Goal: Task Accomplishment & Management: Manage account settings

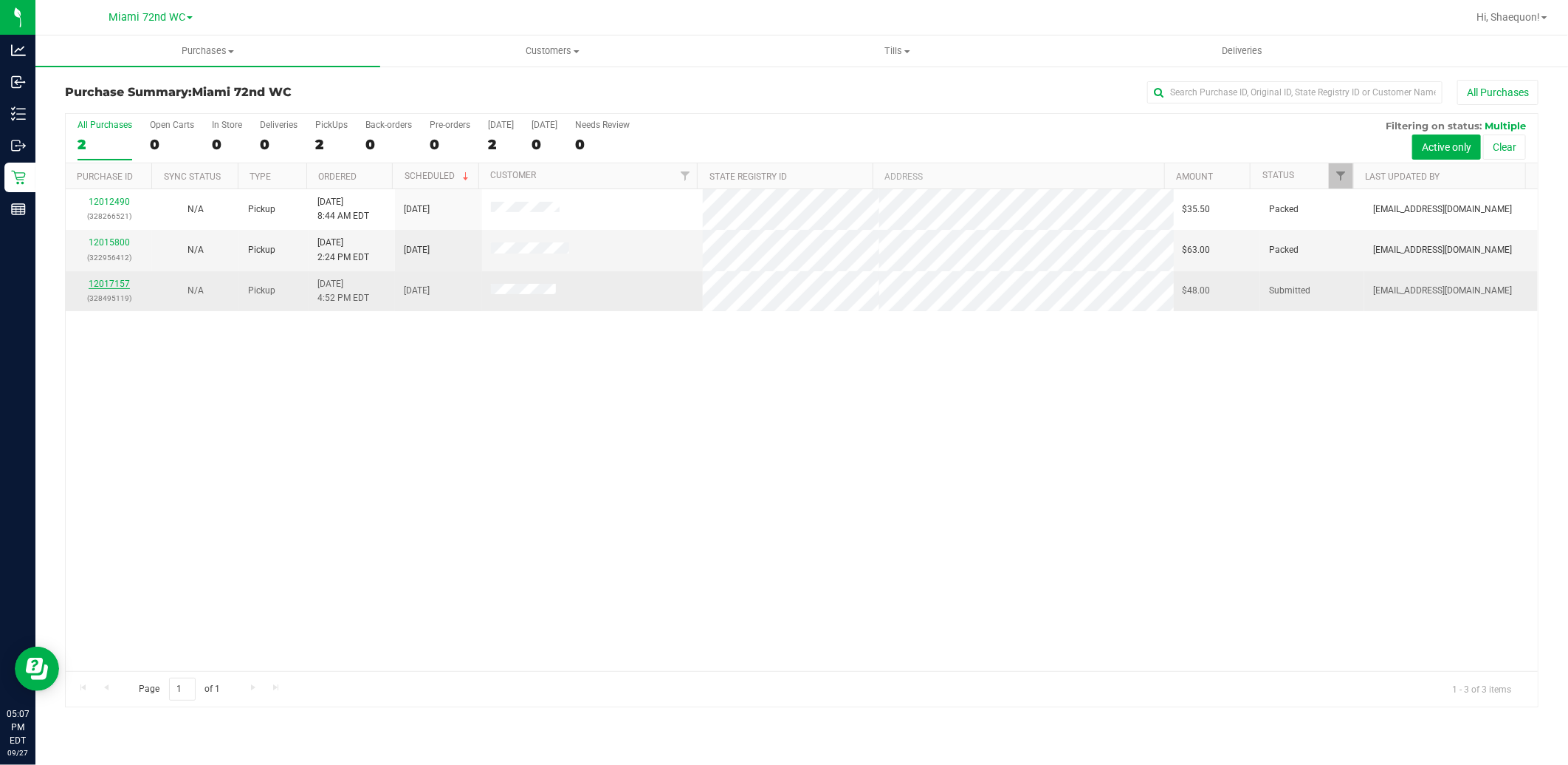
click at [111, 289] on link "12017157" at bounding box center [109, 283] width 41 height 10
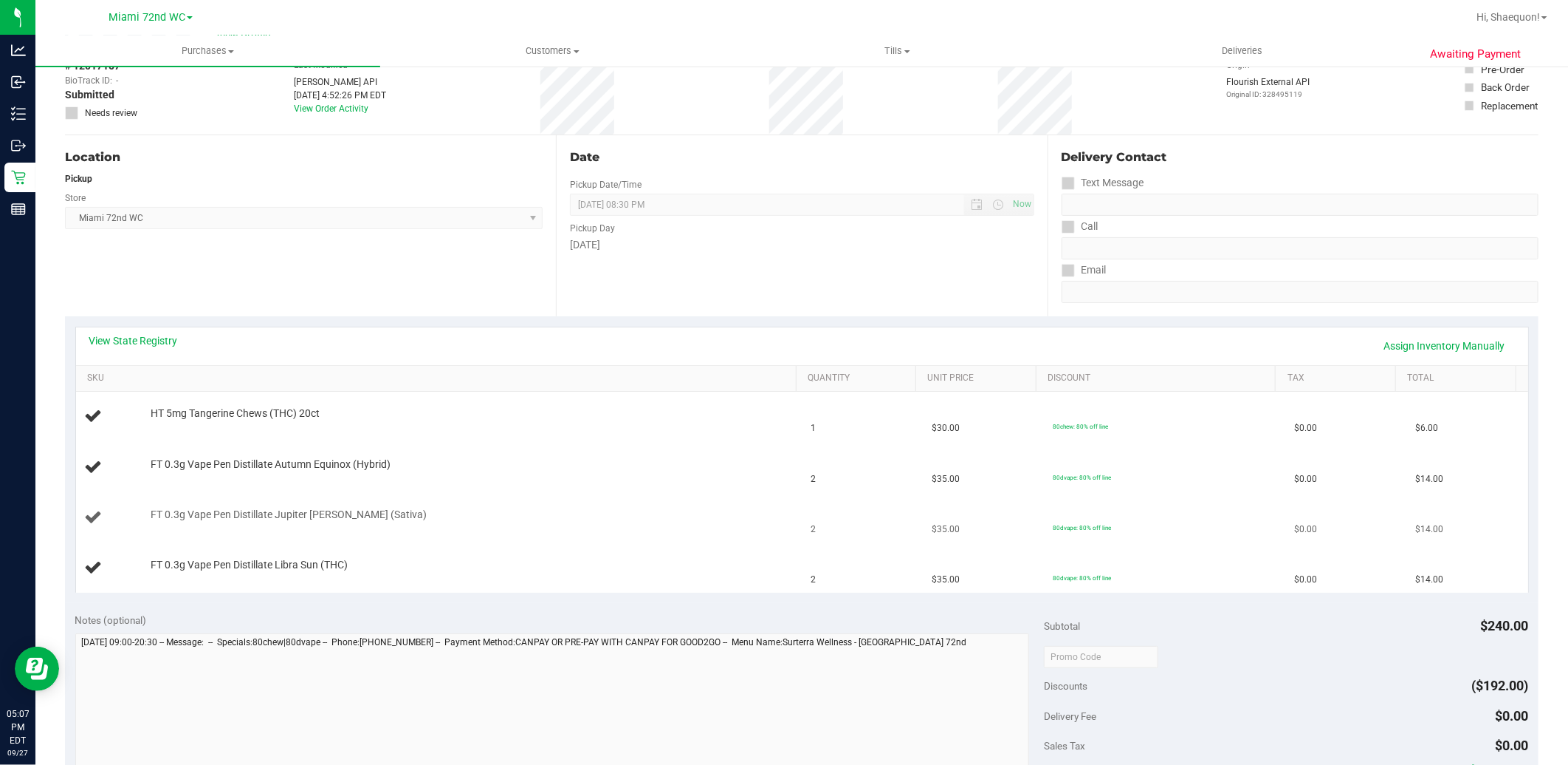
scroll to position [164, 0]
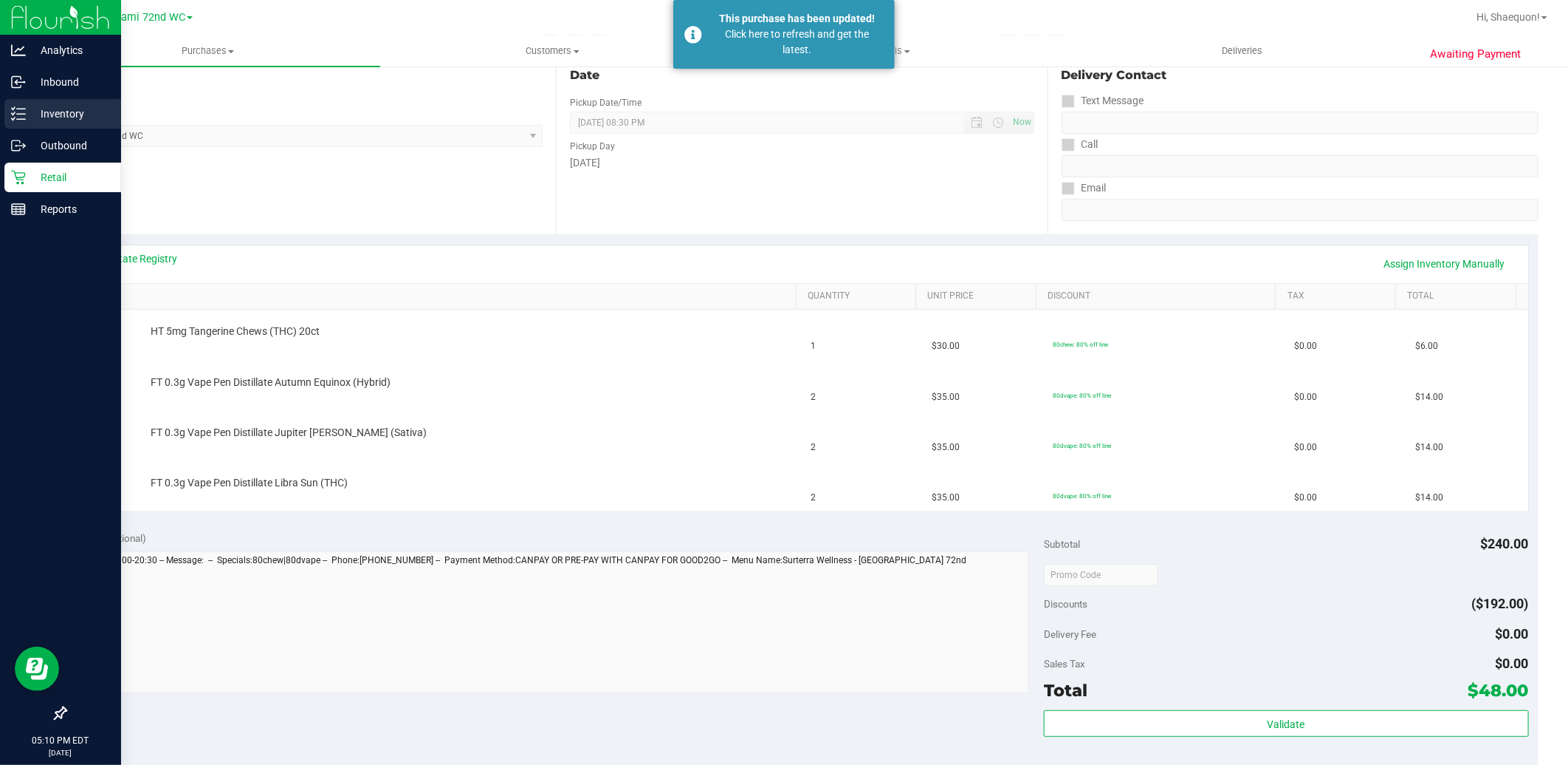
click at [43, 120] on p "Inventory" at bounding box center [70, 113] width 88 height 18
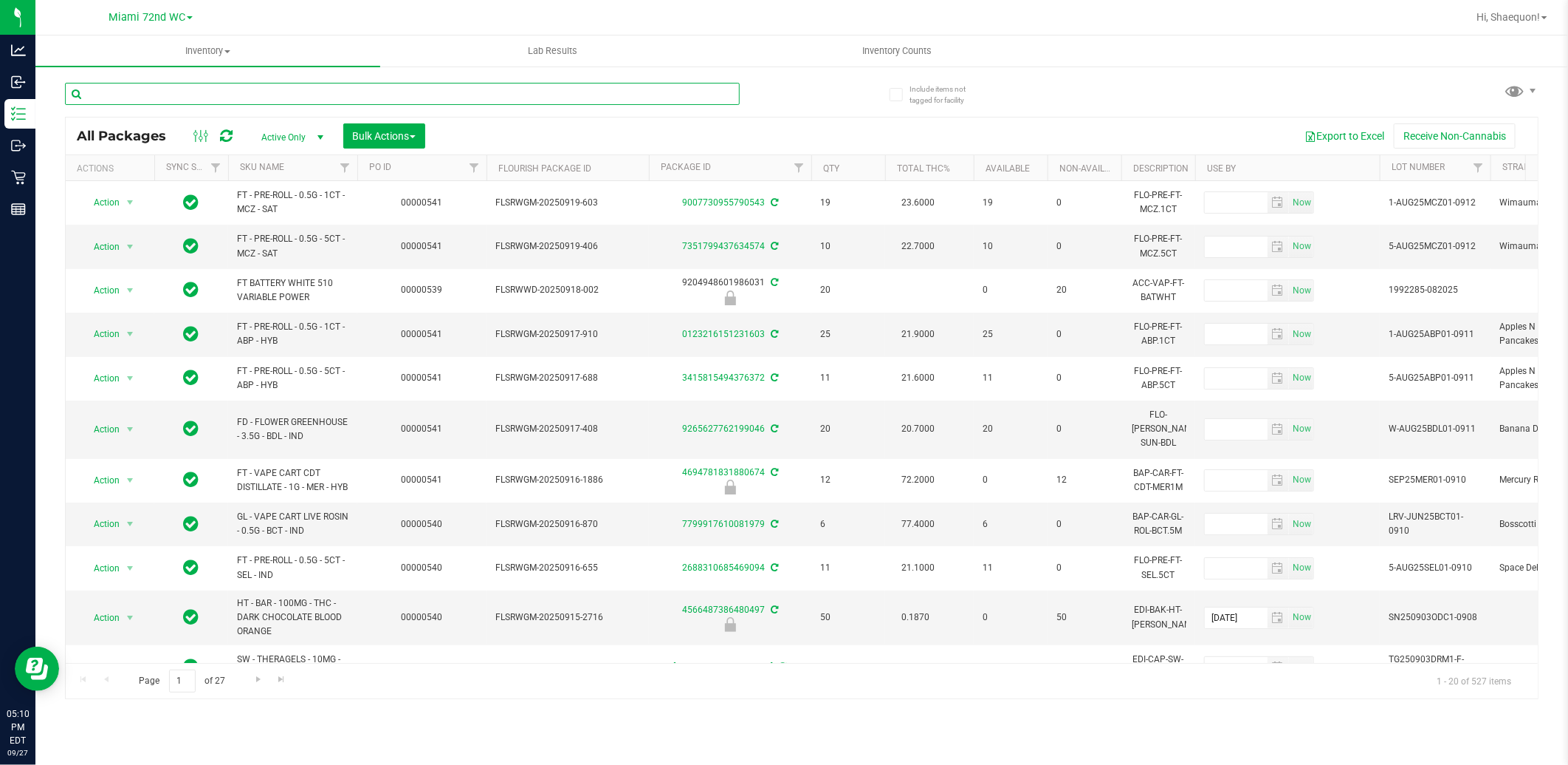
click at [355, 93] on input "text" at bounding box center [403, 94] width 675 height 23
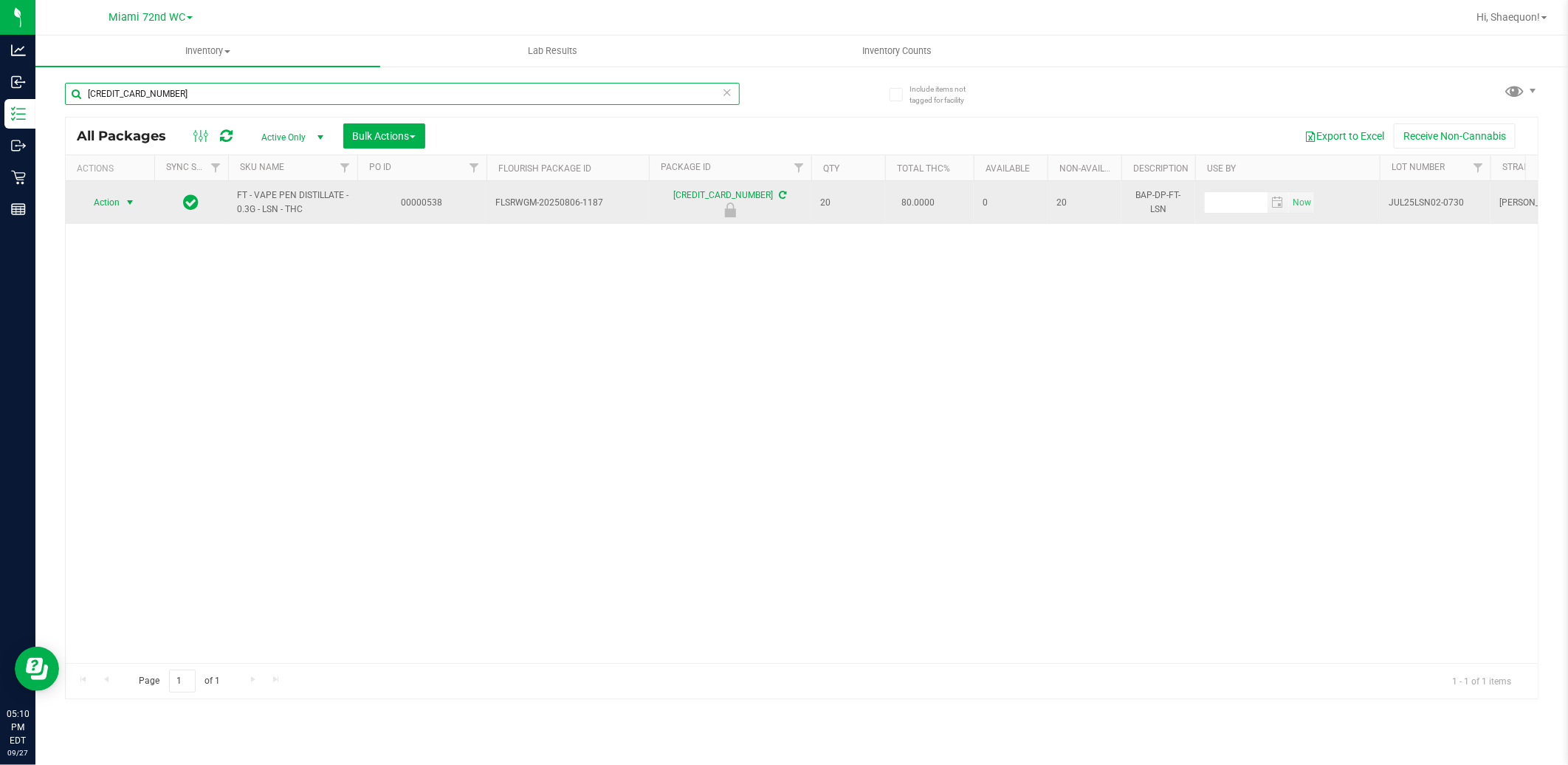
type input "6247233118161063"
click at [128, 202] on span "select" at bounding box center [130, 202] width 12 height 12
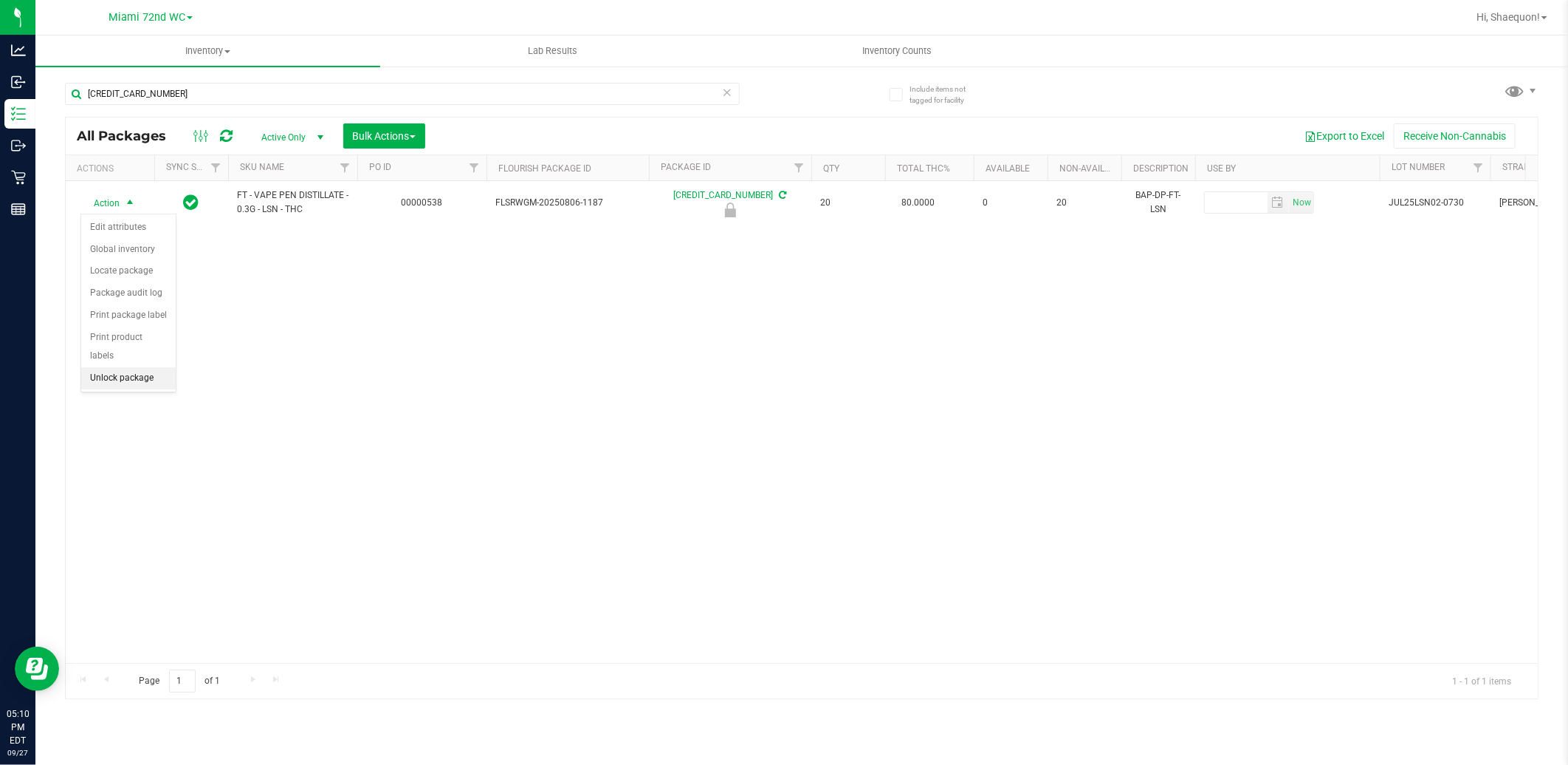
click at [153, 374] on li "Unlock package" at bounding box center [128, 378] width 94 height 23
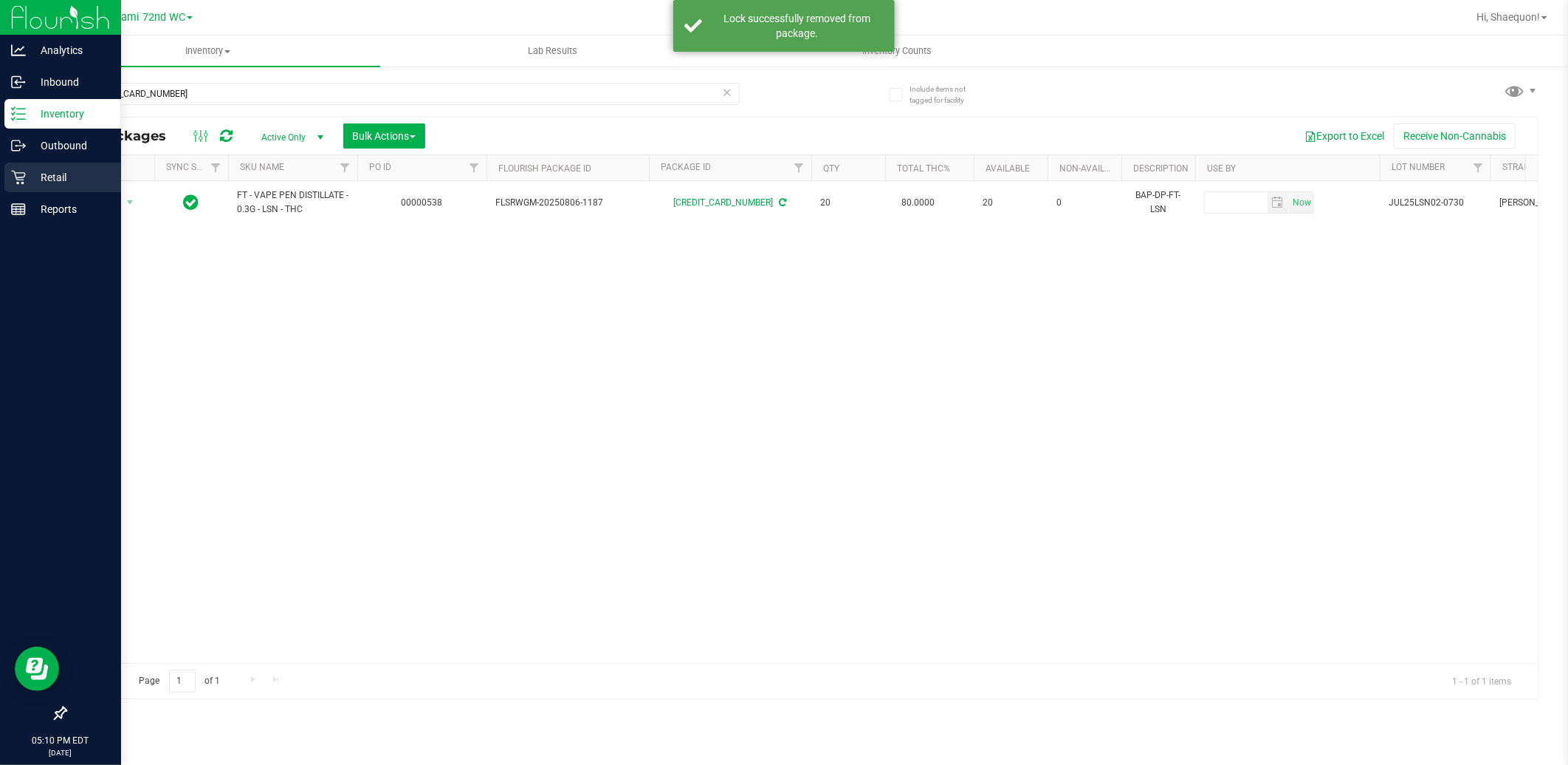
click at [16, 177] on icon at bounding box center [18, 177] width 14 height 14
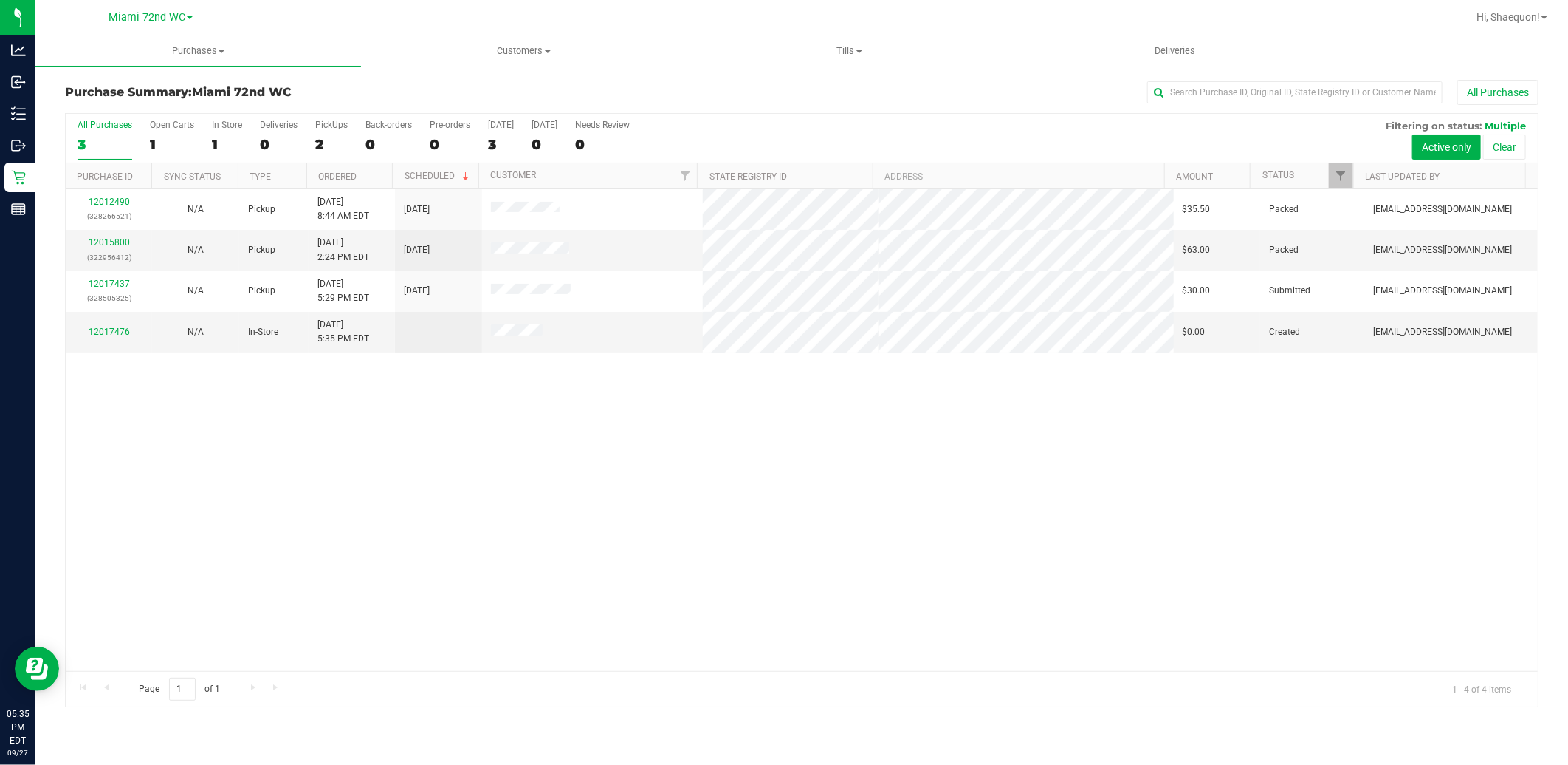
click at [566, 431] on div "12012490 (328266521) N/A Pickup 9/27/2025 8:44 AM EDT 9/27/2025 $35.50 Packed l…" at bounding box center [801, 430] width 1472 height 482
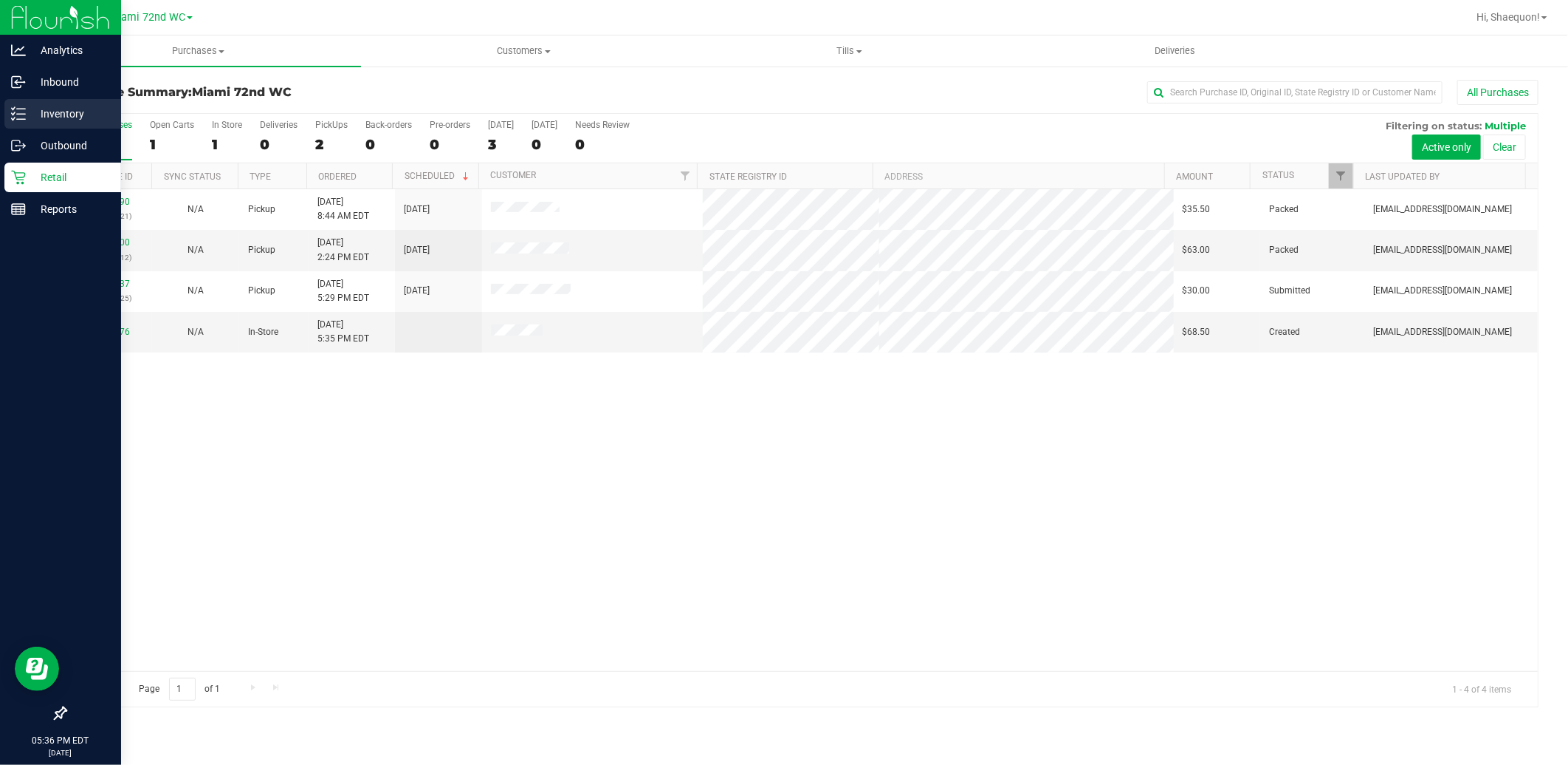
click at [32, 120] on p "Inventory" at bounding box center [70, 113] width 88 height 18
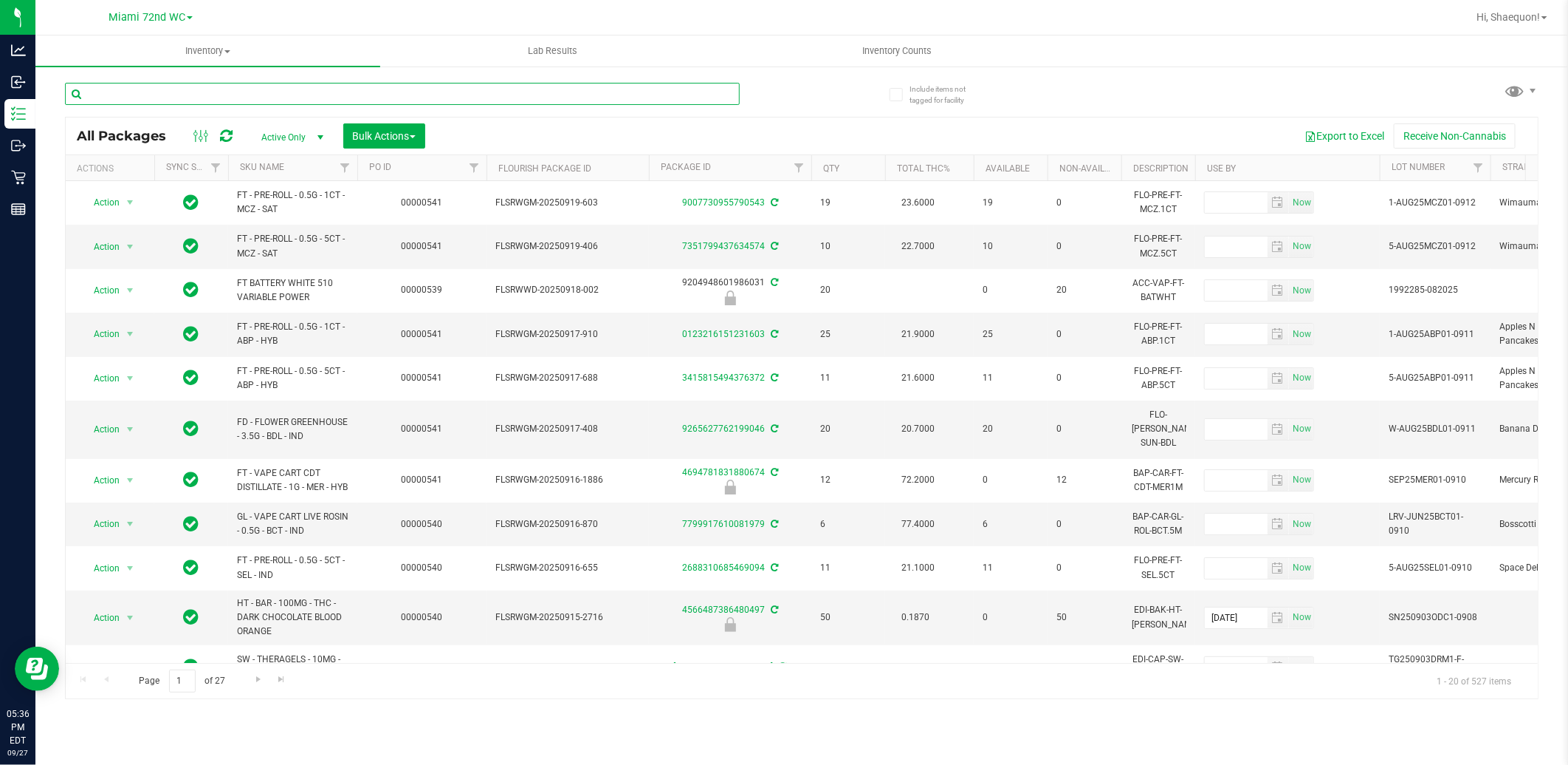
click at [256, 93] on input "text" at bounding box center [403, 94] width 675 height 23
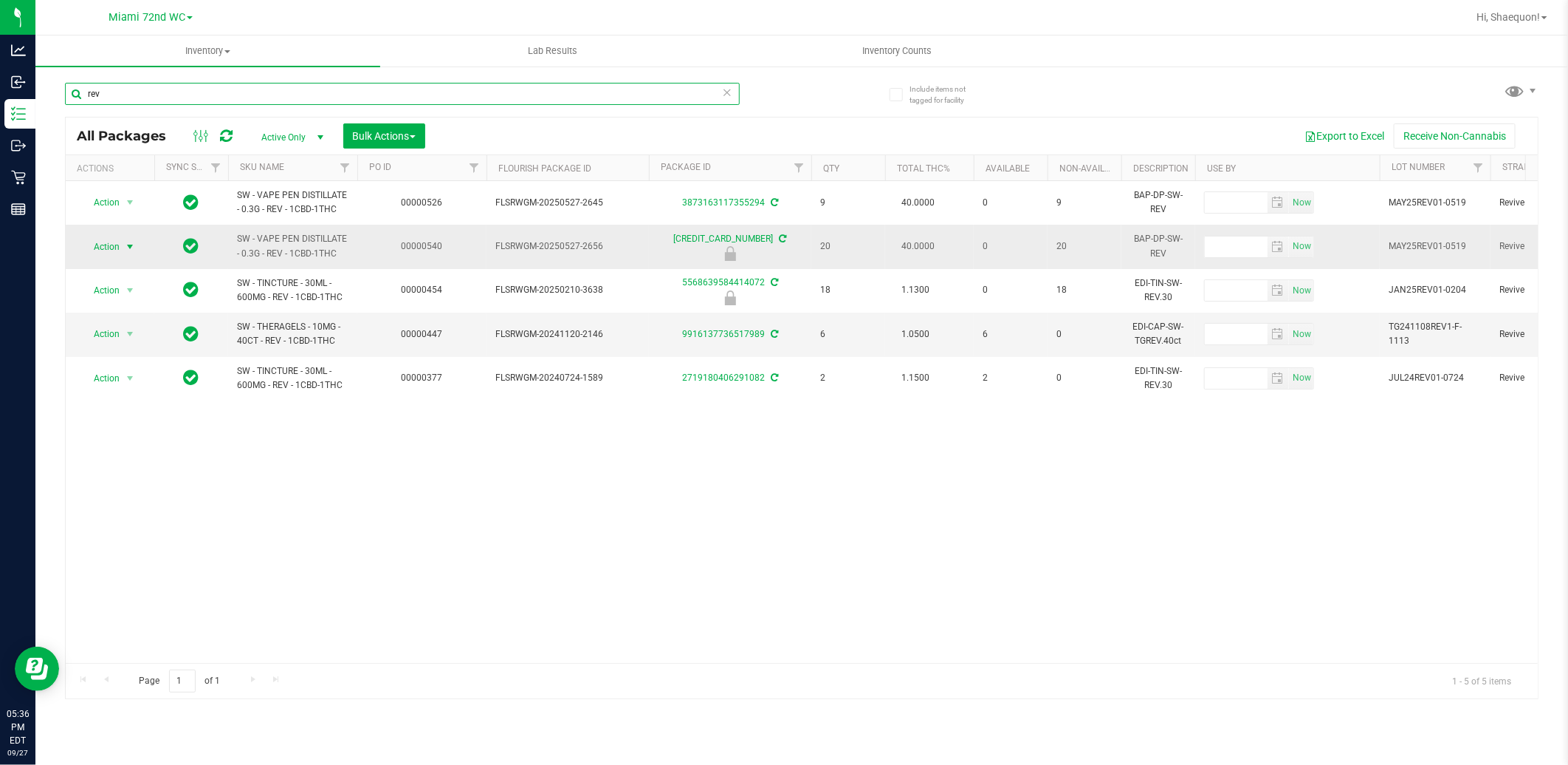
type input "rev"
click at [131, 246] on span "select" at bounding box center [130, 247] width 12 height 12
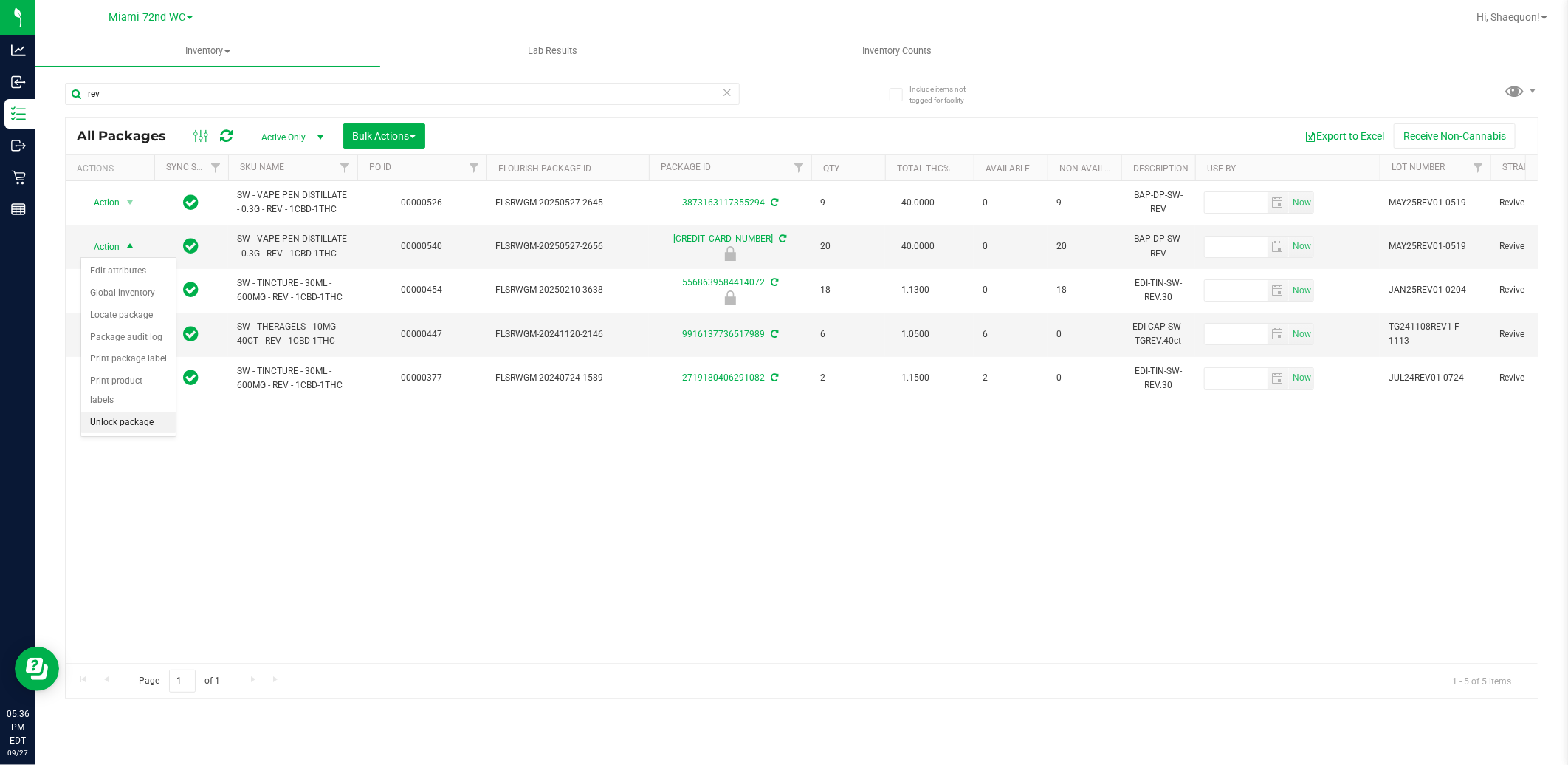
click at [131, 418] on li "Unlock package" at bounding box center [128, 422] width 94 height 23
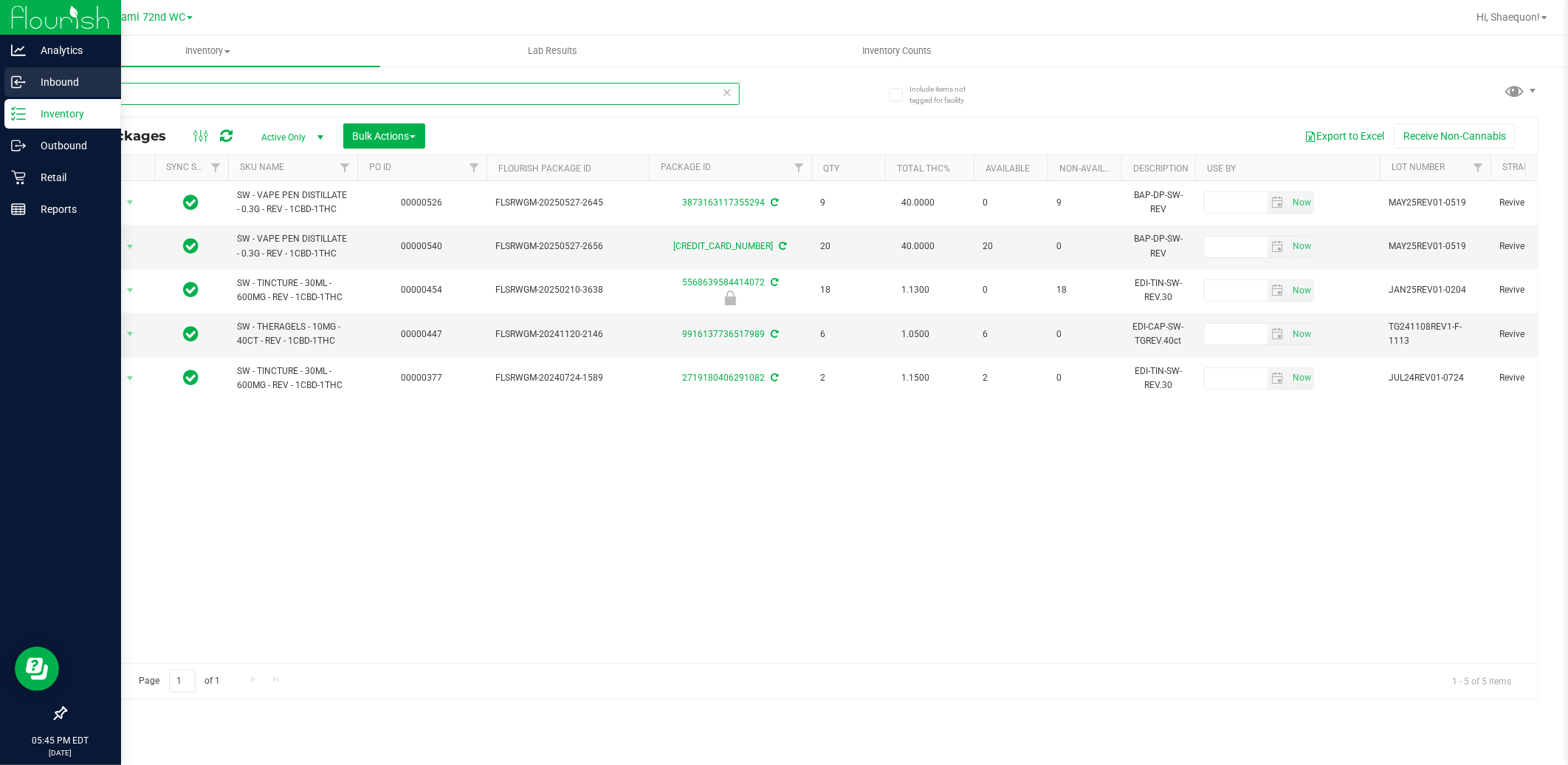
drag, startPoint x: 115, startPoint y: 99, endPoint x: 13, endPoint y: 91, distance: 102.3
click at [24, 91] on div "Analytics Inbound Inventory Outbound Retail Reports 05:45 PM EDT 09/27/2025 09/…" at bounding box center [784, 382] width 1568 height 765
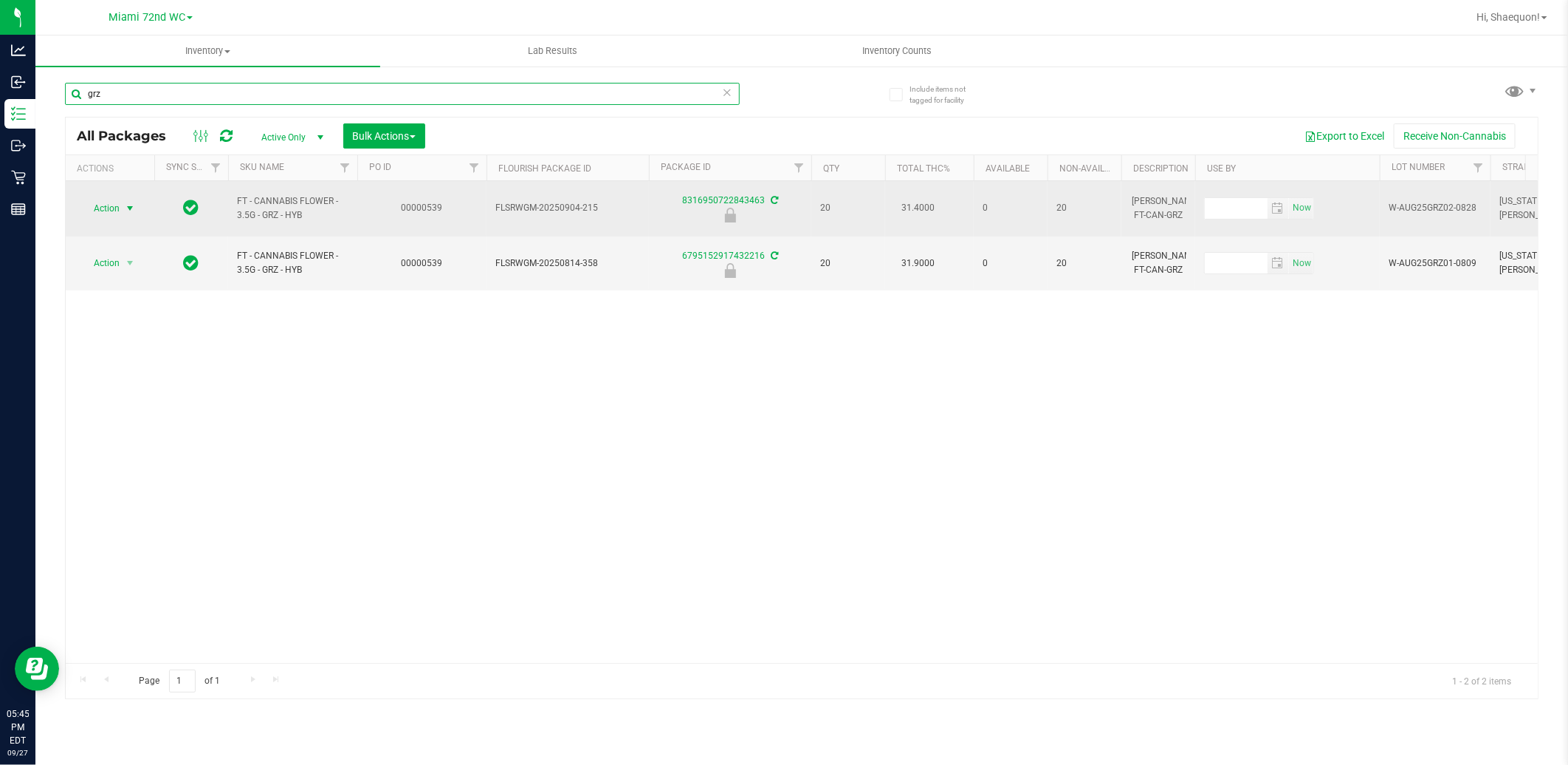
type input "grz"
click at [131, 202] on span "select" at bounding box center [130, 208] width 12 height 12
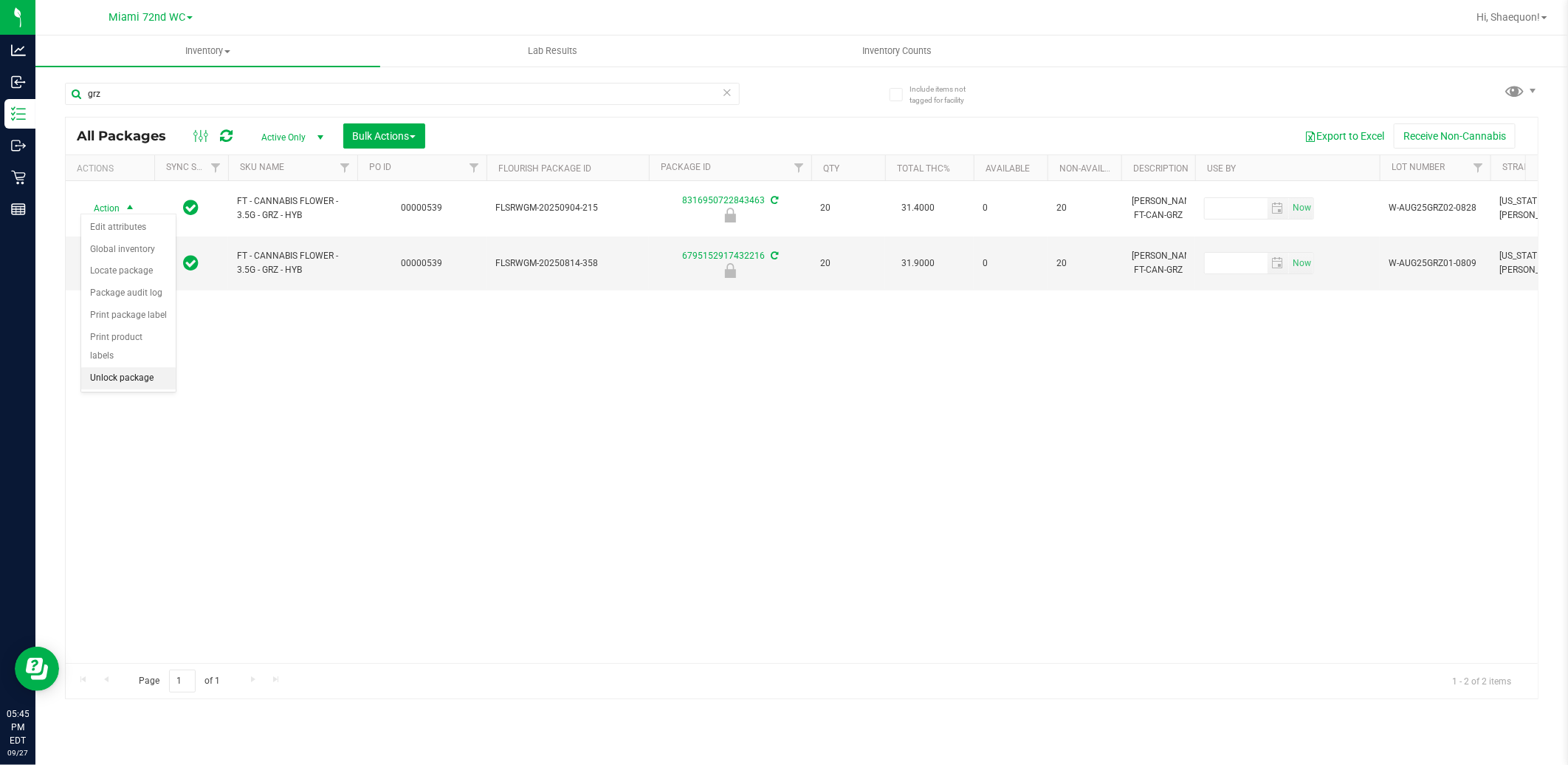
click at [143, 380] on li "Unlock package" at bounding box center [128, 378] width 94 height 23
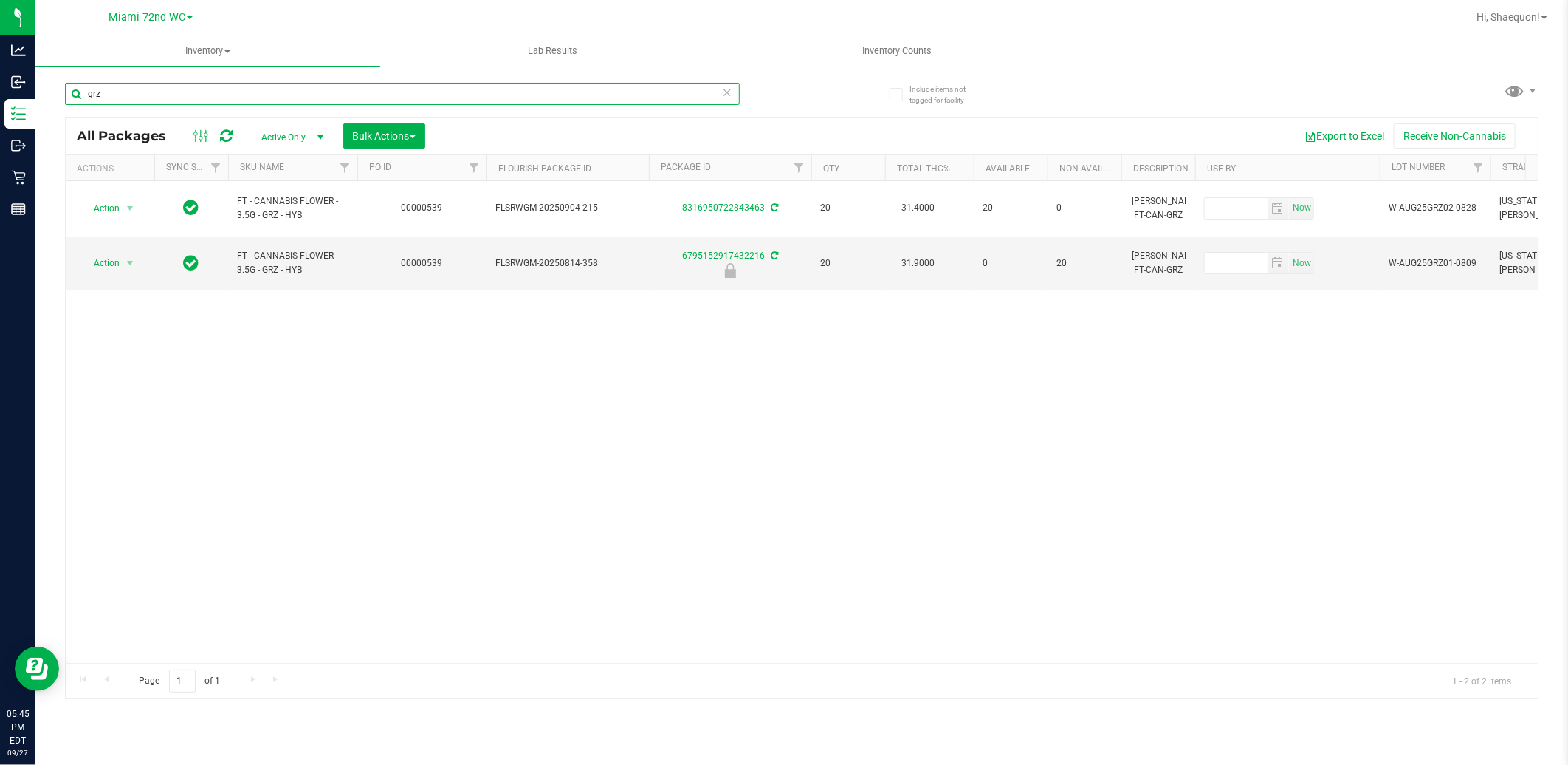
drag, startPoint x: 122, startPoint y: 99, endPoint x: 67, endPoint y: 99, distance: 55.0
click at [67, 99] on input "grz" at bounding box center [403, 94] width 675 height 23
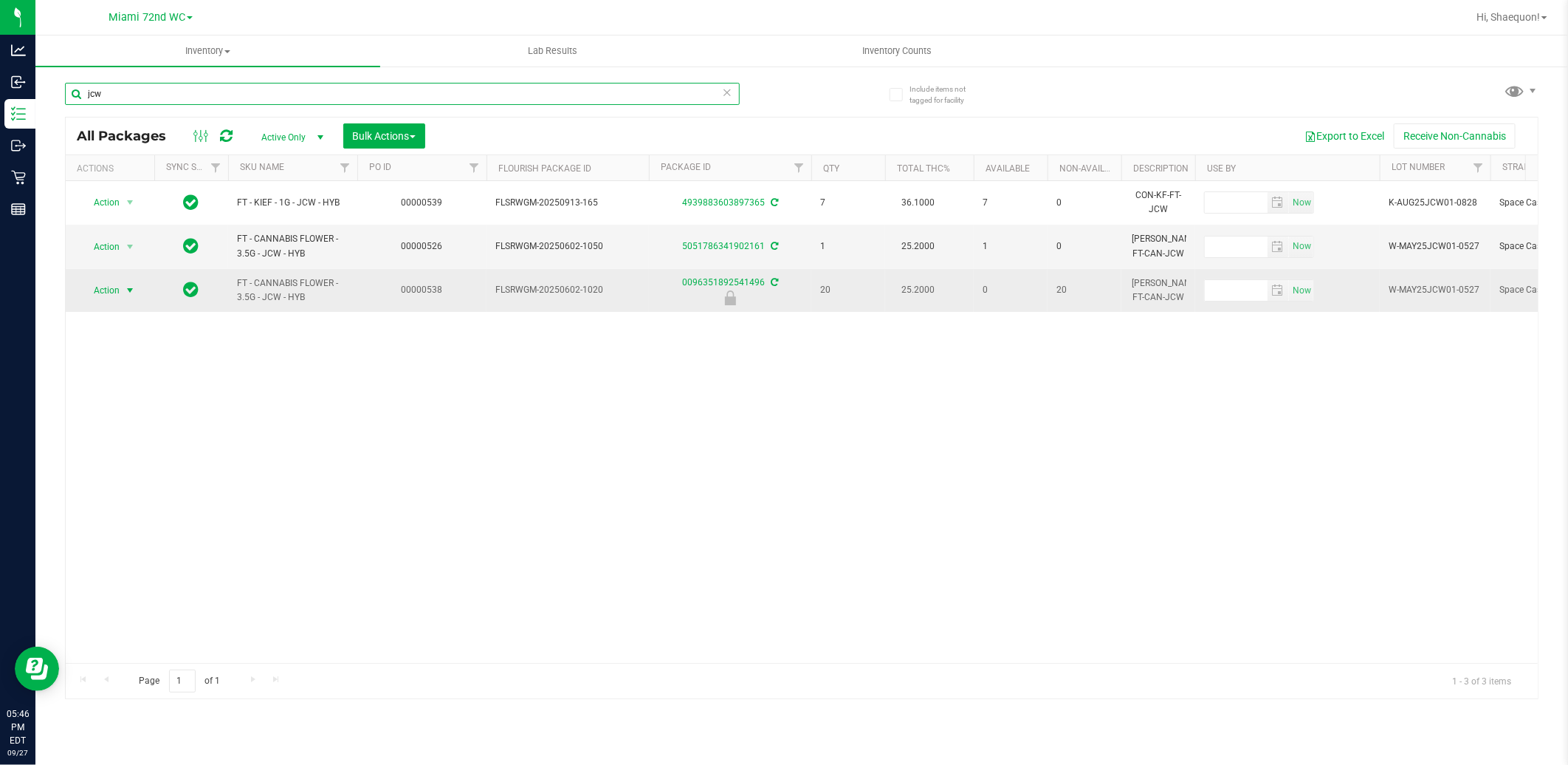
type input "jcw"
click at [121, 291] on span "select" at bounding box center [131, 291] width 19 height 21
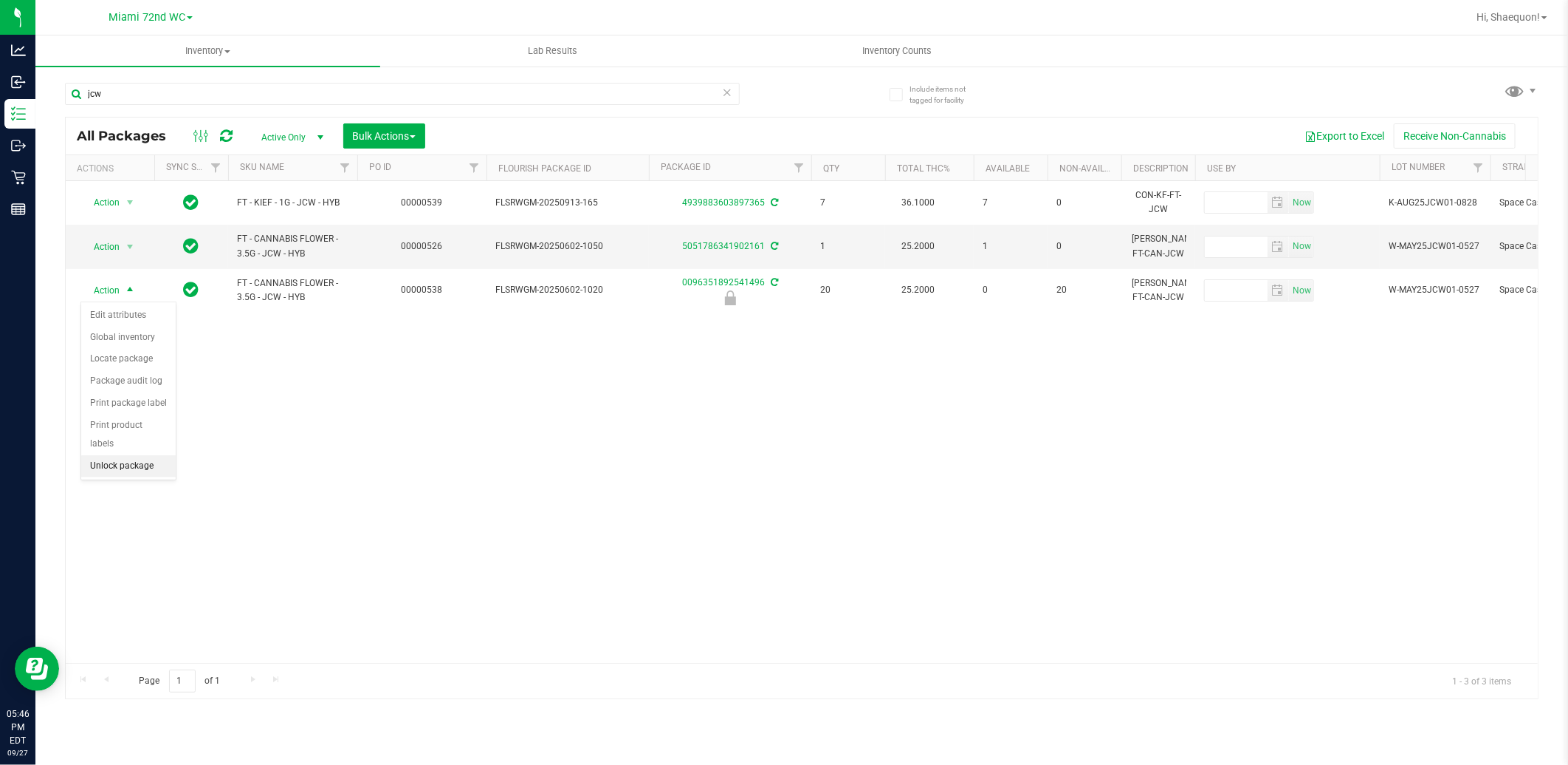
click at [135, 470] on li "Unlock package" at bounding box center [128, 467] width 94 height 23
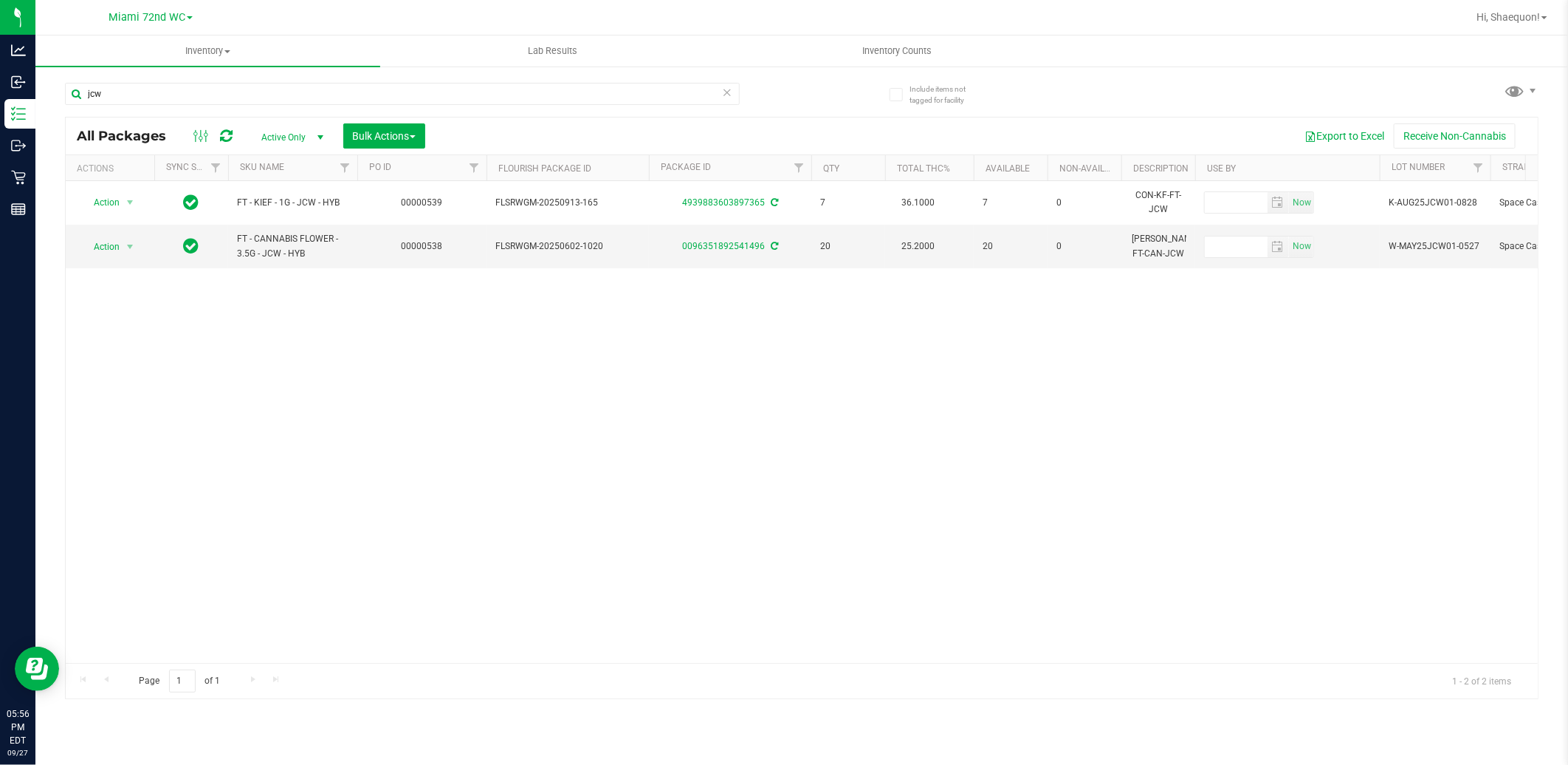
click at [460, 374] on div "Action Action Adjust qty Create package Edit attributes Global inventory Locate…" at bounding box center [801, 422] width 1472 height 482
click at [130, 247] on span "select" at bounding box center [130, 247] width 12 height 12
click at [138, 270] on li "Adjust qty" at bounding box center [138, 271] width 115 height 23
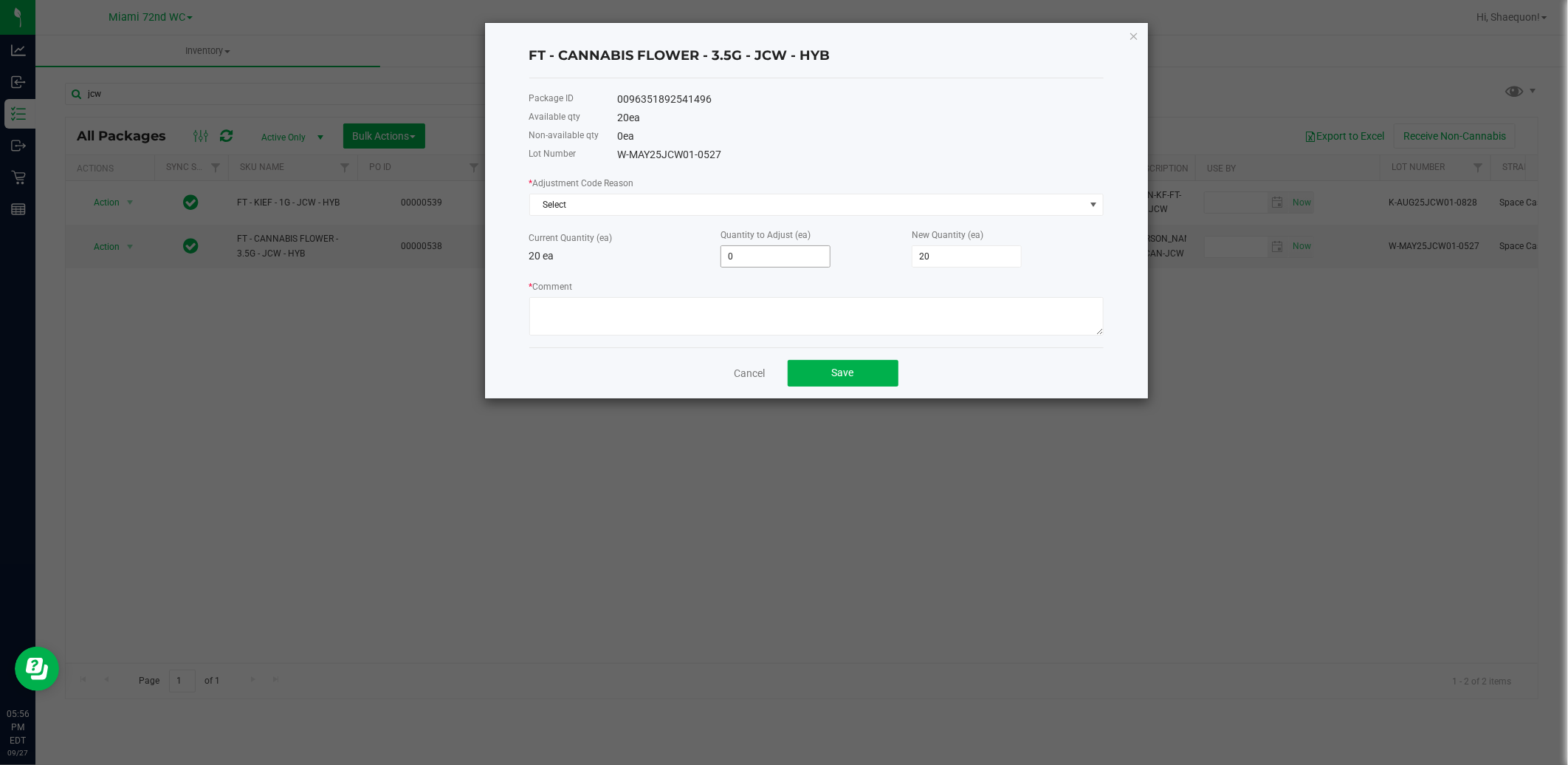
click at [788, 266] on input "0" at bounding box center [775, 256] width 108 height 21
type input "-1"
type input "19"
type input "-1"
click at [1101, 203] on span at bounding box center [1093, 204] width 19 height 21
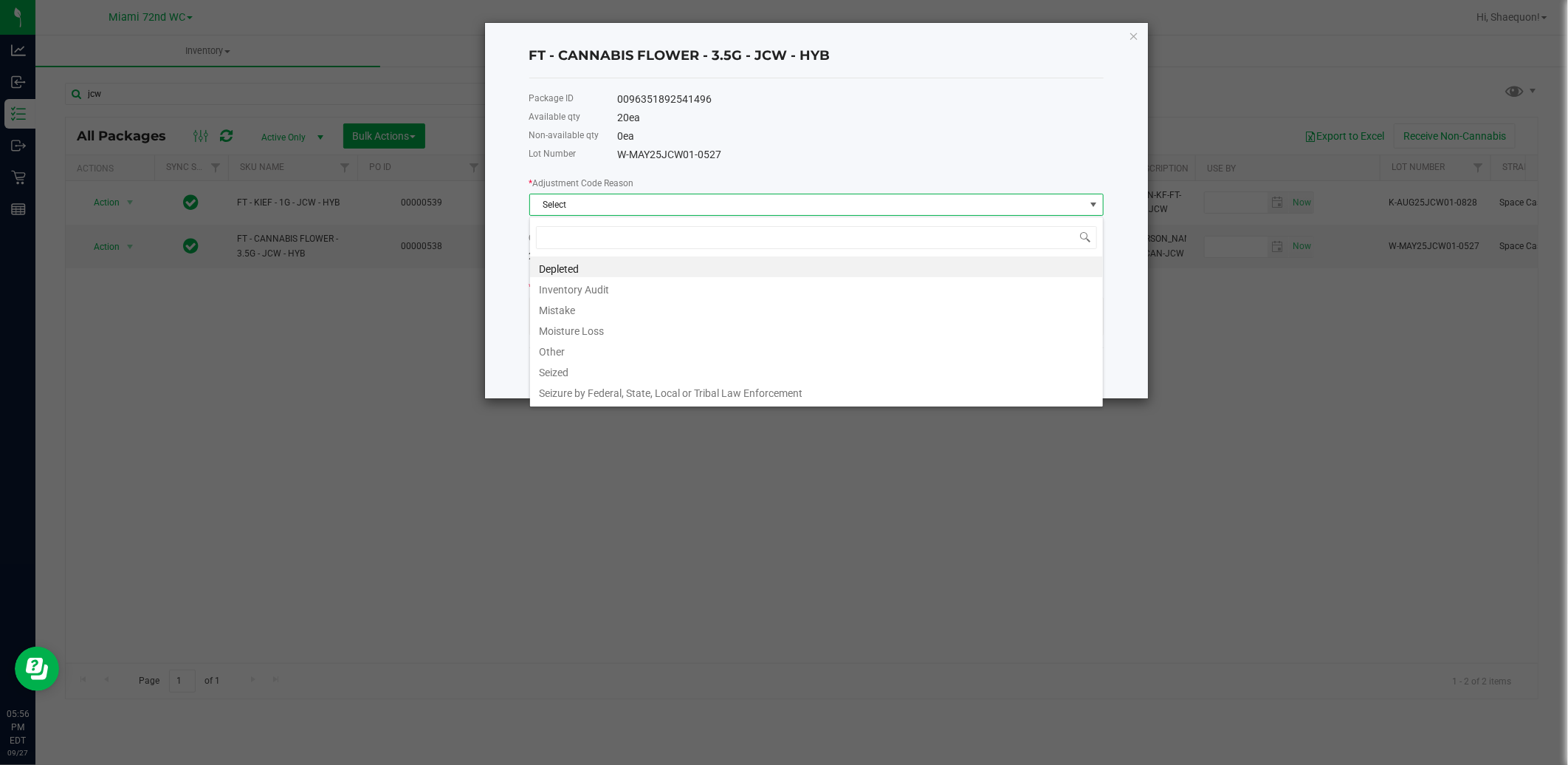
scroll to position [23, 574]
click at [956, 287] on li "Inventory Audit" at bounding box center [816, 287] width 573 height 21
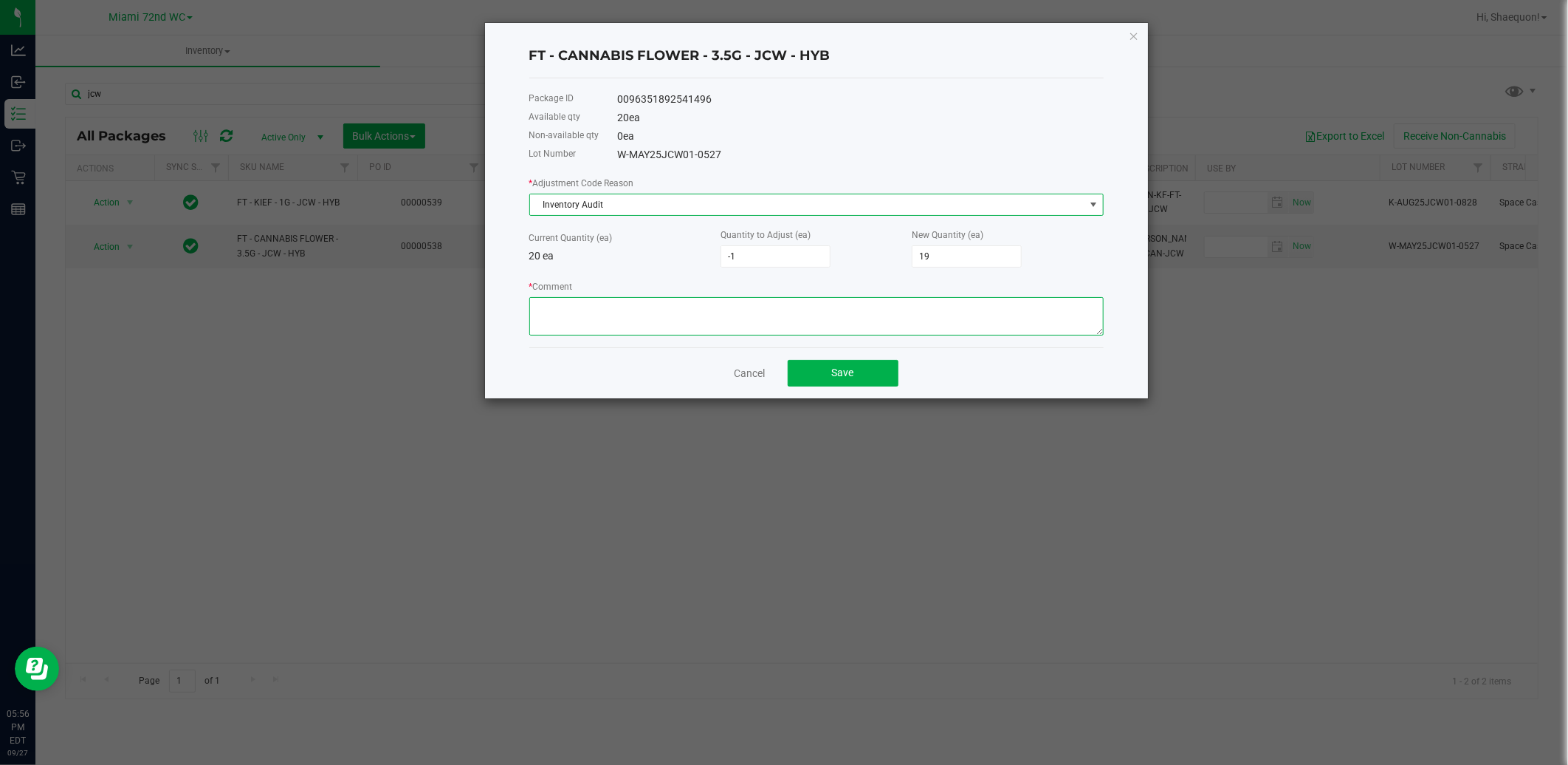
click at [641, 318] on textarea "* Comment" at bounding box center [816, 316] width 575 height 39
type textarea "we were missing one bag"
click at [839, 373] on span "Save" at bounding box center [844, 372] width 23 height 12
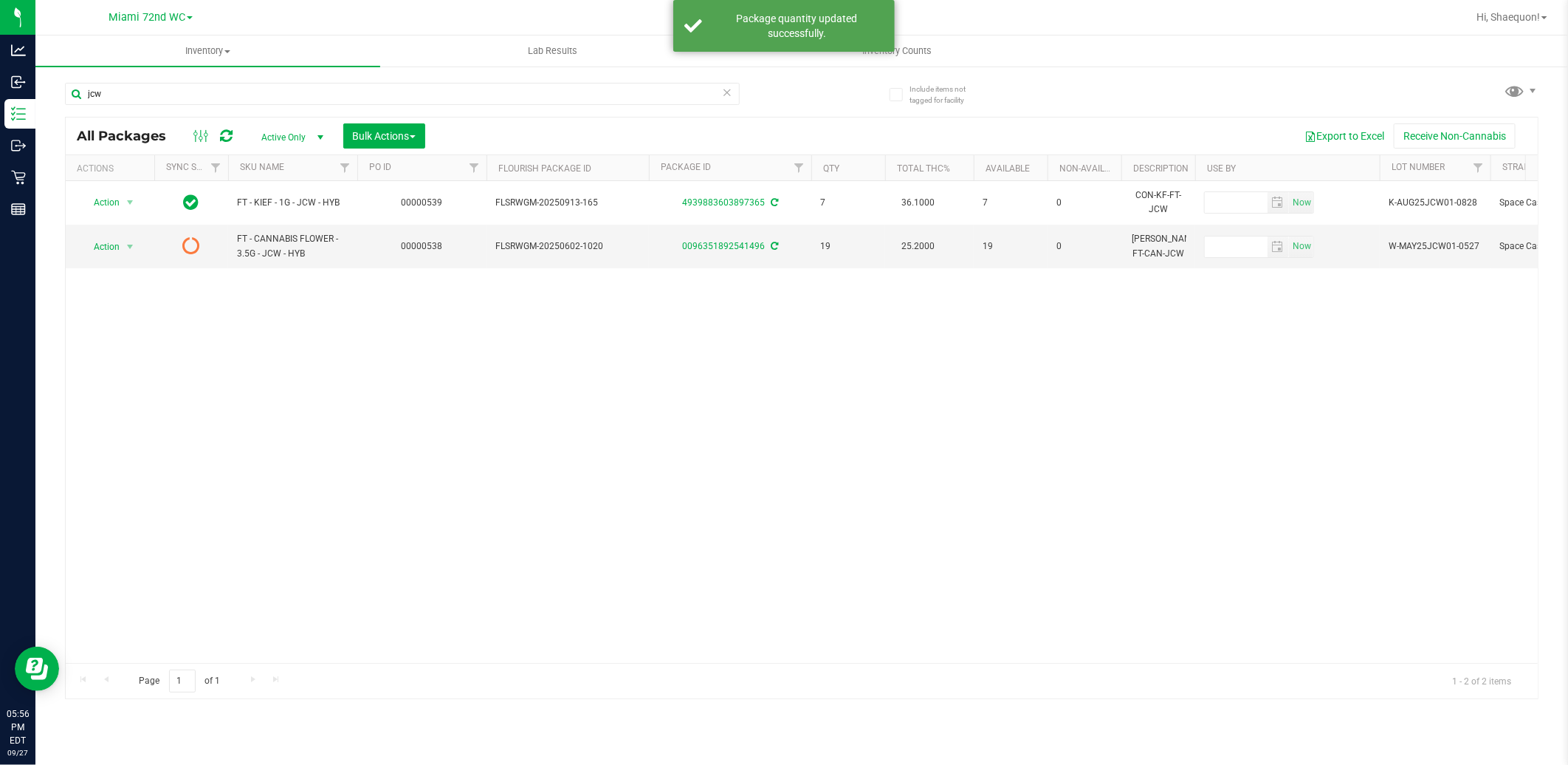
click at [375, 371] on div "Action Action Adjust qty Create package Edit attributes Global inventory Locate…" at bounding box center [801, 422] width 1472 height 482
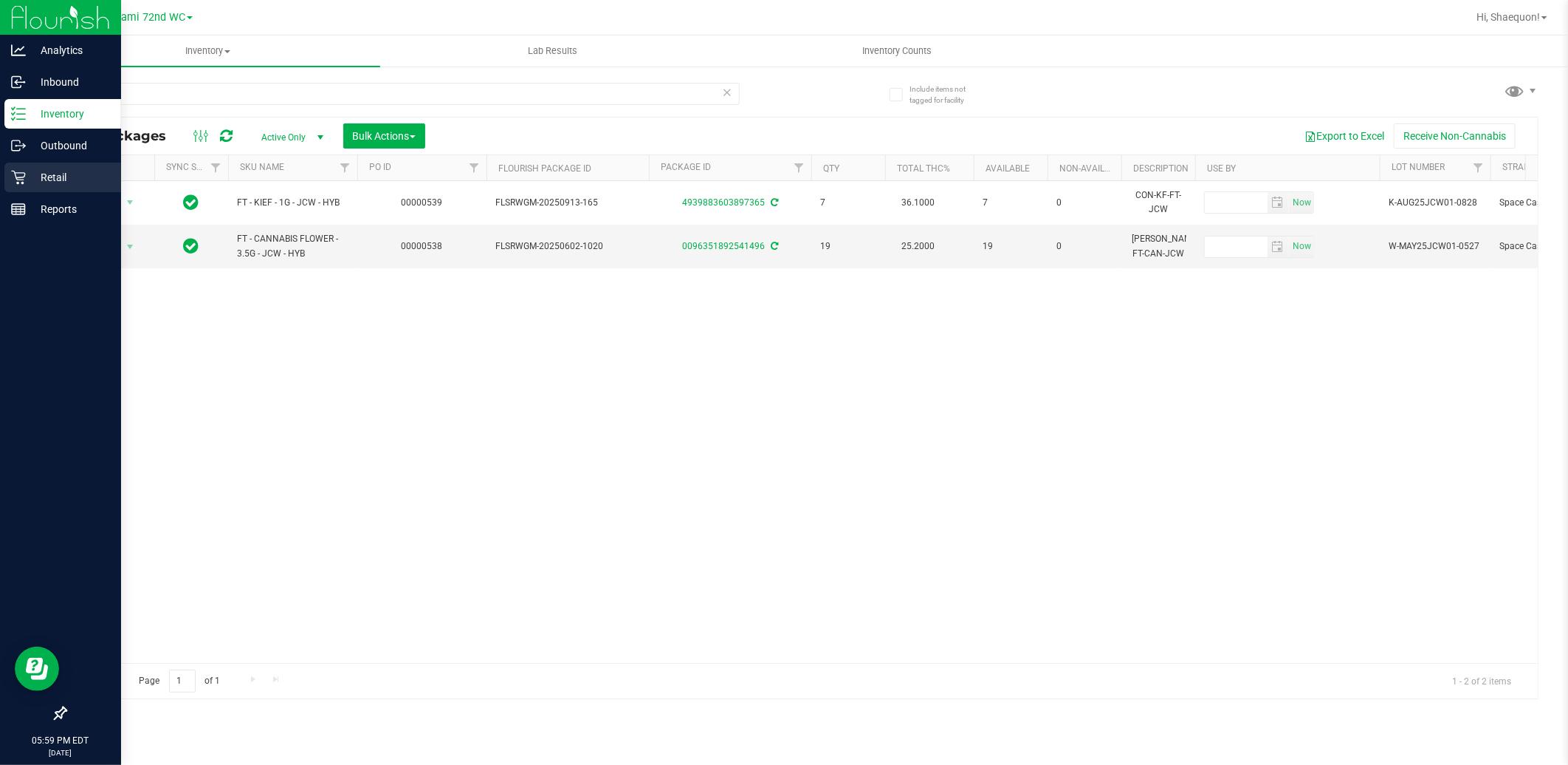
click at [46, 178] on p "Retail" at bounding box center [70, 177] width 88 height 18
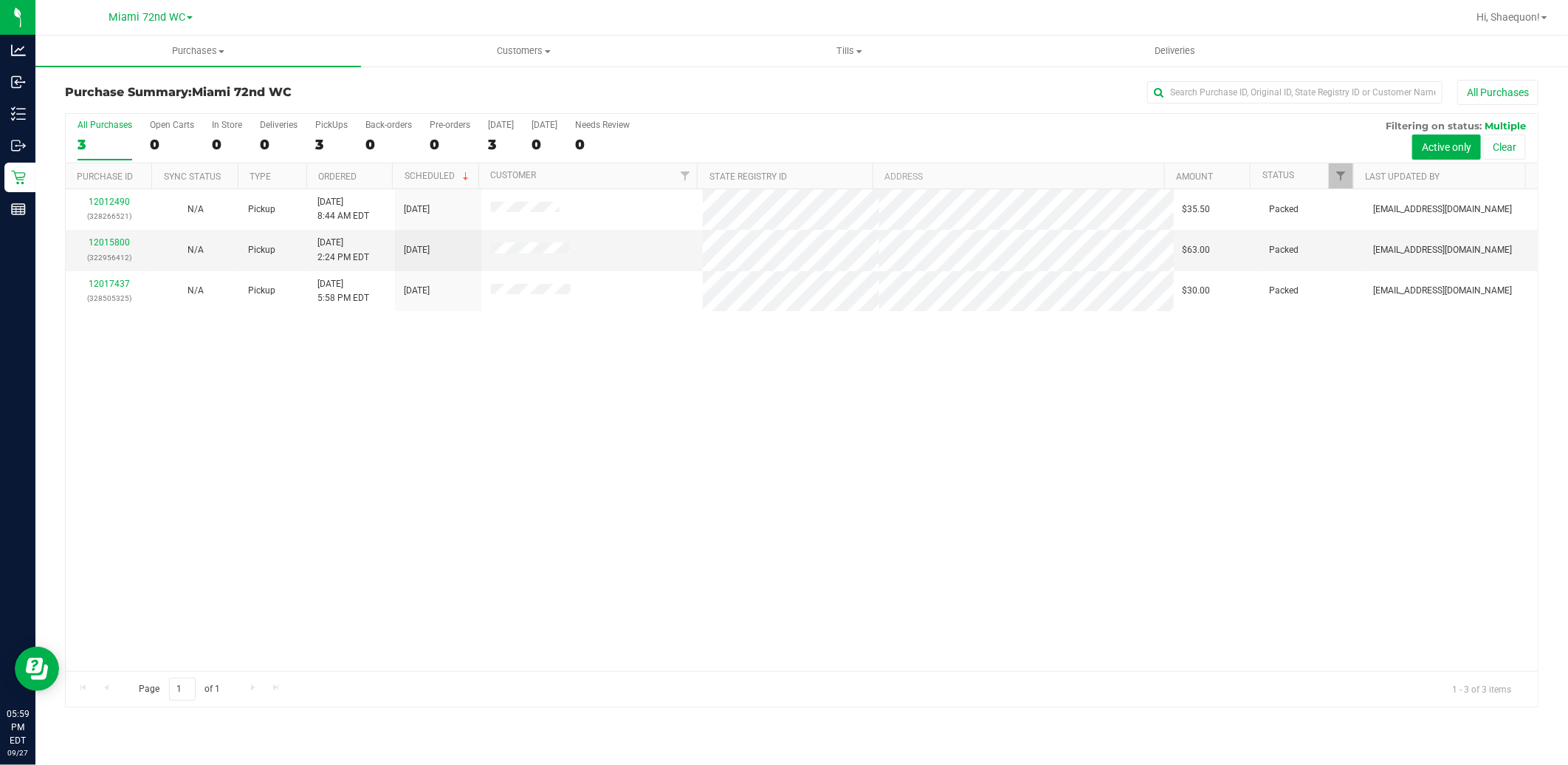
click at [743, 469] on div "12012490 (328266521) N/A Pickup [DATE] 8:44 AM EDT 9/27/2025 $35.50 Packed [EMA…" at bounding box center [801, 430] width 1472 height 482
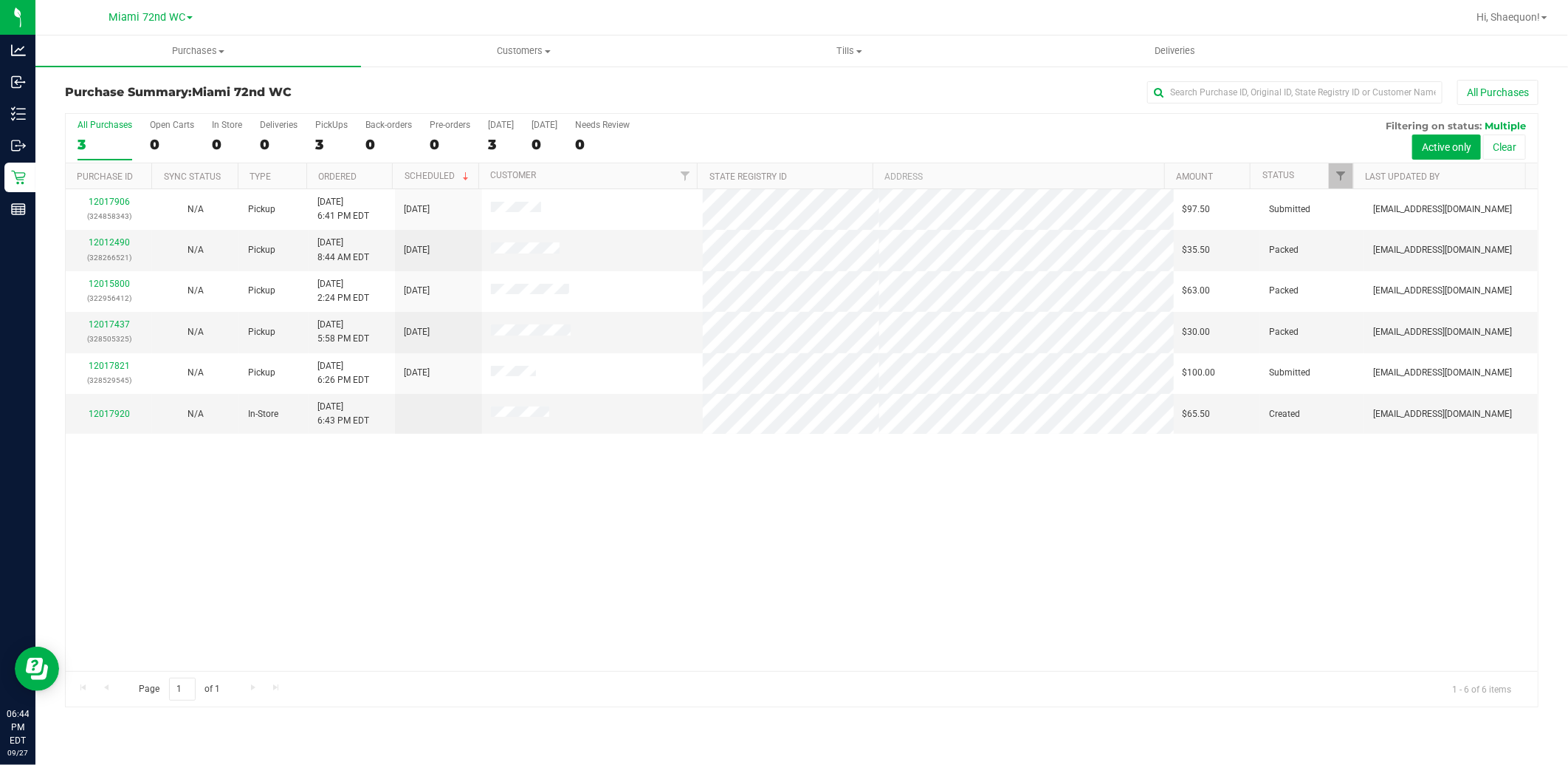
click at [444, 587] on div "12017906 (324858343) N/A Pickup [DATE] 6:41 PM EDT 9/28/2025 $97.50 Submitted […" at bounding box center [801, 430] width 1472 height 482
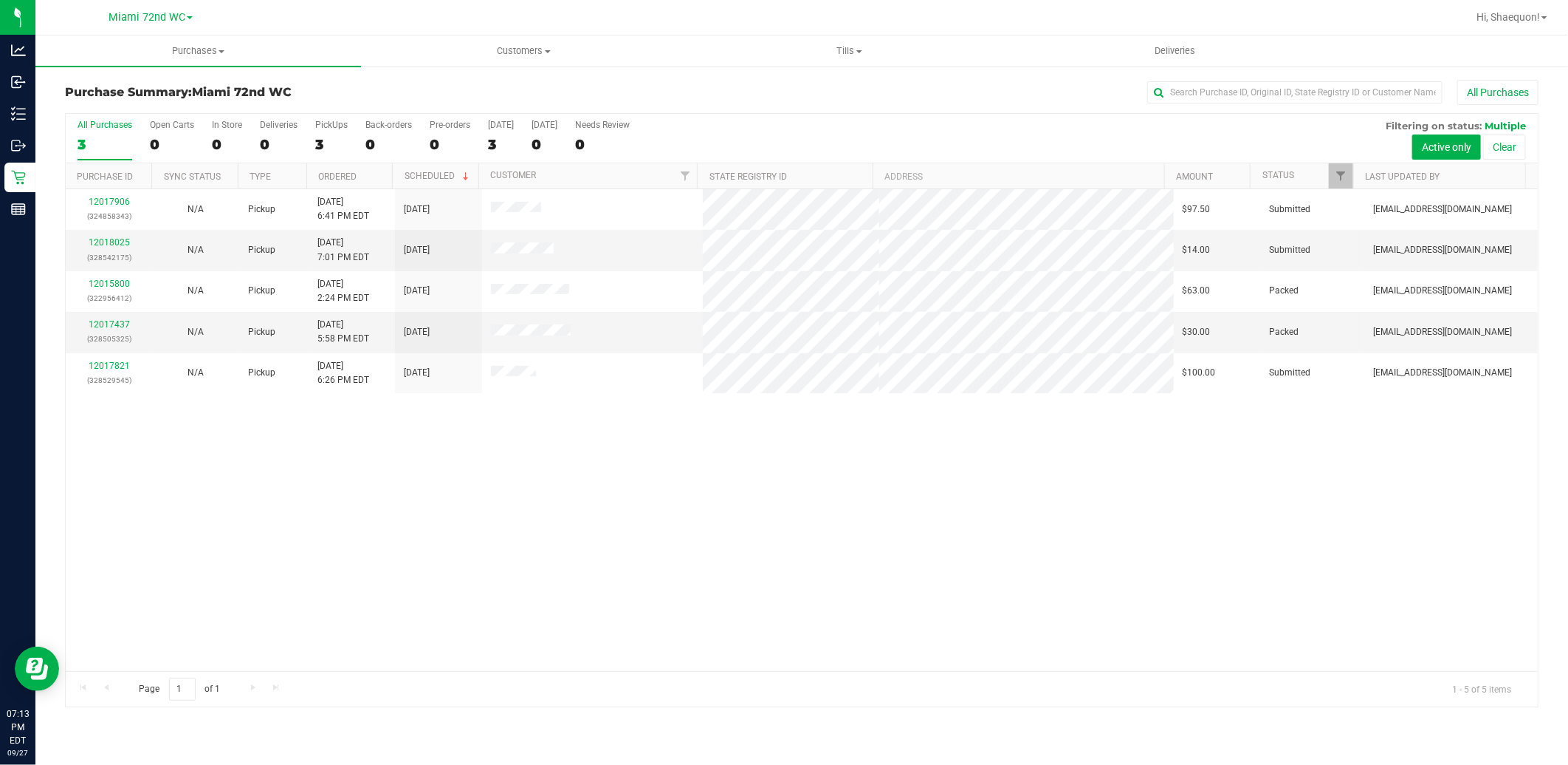
click at [641, 476] on div "12017906 (324858343) N/A Pickup [DATE] 6:41 PM EDT 9/28/2025 $97.50 Submitted […" at bounding box center [801, 430] width 1472 height 482
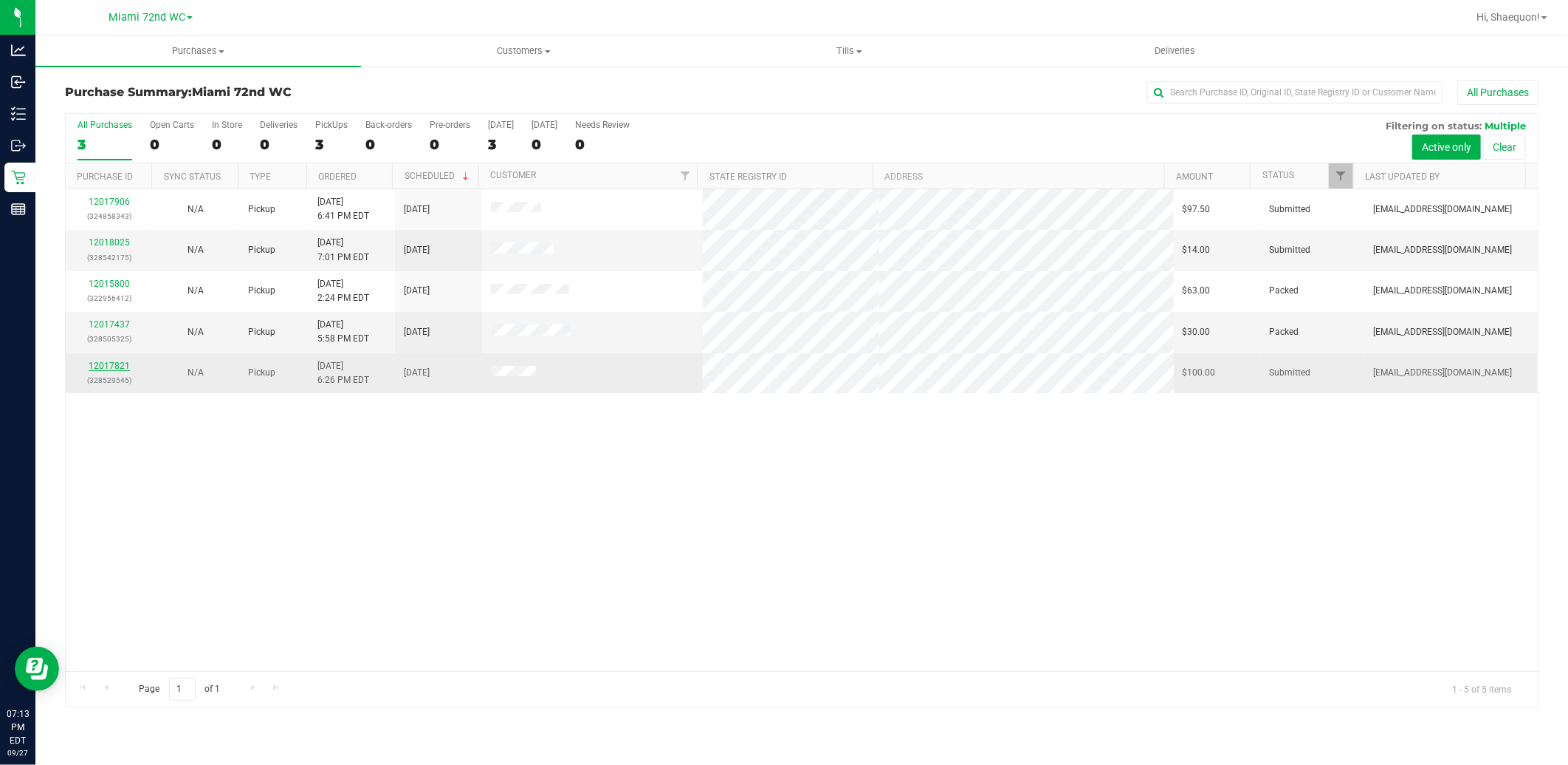
click at [116, 364] on link "12017821" at bounding box center [109, 365] width 41 height 10
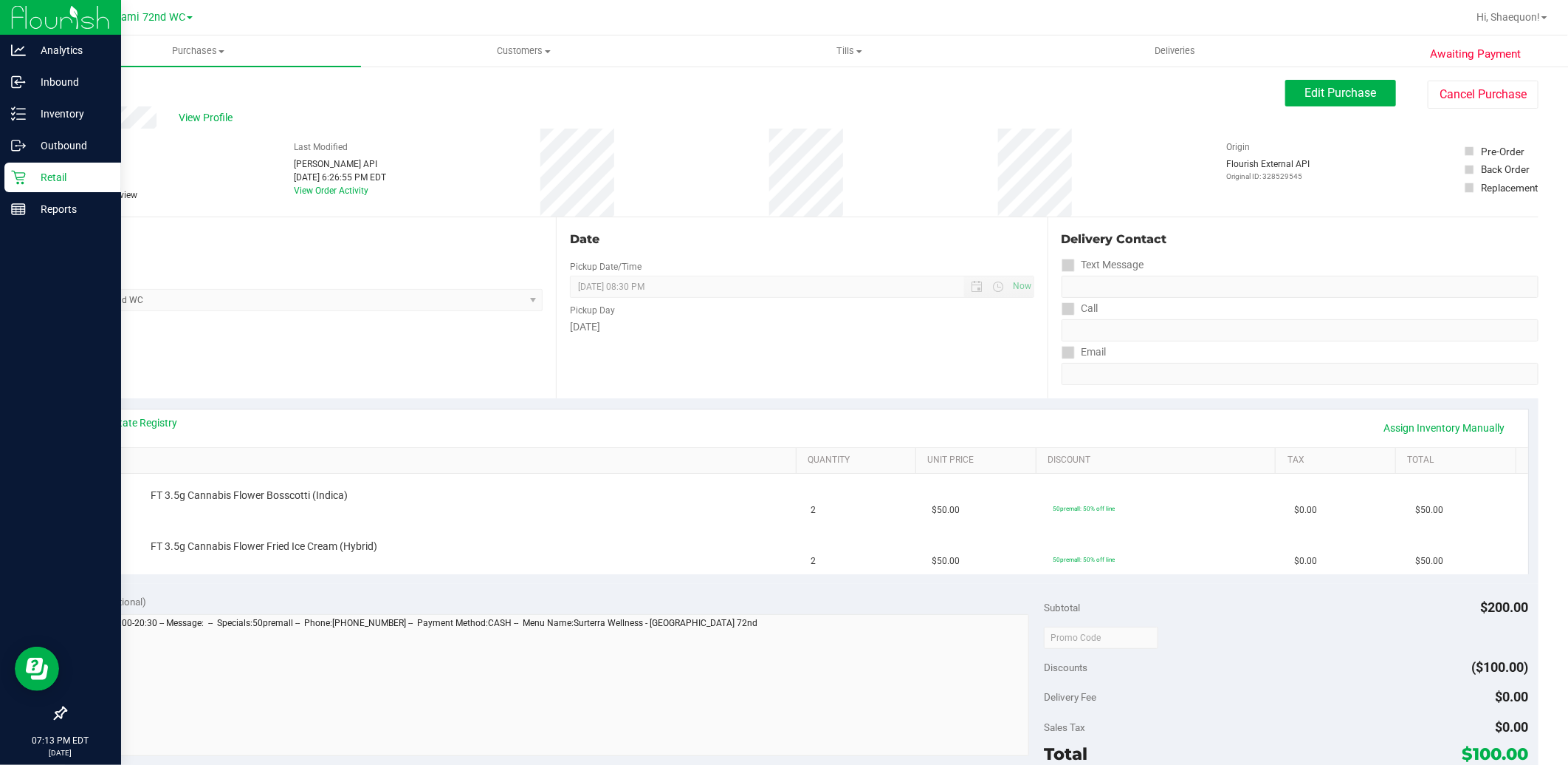
click at [45, 178] on p "Retail" at bounding box center [70, 177] width 88 height 18
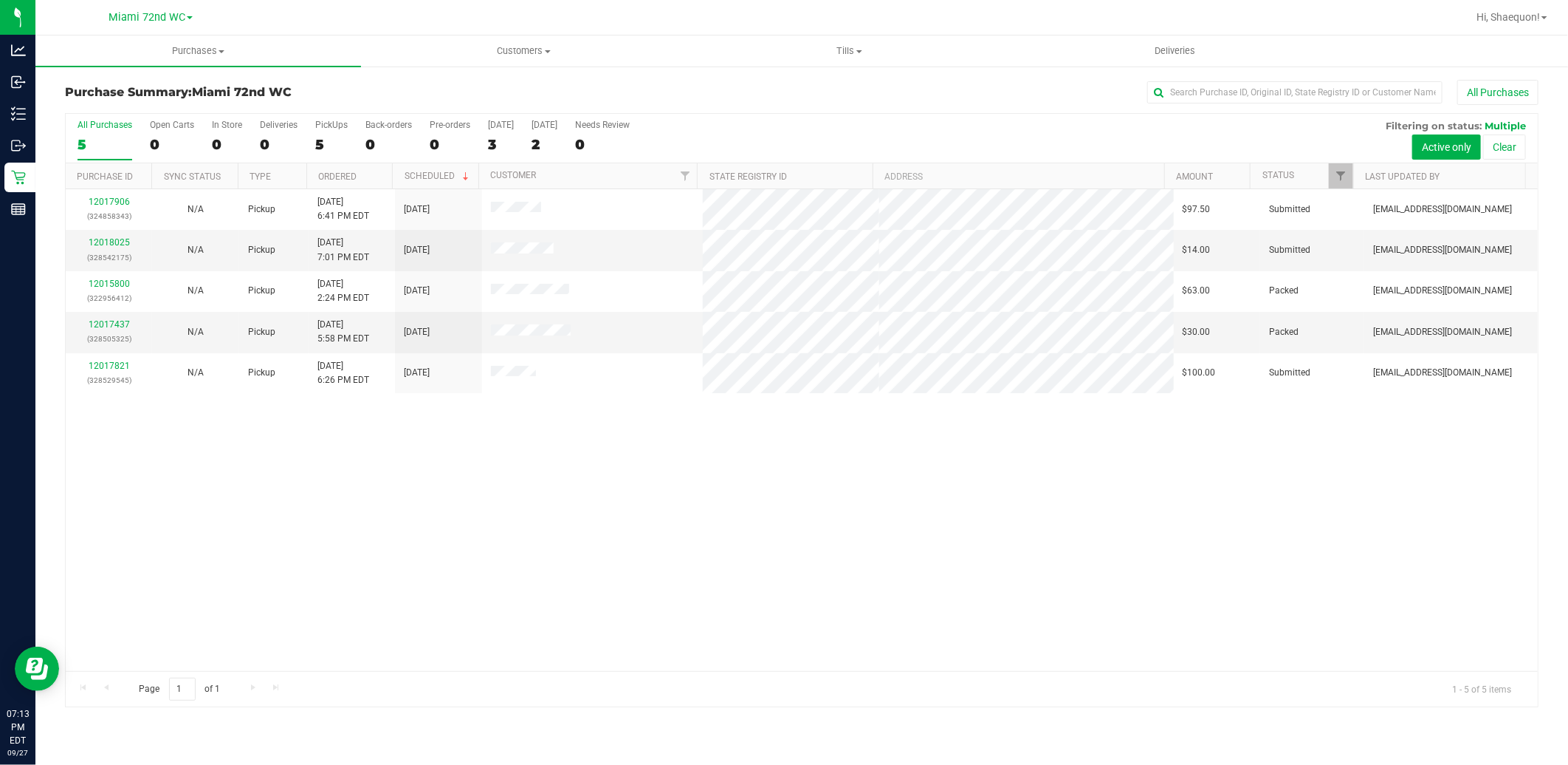
click at [493, 490] on div "12017906 (324858343) N/A Pickup [DATE] 6:41 PM EDT 9/28/2025 $97.50 Submitted […" at bounding box center [801, 430] width 1472 height 482
click at [560, 479] on div "12017906 (324858343) N/A Pickup [DATE] 6:41 PM EDT 9/28/2025 $97.50 Submitted […" at bounding box center [801, 430] width 1472 height 482
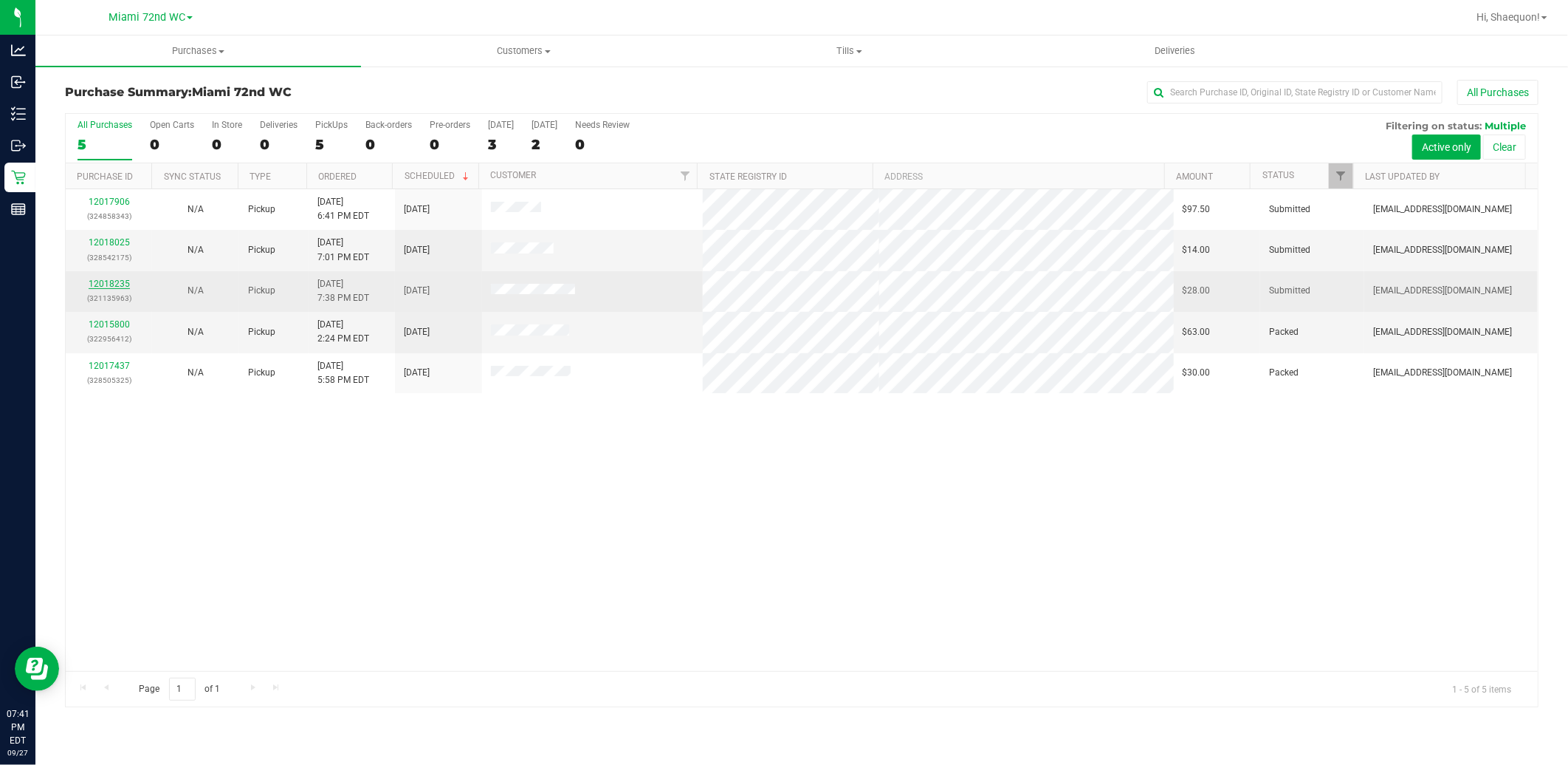
click at [112, 282] on link "12018235" at bounding box center [109, 283] width 41 height 10
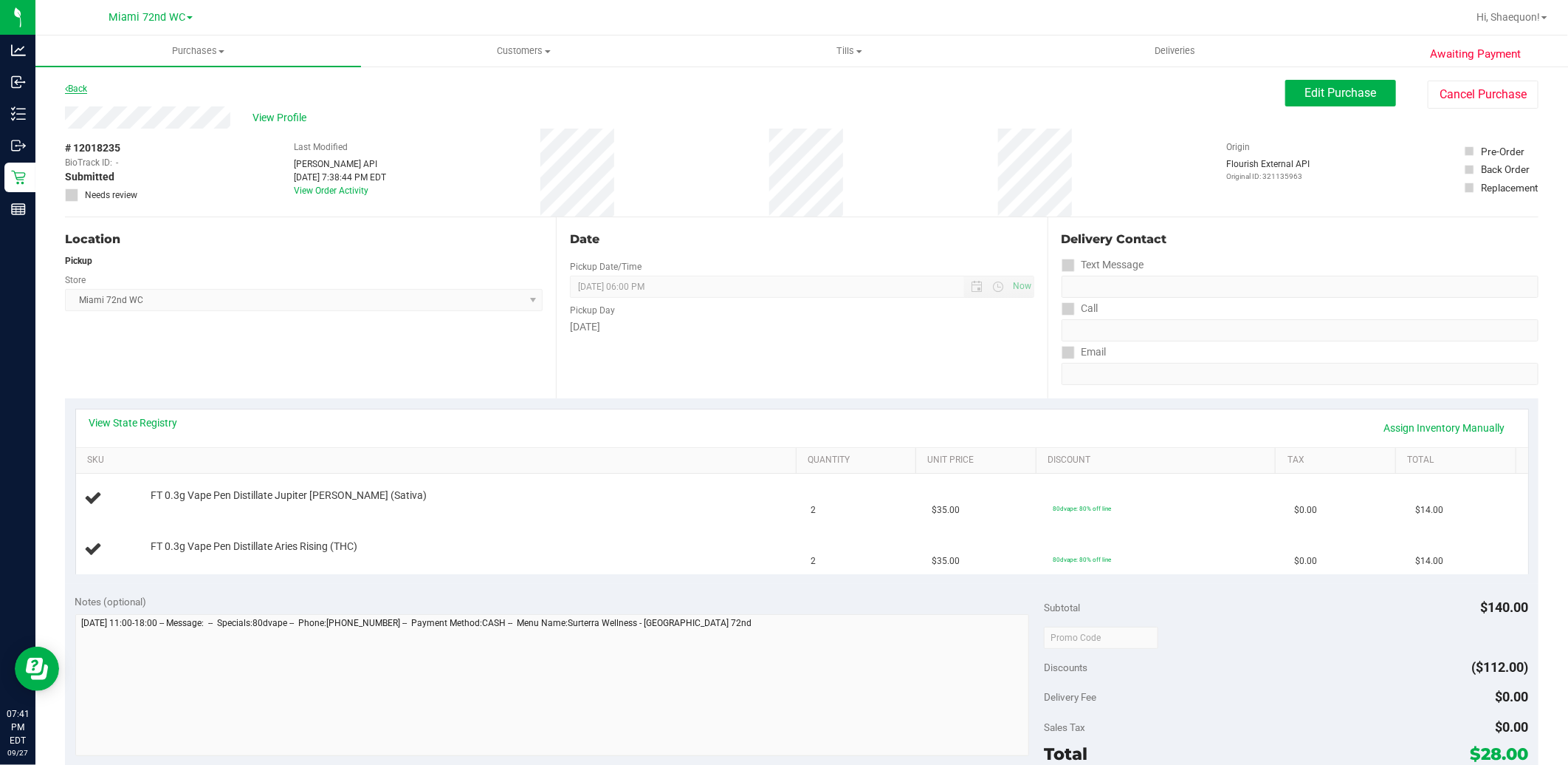
click at [65, 87] on icon at bounding box center [66, 88] width 3 height 8
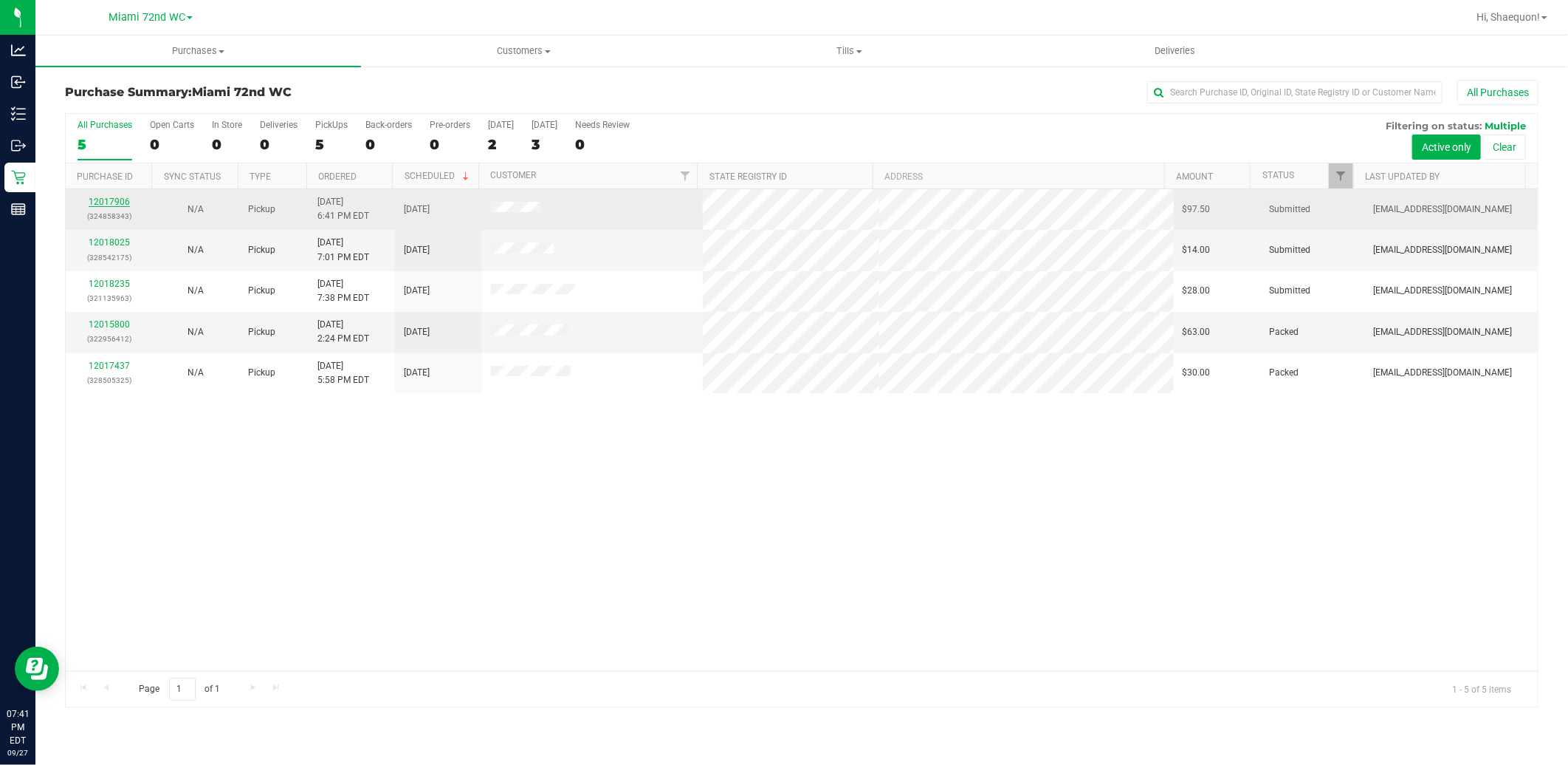
click at [97, 198] on link "12017906" at bounding box center [109, 201] width 41 height 10
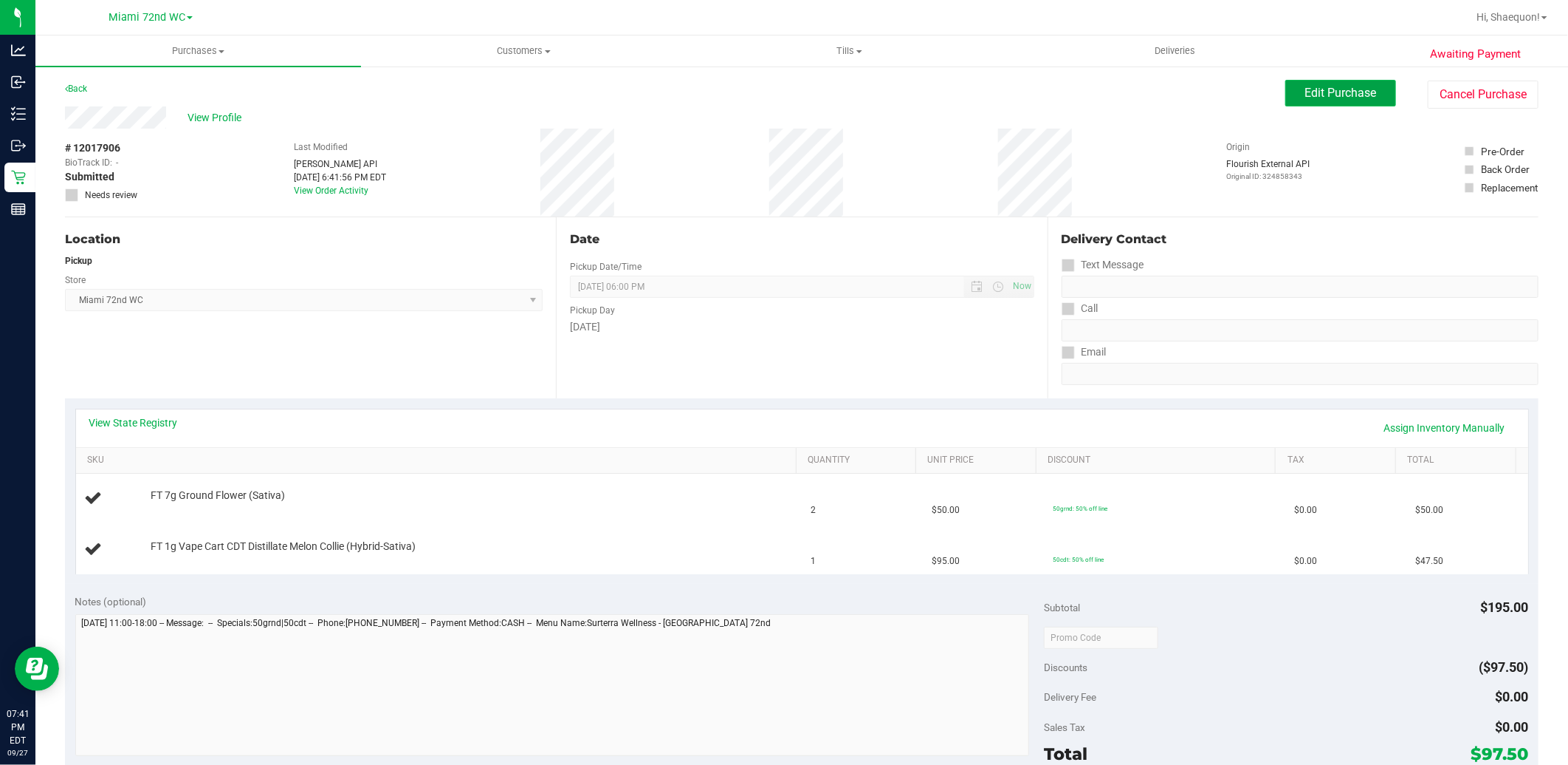
click at [1328, 94] on span "Edit Purchase" at bounding box center [1341, 92] width 71 height 14
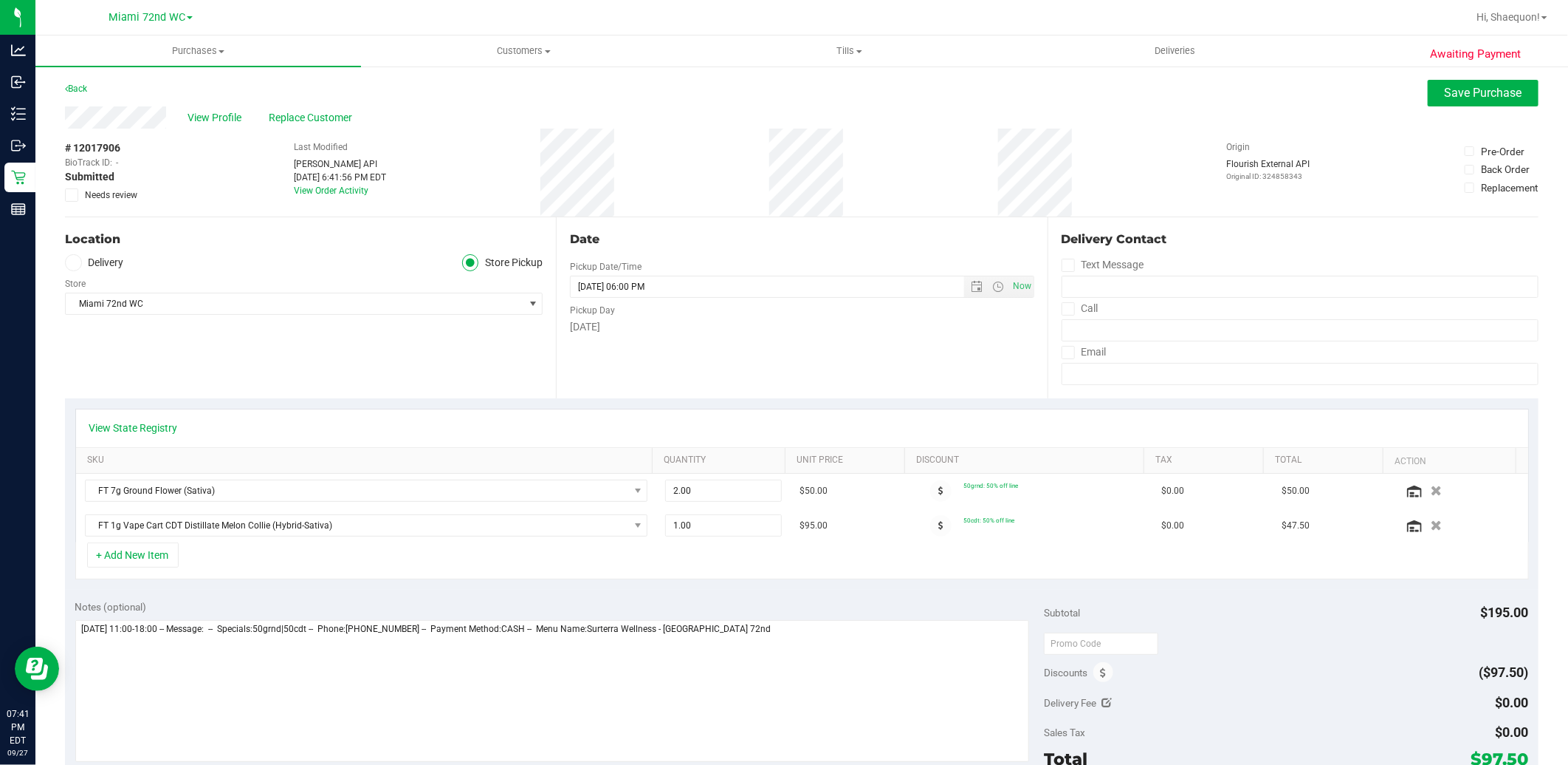
click at [72, 195] on icon at bounding box center [71, 195] width 9 height 0
click at [0, 0] on input "Needs review" at bounding box center [0, 0] width 0 height 0
click at [1484, 98] on span "Save Purchase" at bounding box center [1483, 92] width 77 height 14
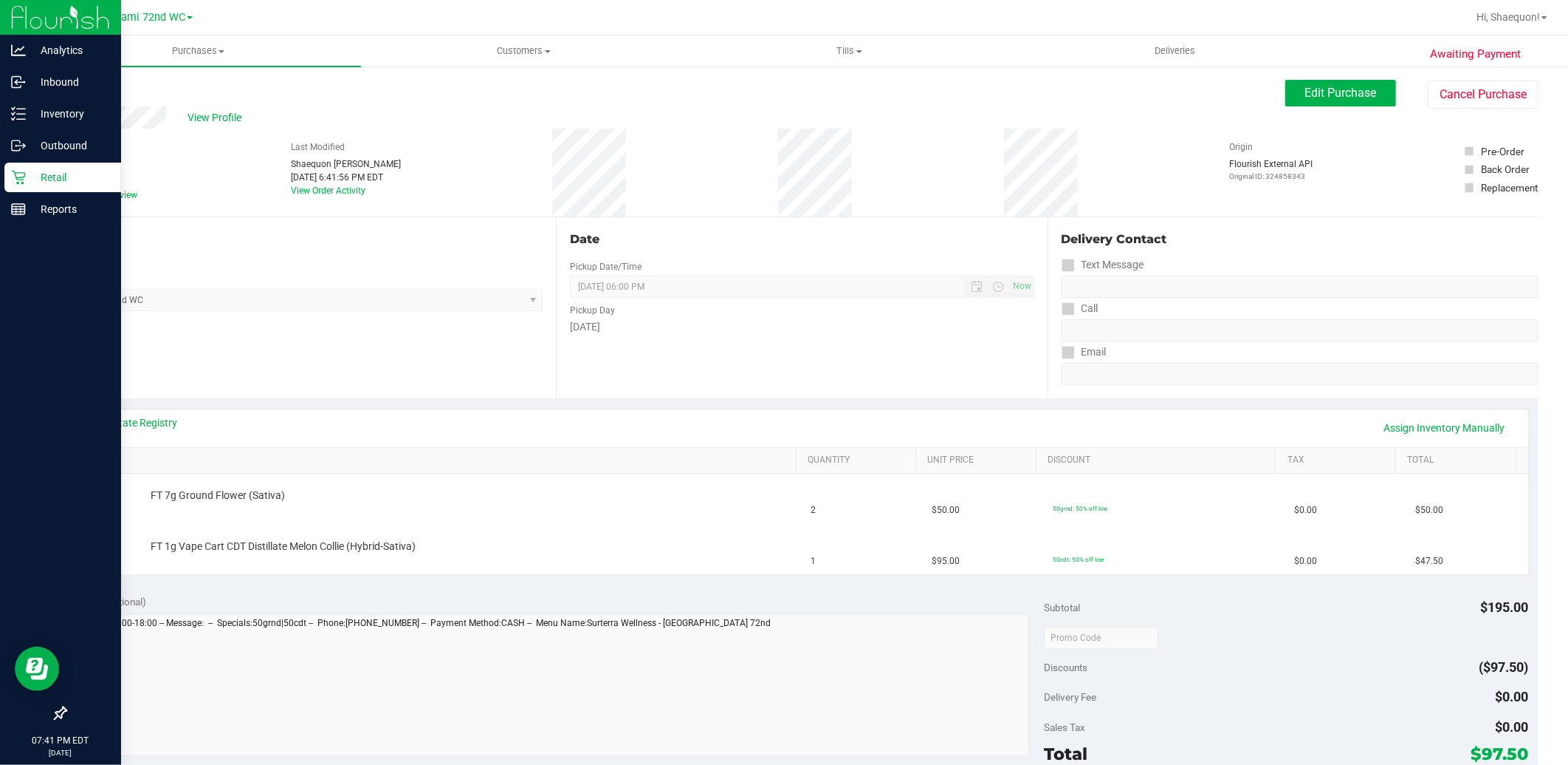
click at [44, 178] on p "Retail" at bounding box center [70, 177] width 88 height 18
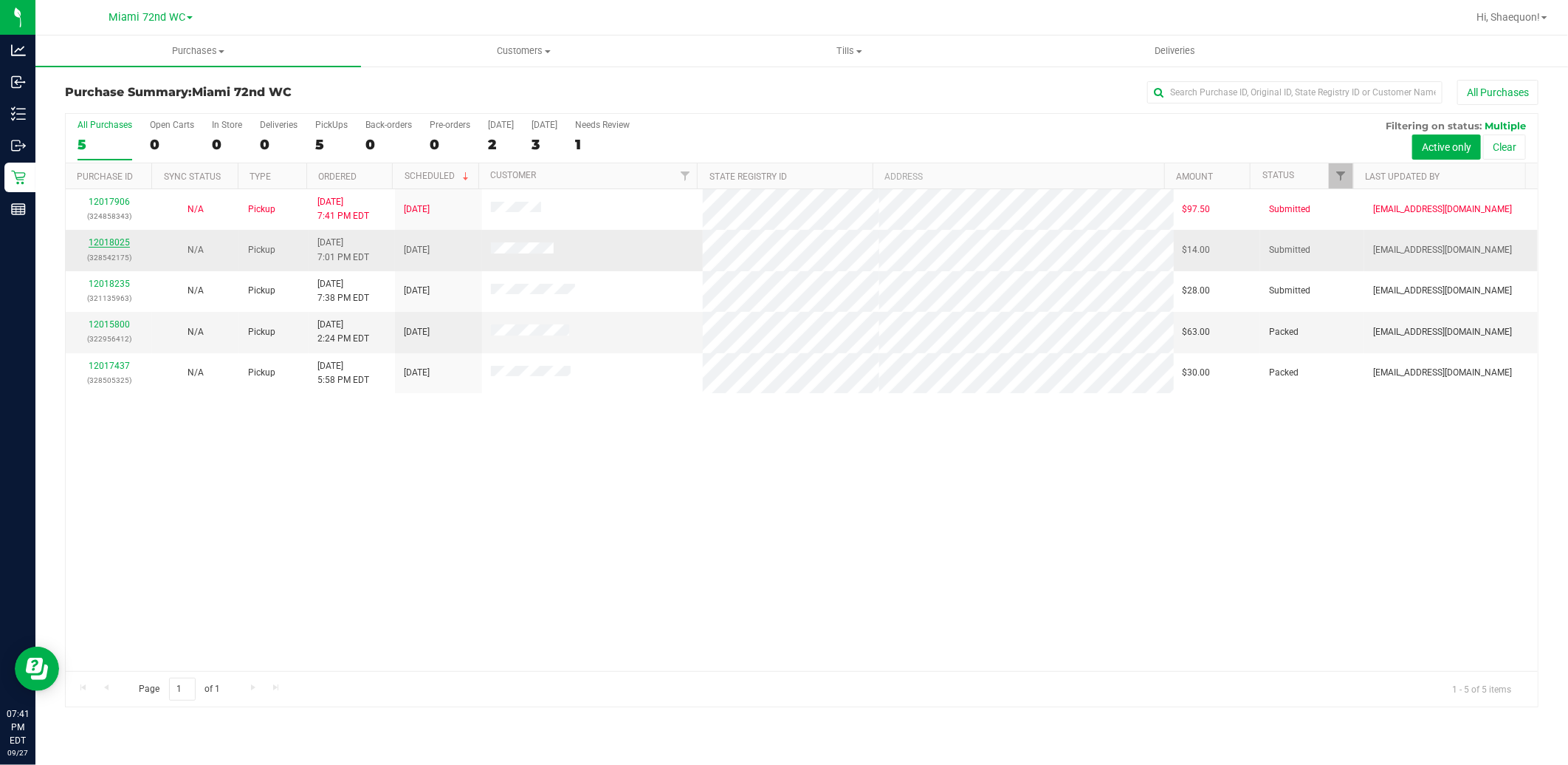
click at [120, 242] on link "12018025" at bounding box center [109, 242] width 41 height 10
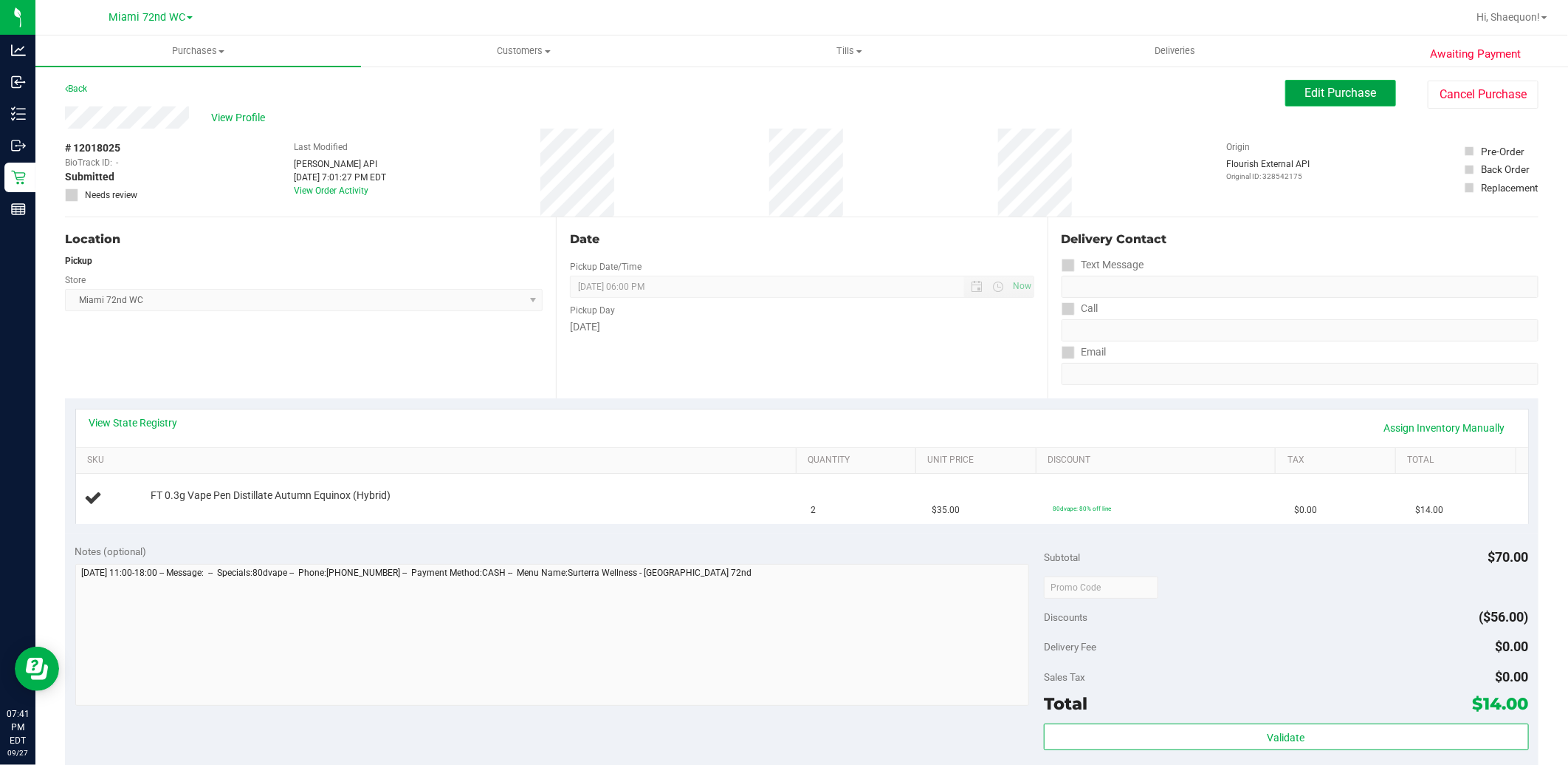
click at [1344, 98] on span "Edit Purchase" at bounding box center [1341, 92] width 71 height 14
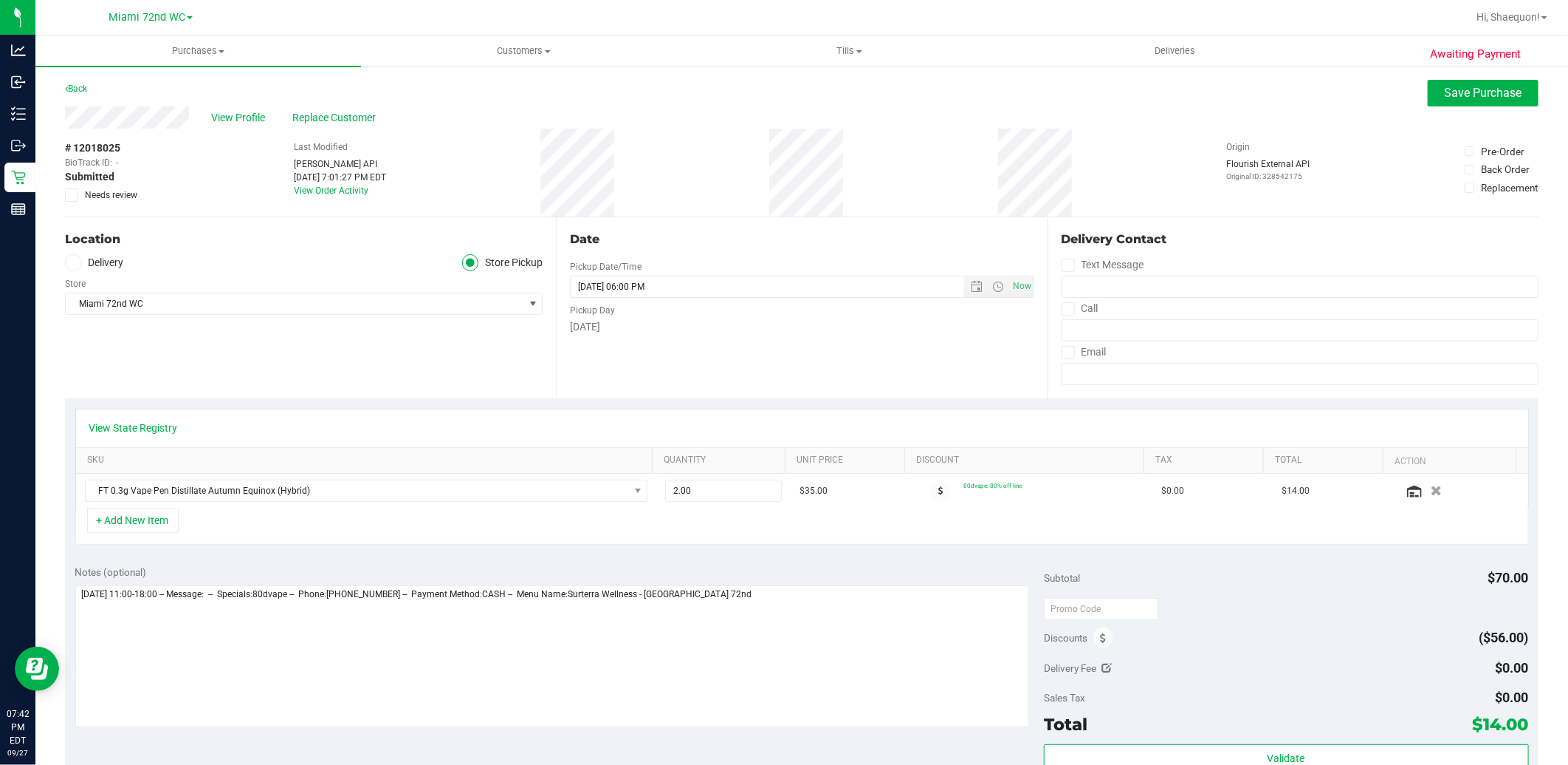
click at [74, 195] on icon at bounding box center [71, 195] width 9 height 0
click at [0, 0] on input "Needs review" at bounding box center [0, 0] width 0 height 0
click at [1428, 94] on button "Save Purchase" at bounding box center [1483, 93] width 111 height 26
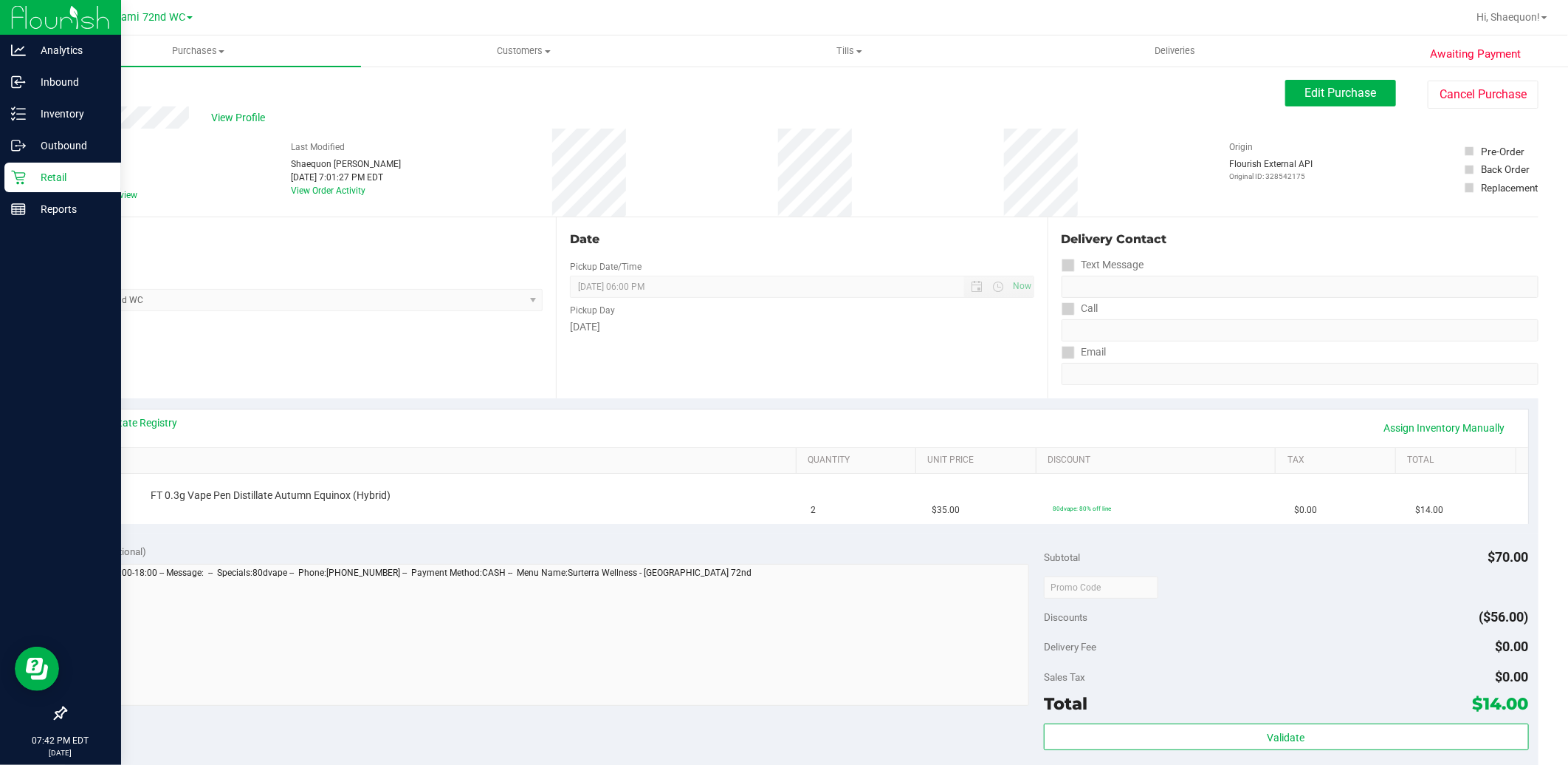
click at [9, 177] on div "Retail" at bounding box center [63, 177] width 117 height 29
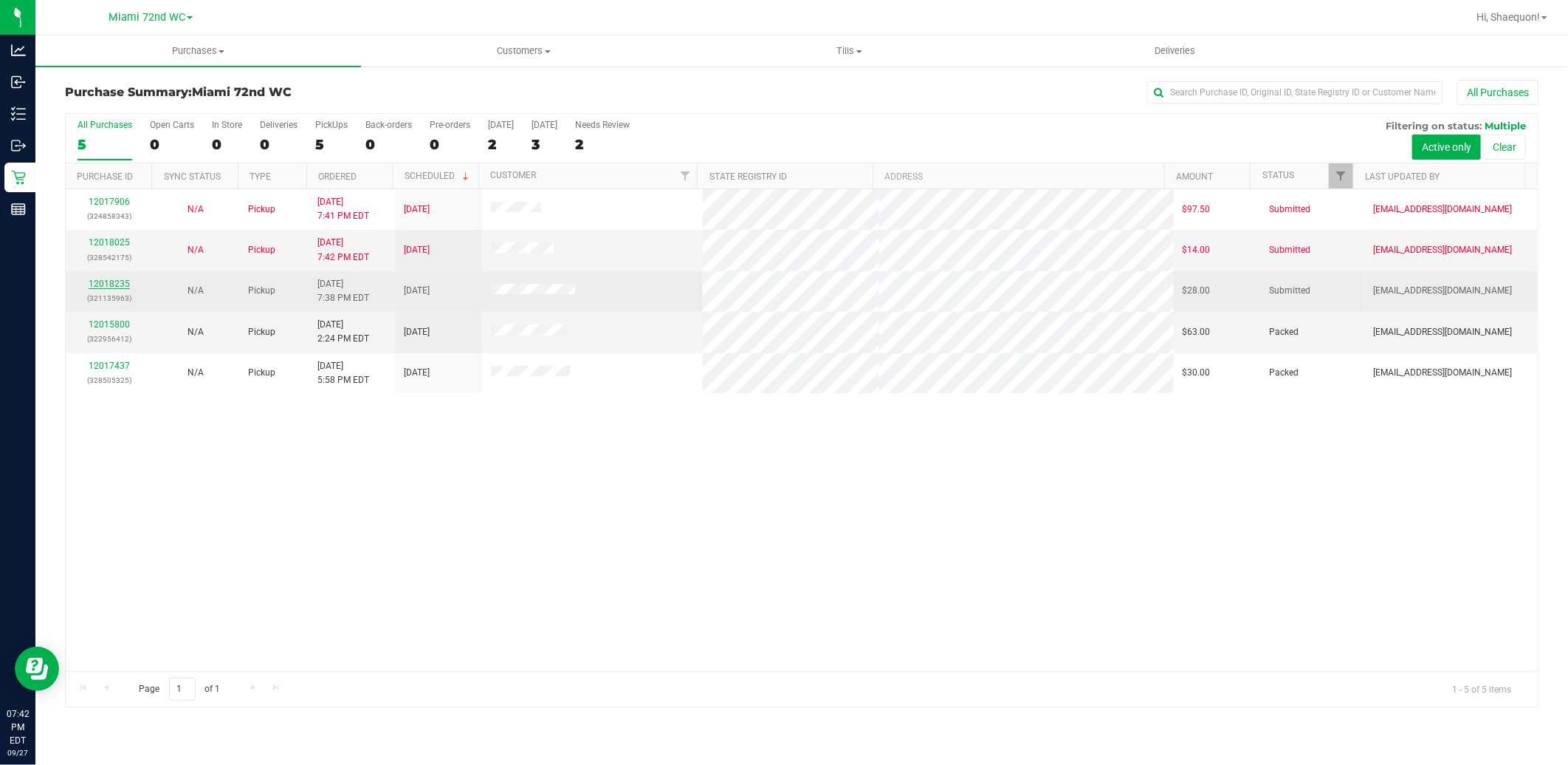
click at [112, 285] on link "12018235" at bounding box center [109, 283] width 41 height 10
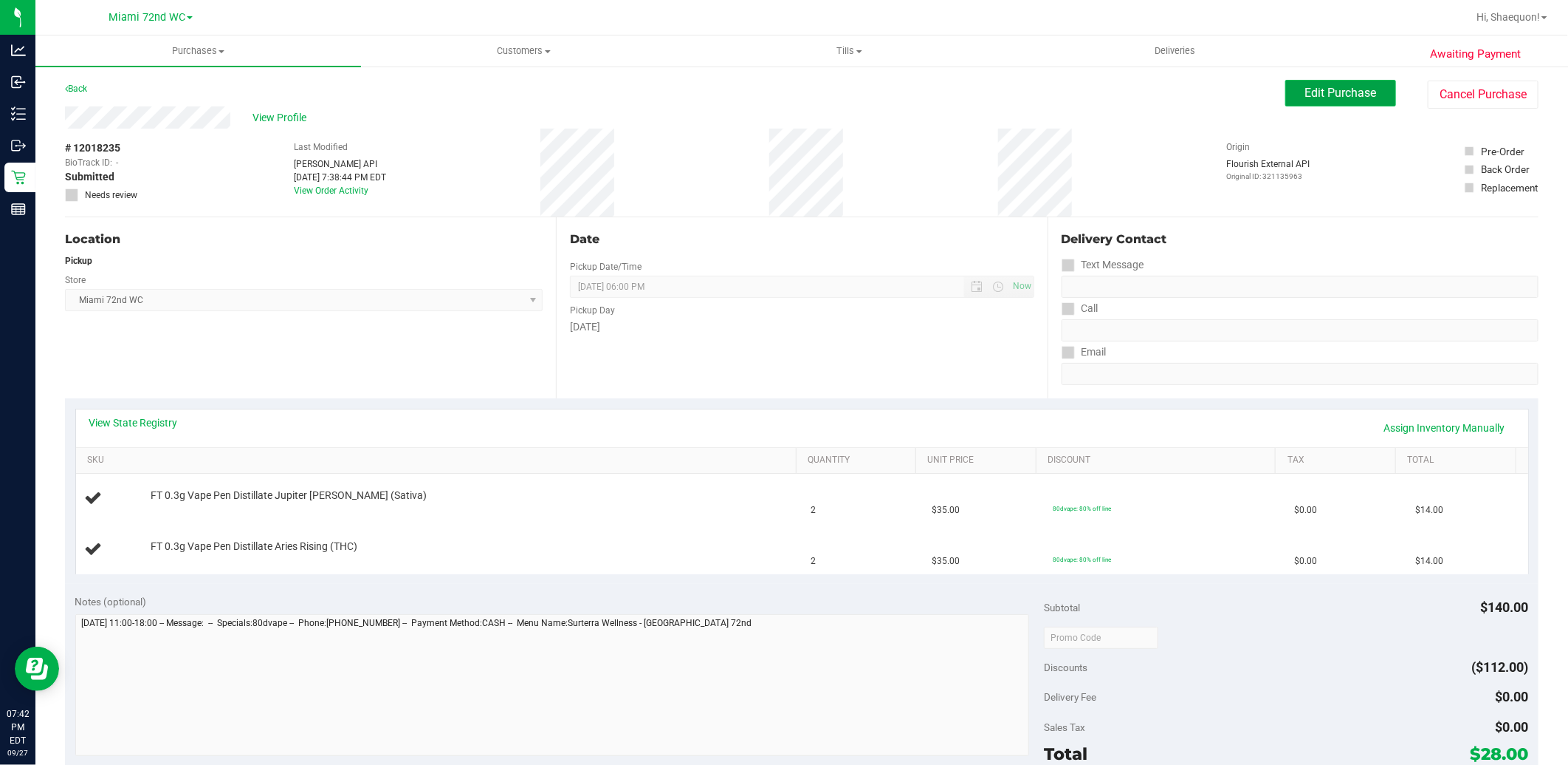
click at [1338, 91] on span "Edit Purchase" at bounding box center [1341, 92] width 71 height 14
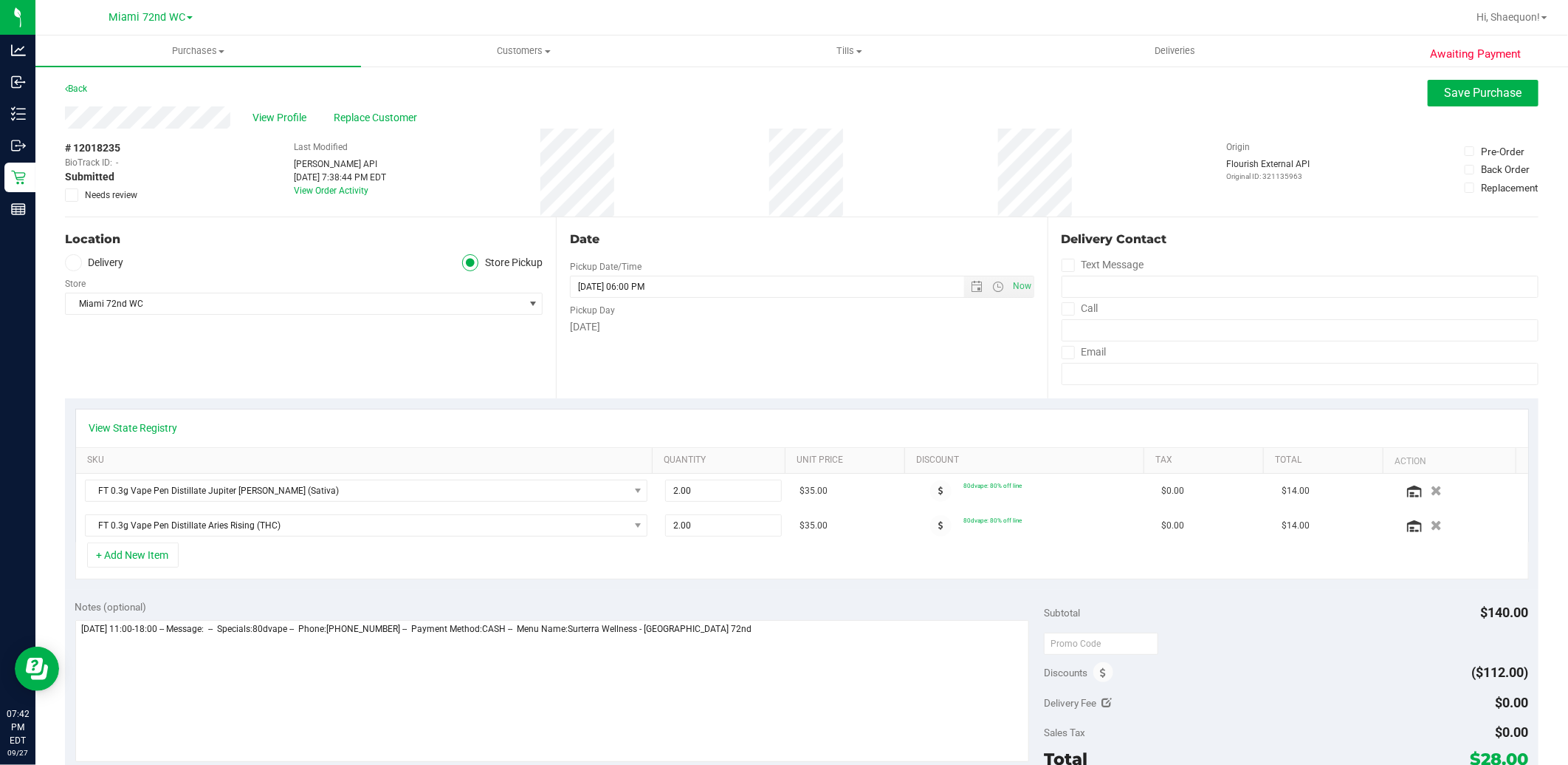
click at [71, 195] on icon at bounding box center [71, 195] width 9 height 0
click at [0, 0] on input "Needs review" at bounding box center [0, 0] width 0 height 0
click at [1465, 98] on span "Save Purchase" at bounding box center [1483, 92] width 77 height 14
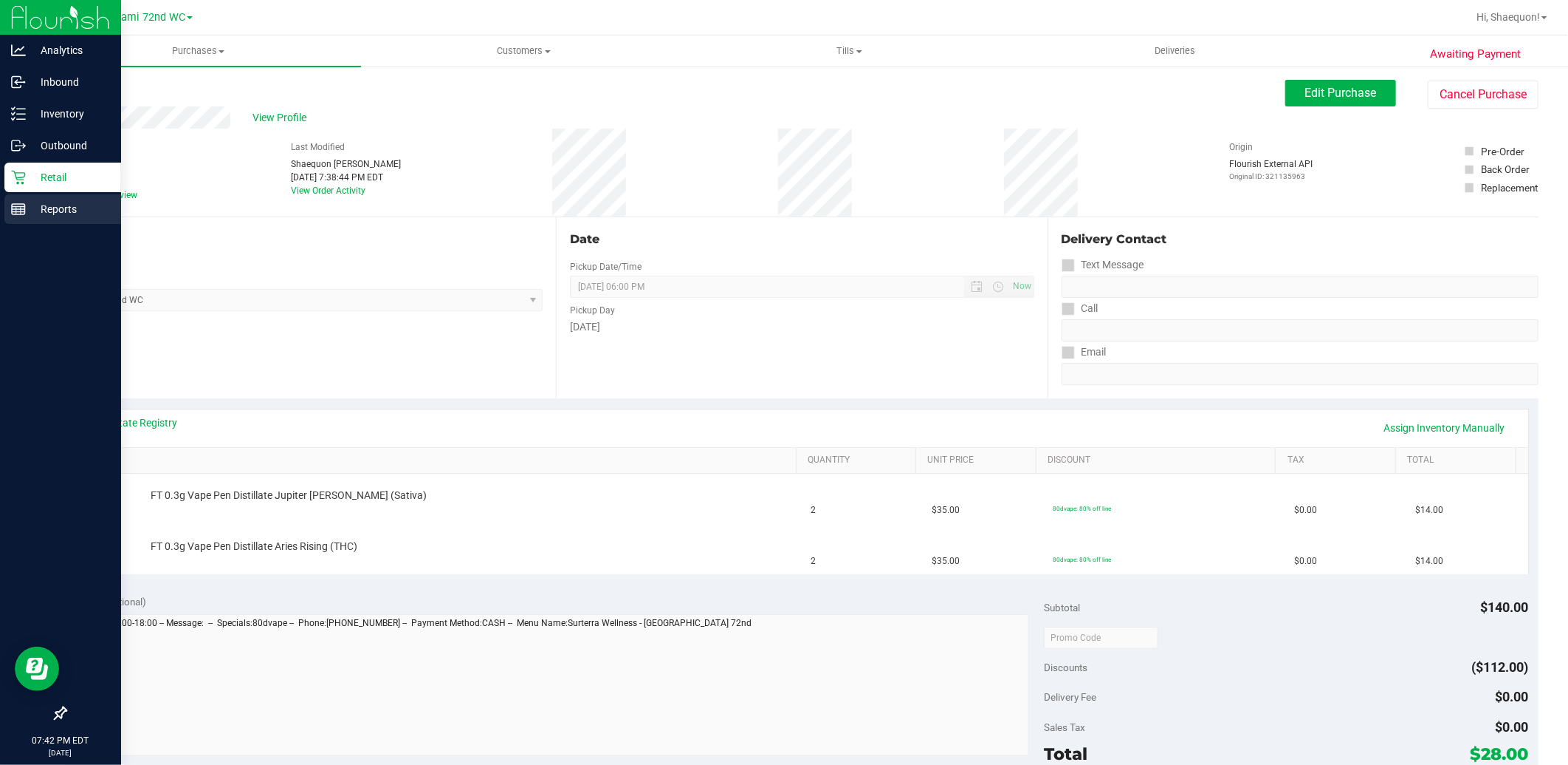
click at [21, 204] on rect at bounding box center [19, 209] width 13 height 10
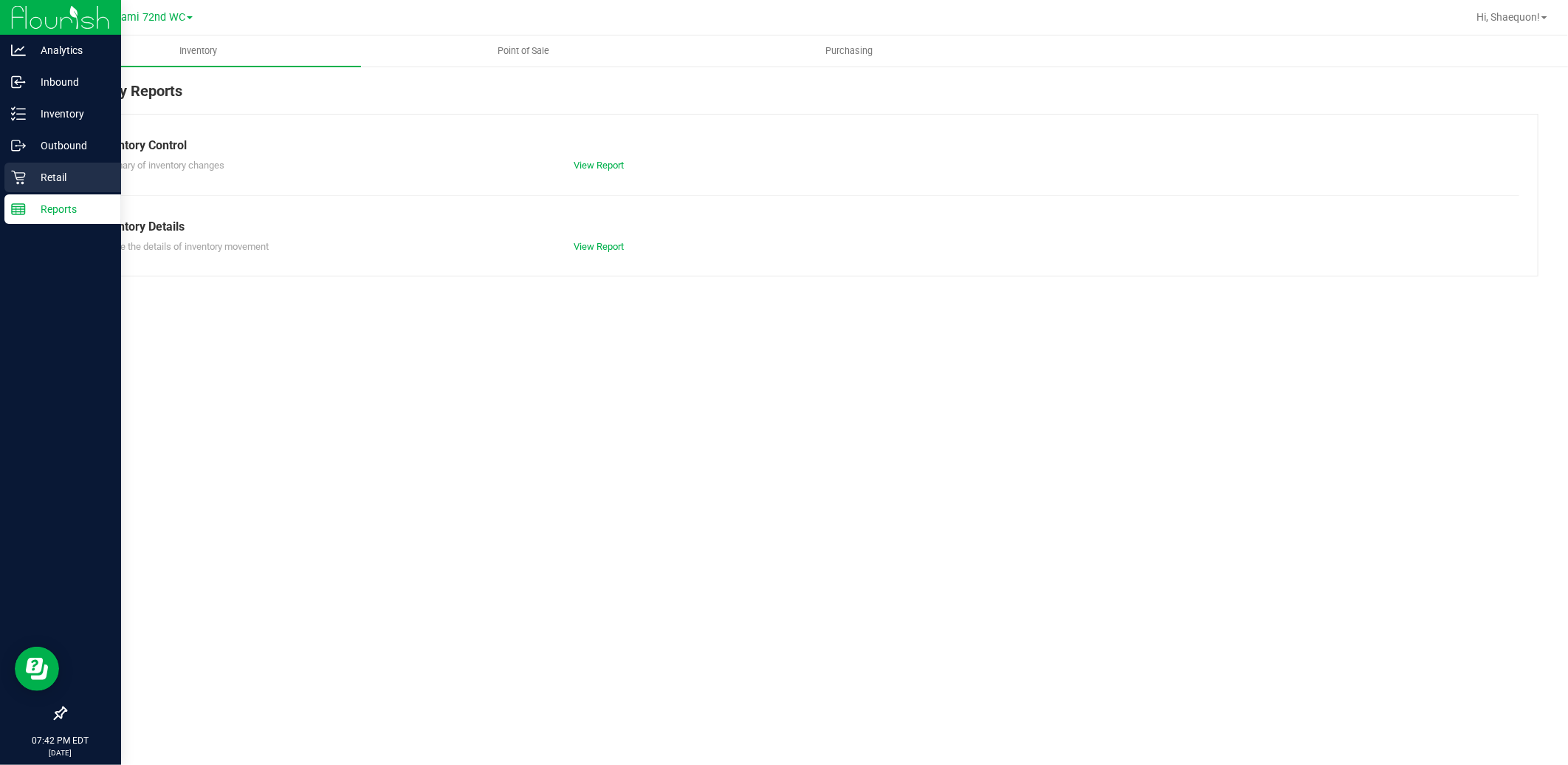
click at [29, 171] on p "Retail" at bounding box center [70, 177] width 88 height 18
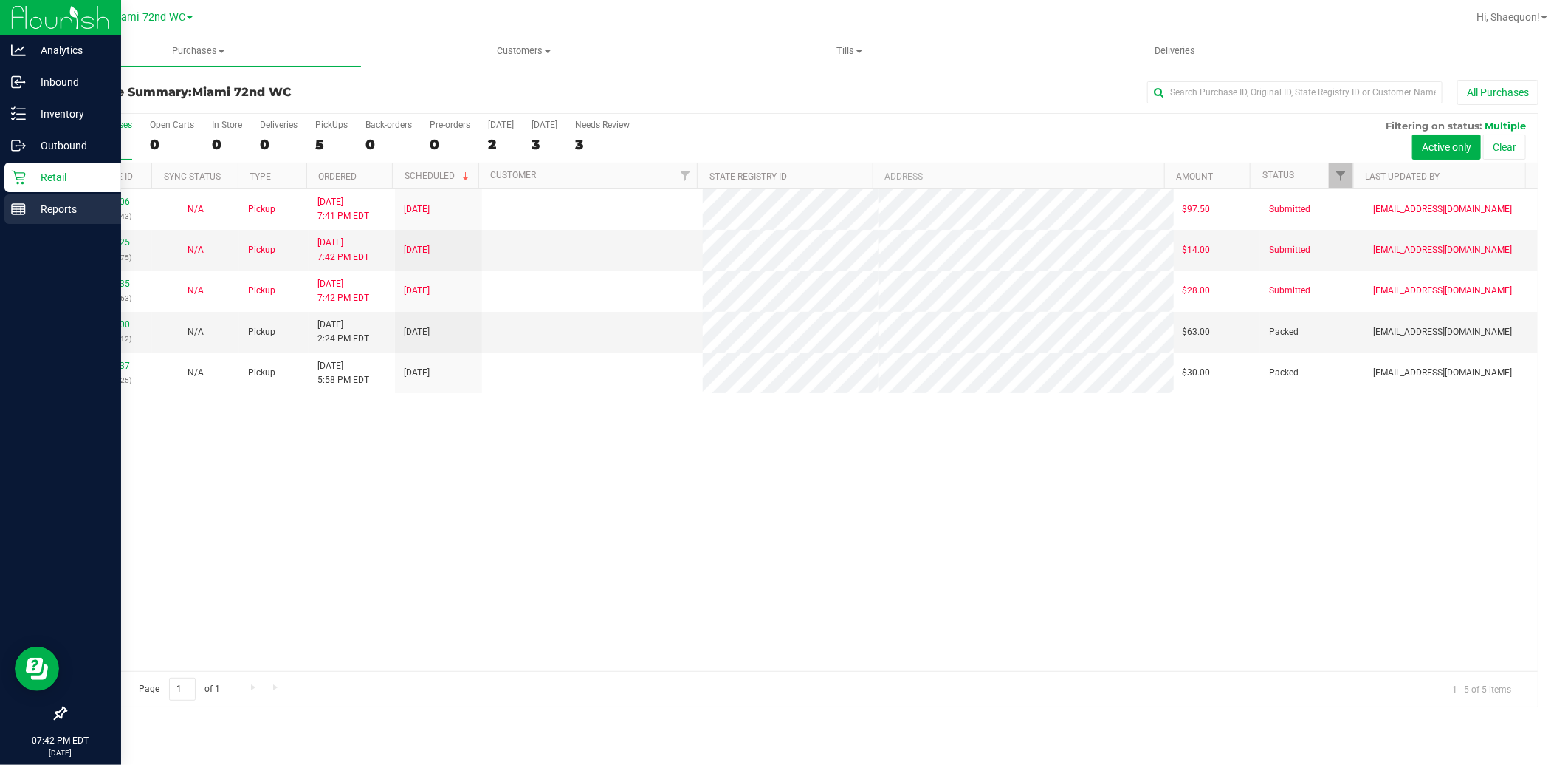
click at [59, 209] on p "Reports" at bounding box center [70, 209] width 88 height 18
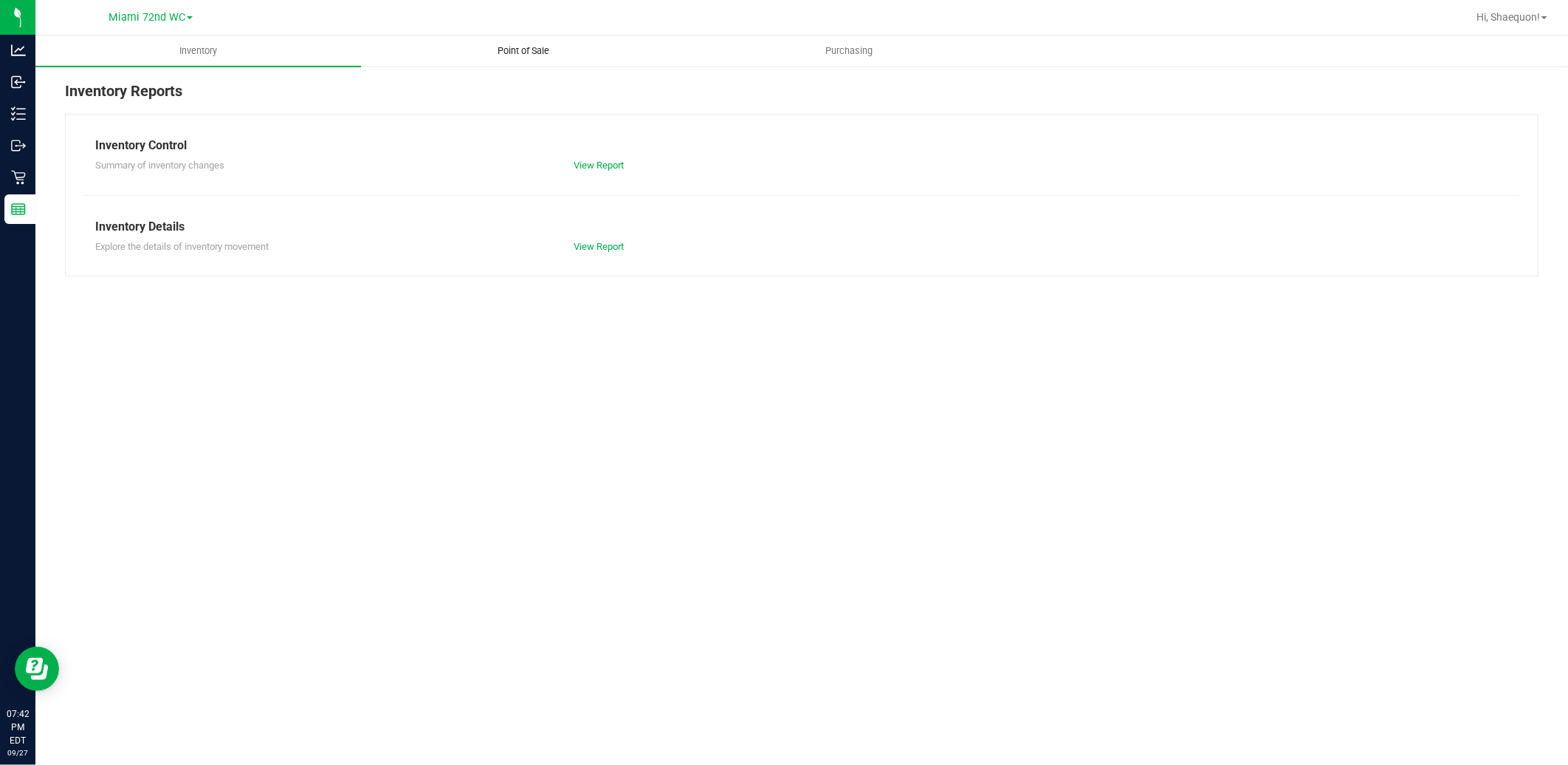
click at [527, 54] on span "Point of Sale" at bounding box center [524, 51] width 91 height 13
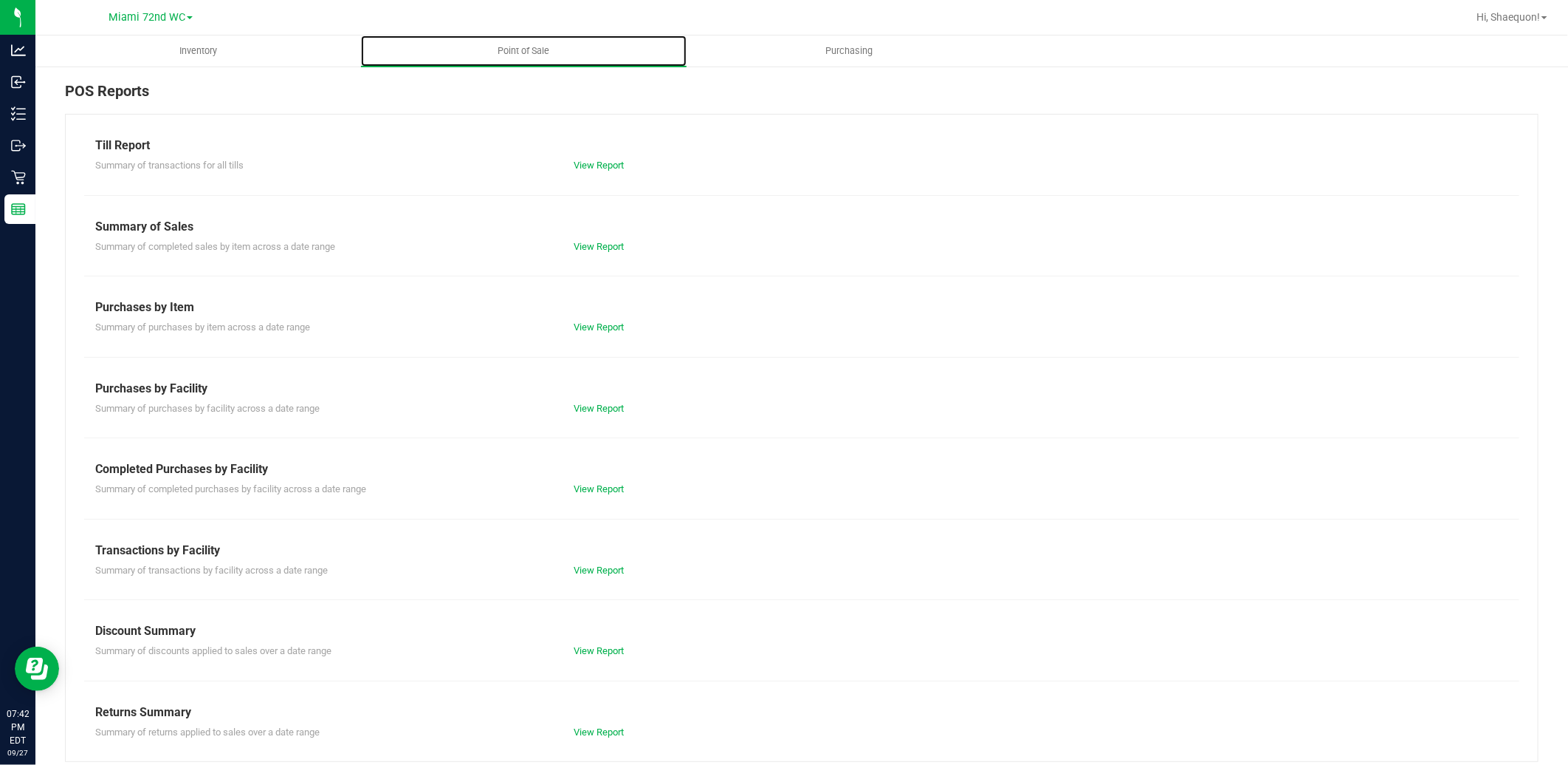
scroll to position [12, 0]
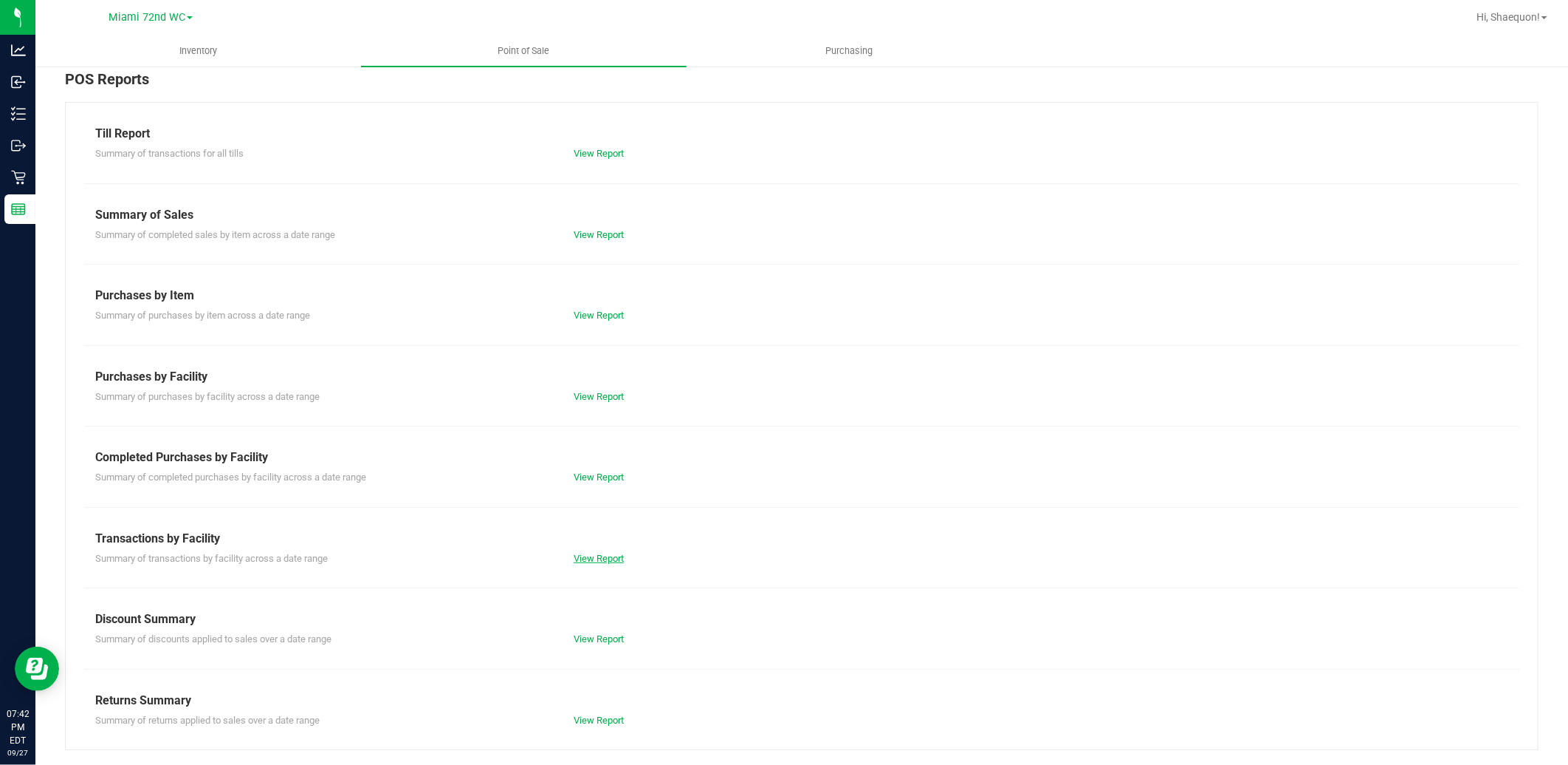
click at [598, 555] on link "View Report" at bounding box center [598, 558] width 50 height 11
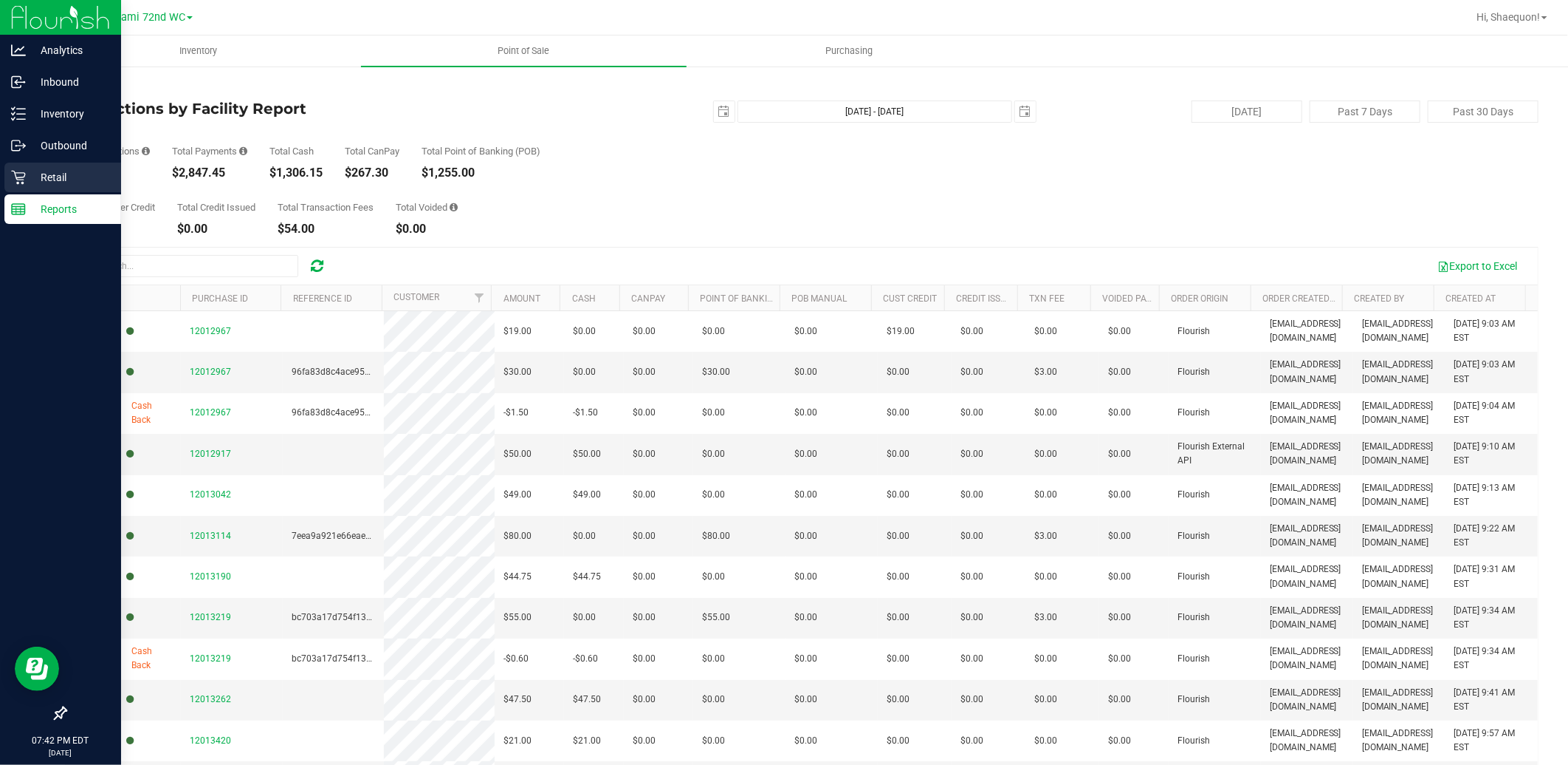
click at [25, 182] on p "Retail" at bounding box center [70, 177] width 88 height 18
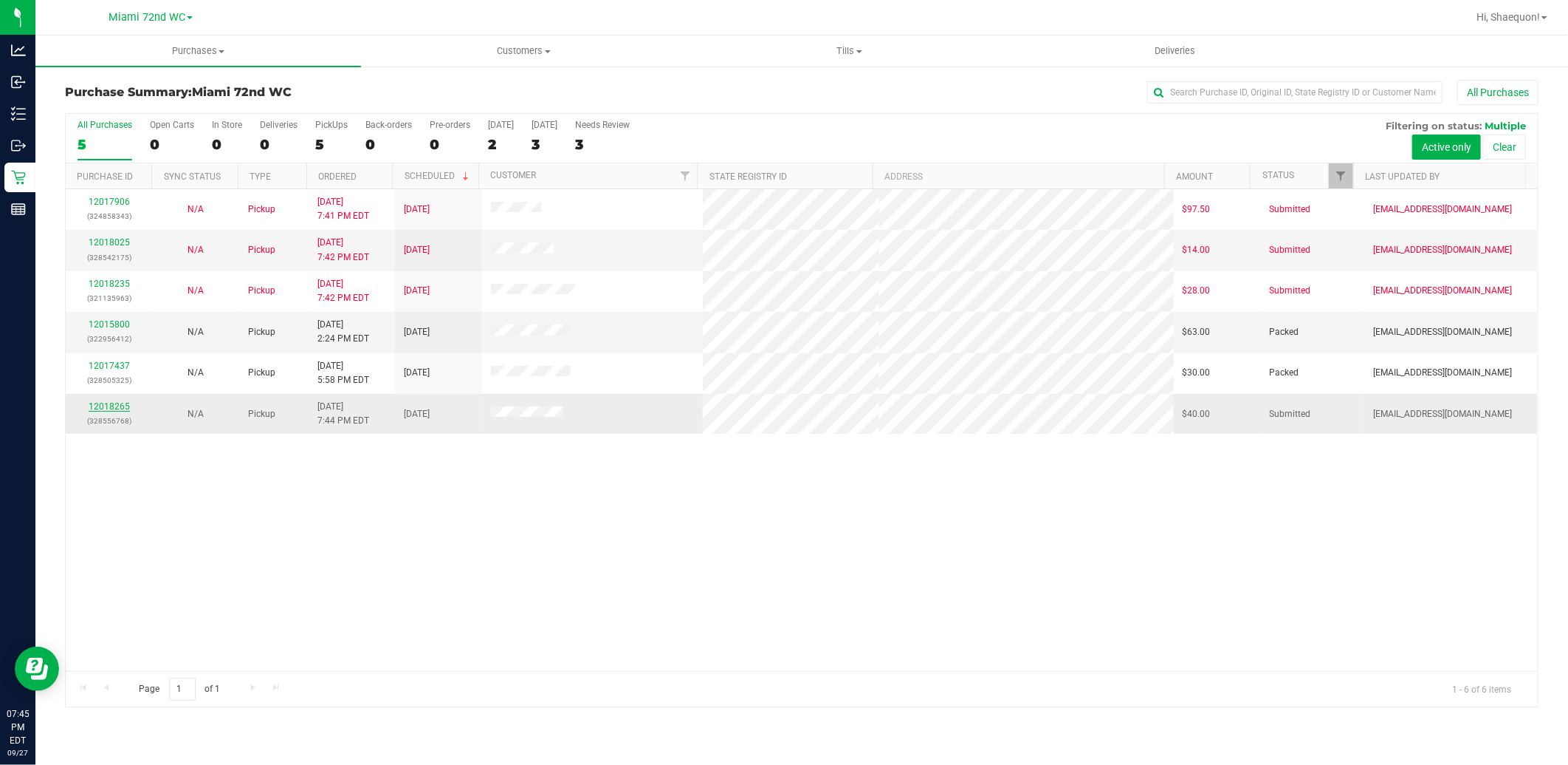
click at [96, 407] on link "12018265" at bounding box center [109, 406] width 41 height 10
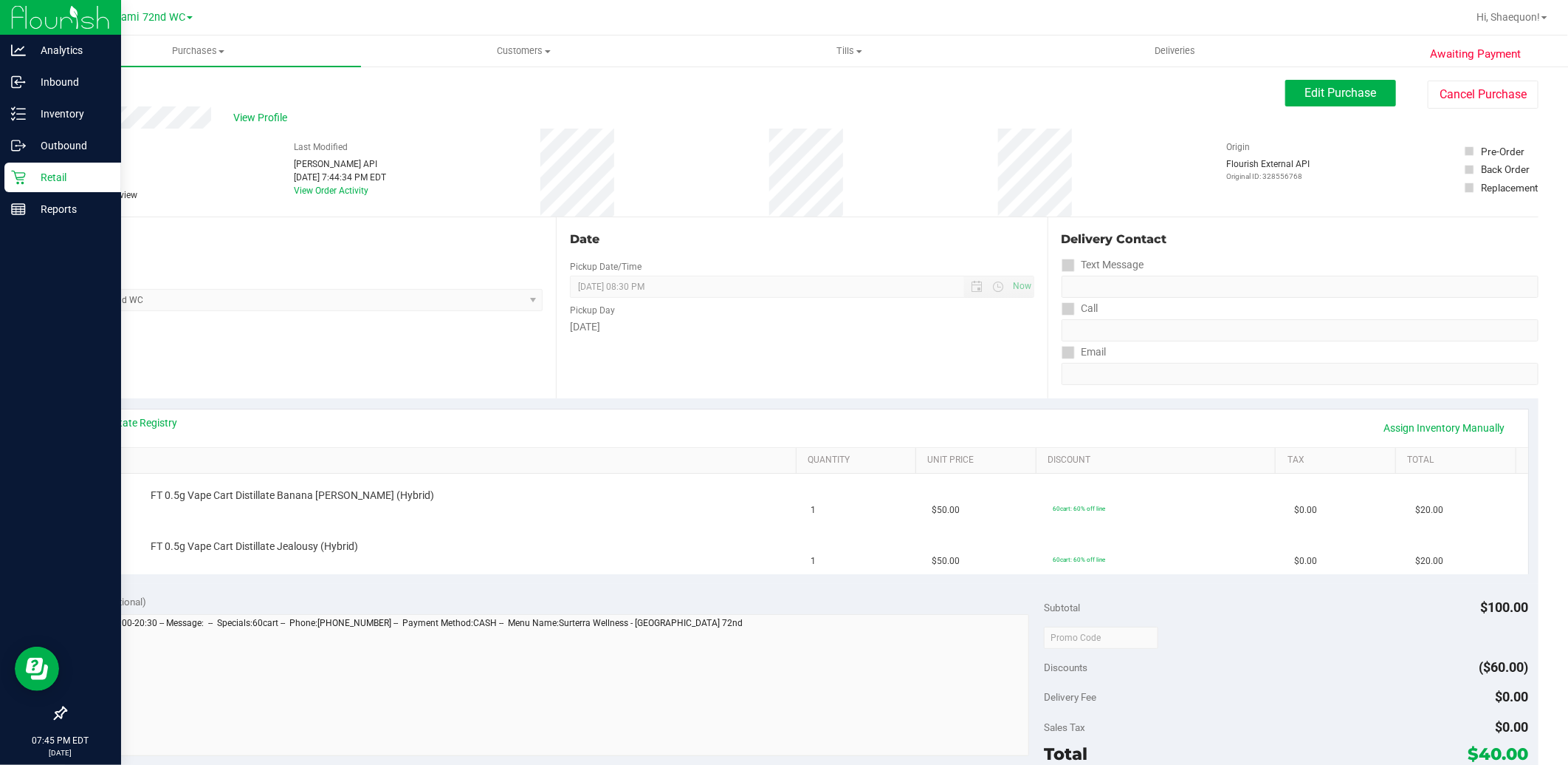
click at [23, 174] on icon at bounding box center [19, 178] width 15 height 15
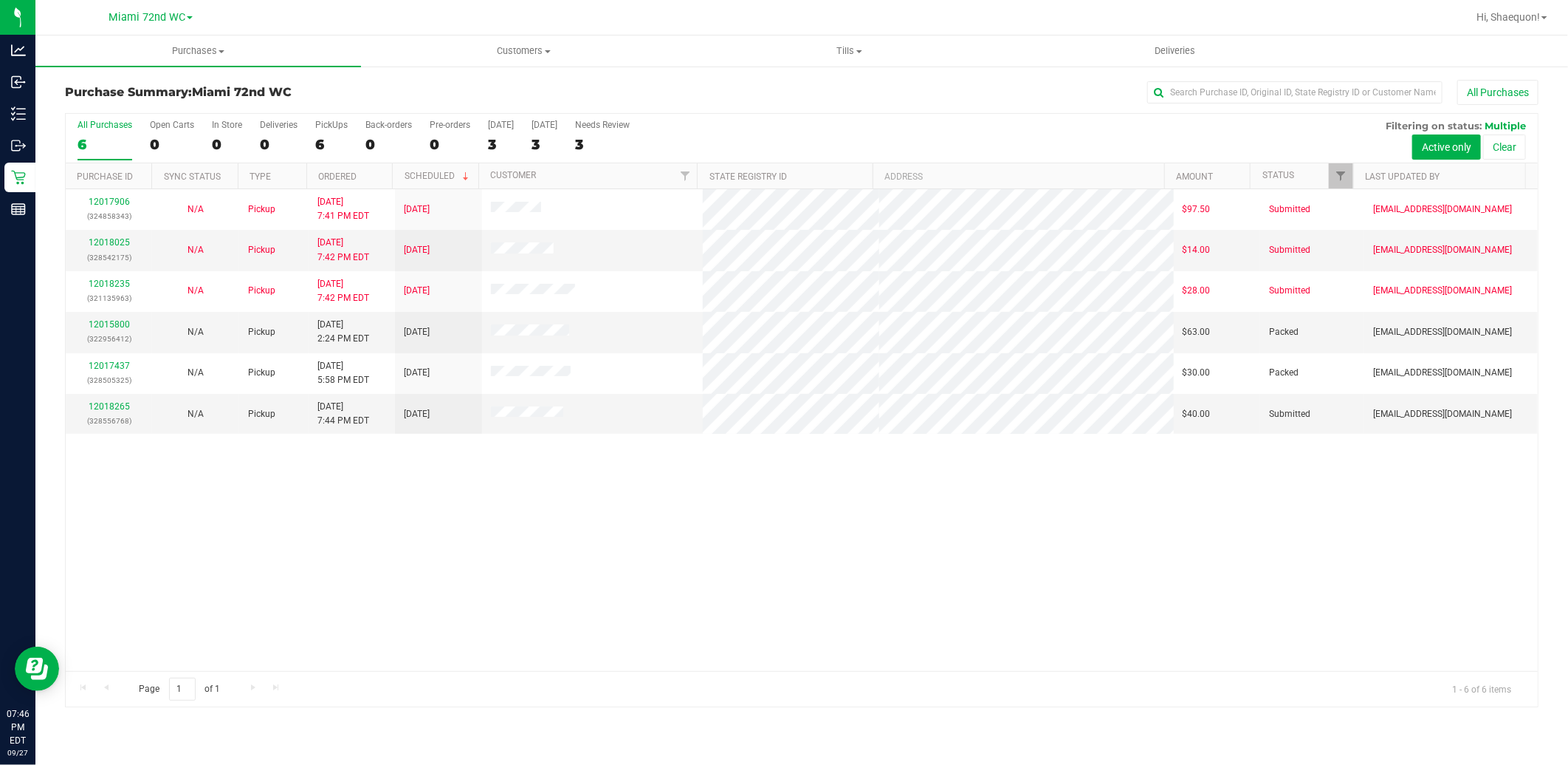
click at [376, 542] on div "12017906 (324858343) N/A Pickup [DATE] 7:41 PM EDT 9/28/2025 $97.50 Submitted […" at bounding box center [801, 430] width 1472 height 482
click at [112, 408] on link "12018265" at bounding box center [109, 406] width 41 height 10
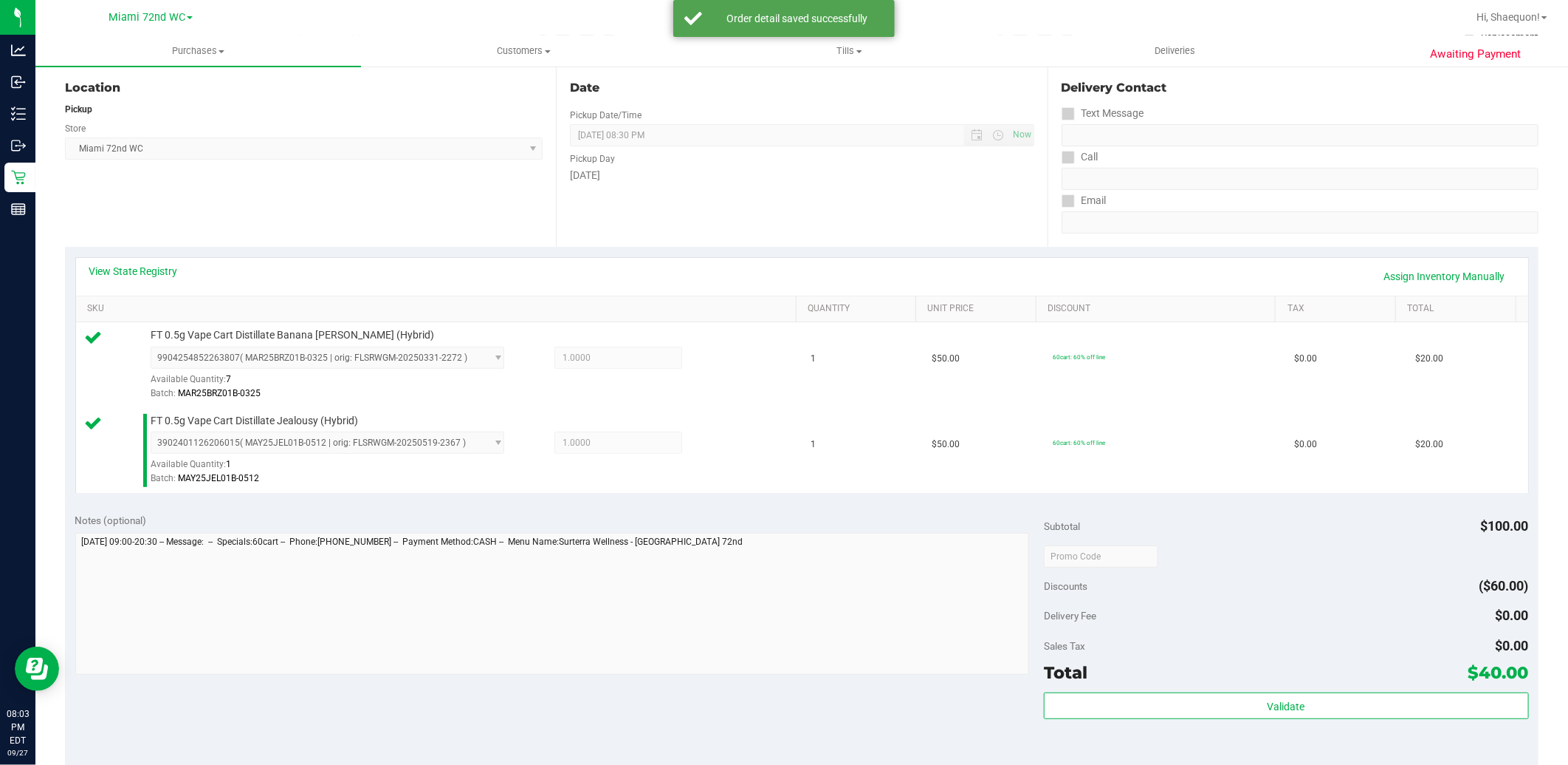
scroll to position [246, 0]
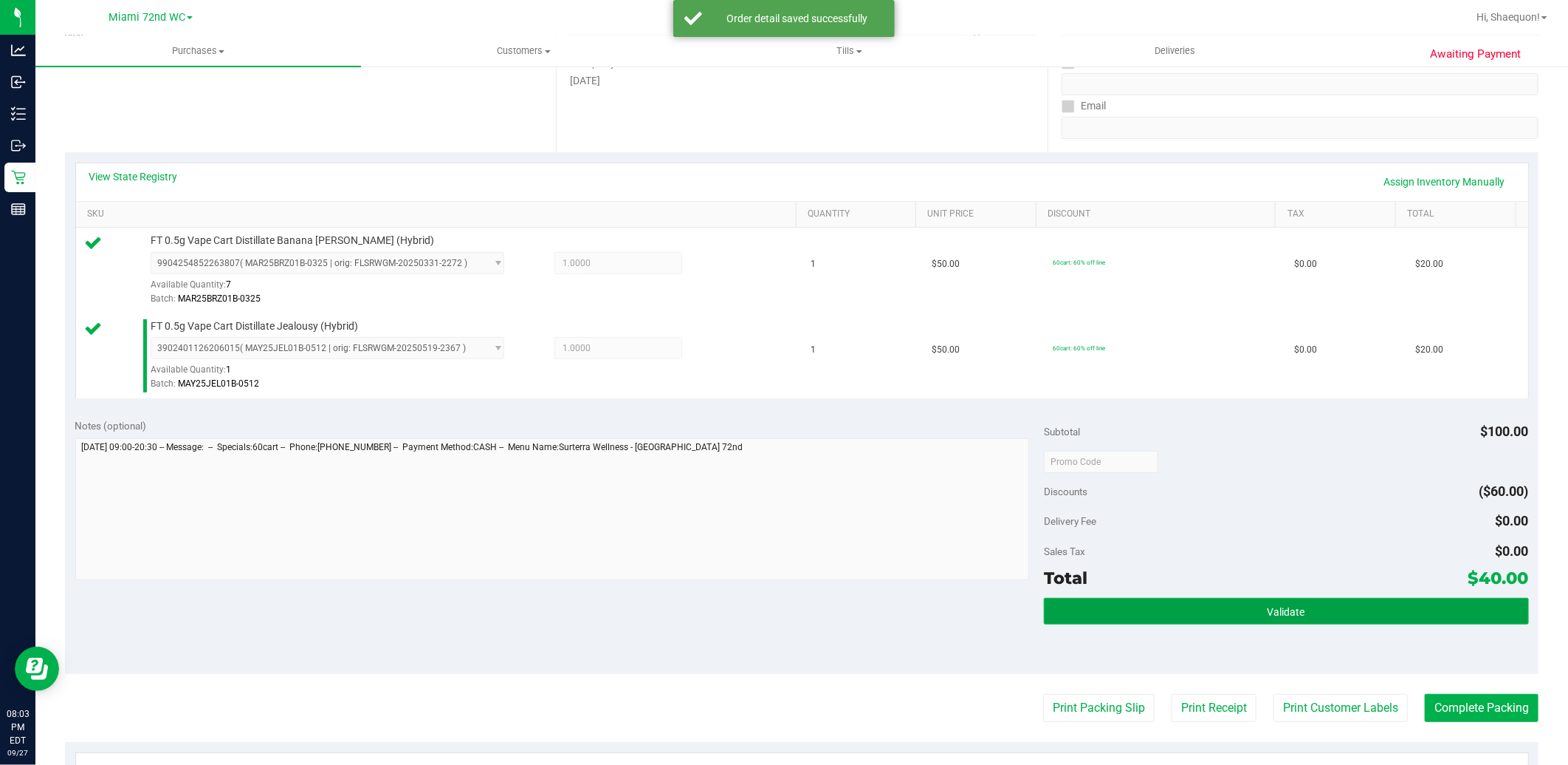
click at [1352, 602] on button "Validate" at bounding box center [1286, 611] width 484 height 26
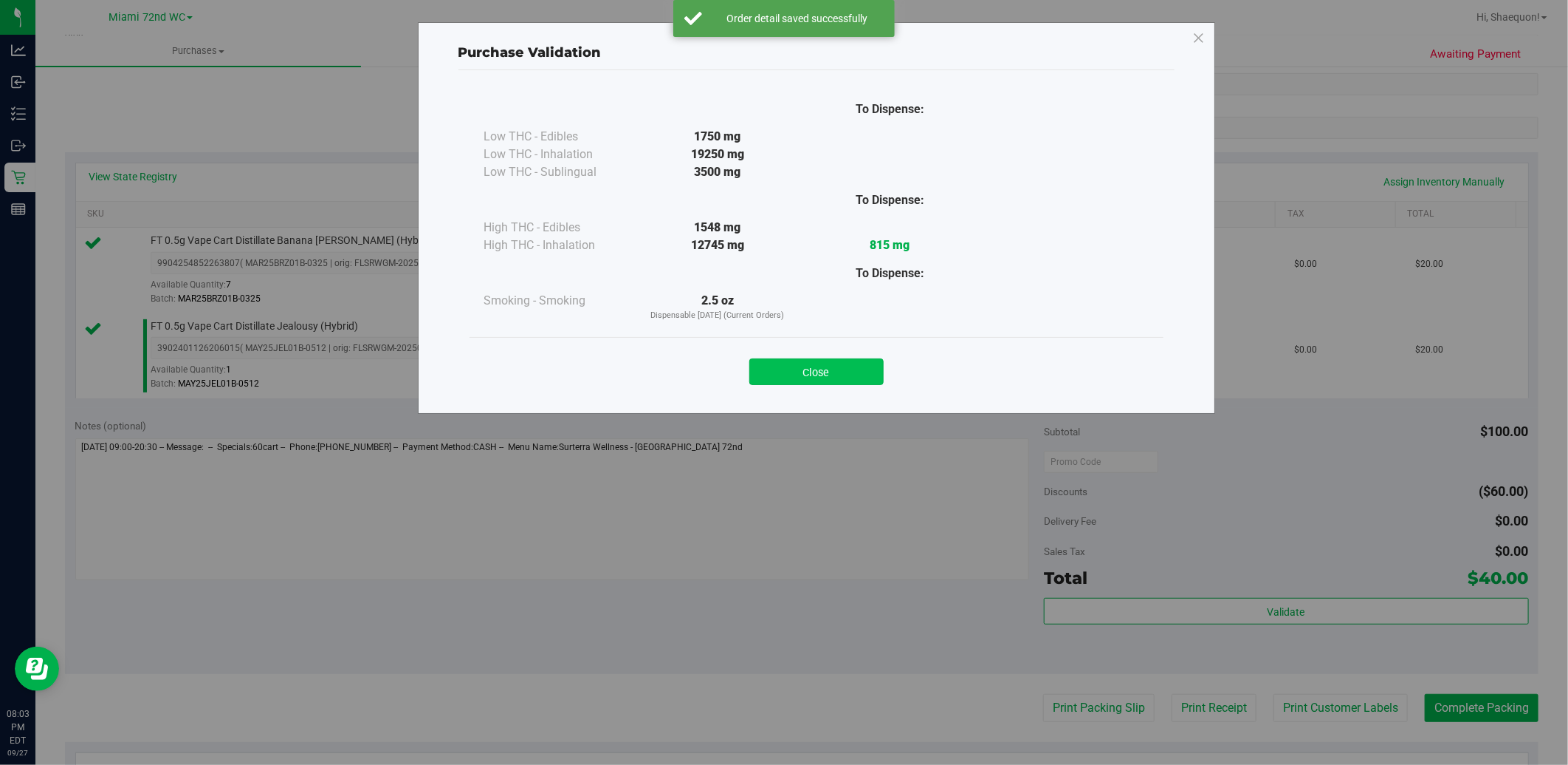
click at [787, 365] on button "Close" at bounding box center [816, 372] width 135 height 26
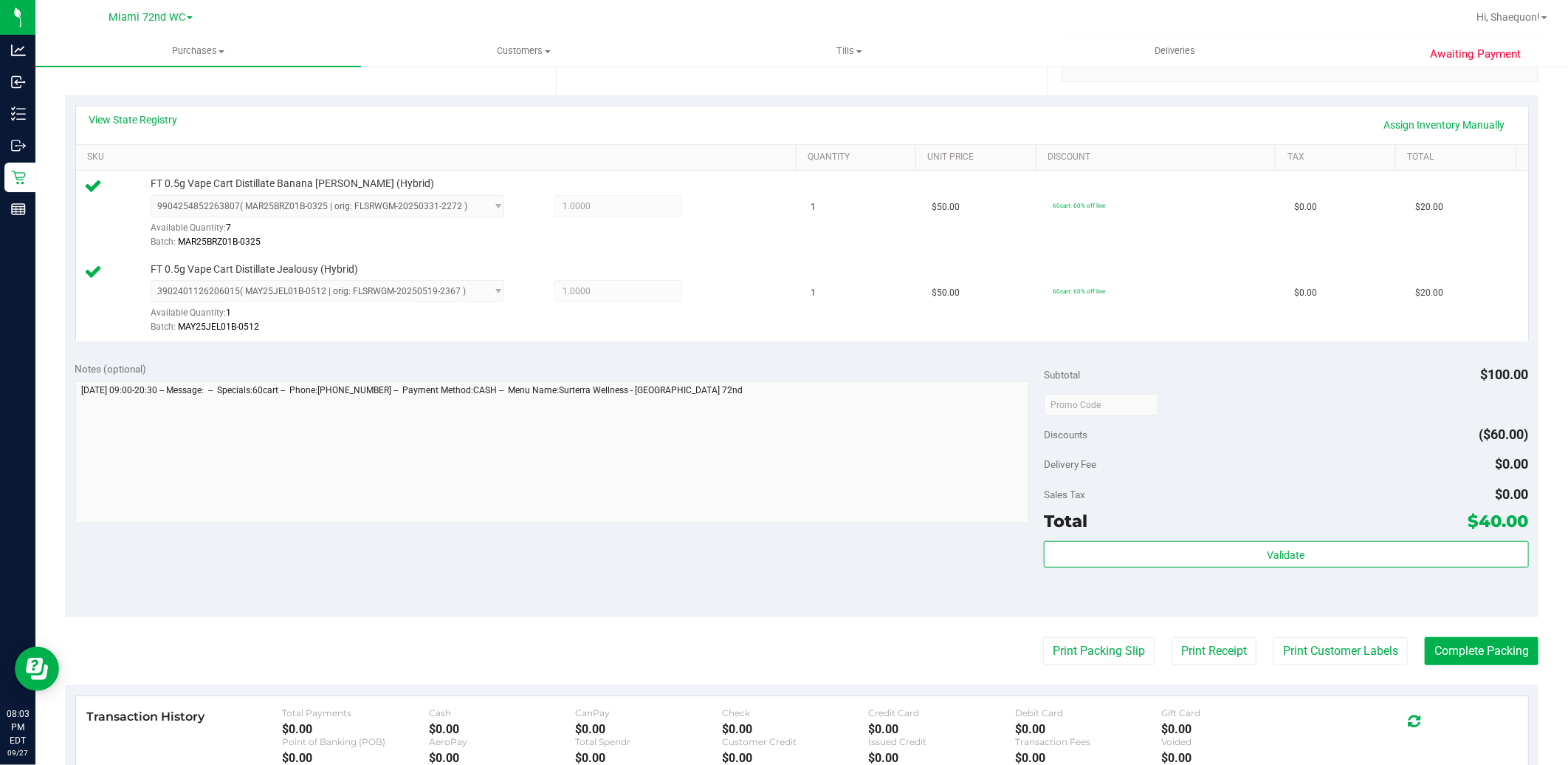
scroll to position [328, 0]
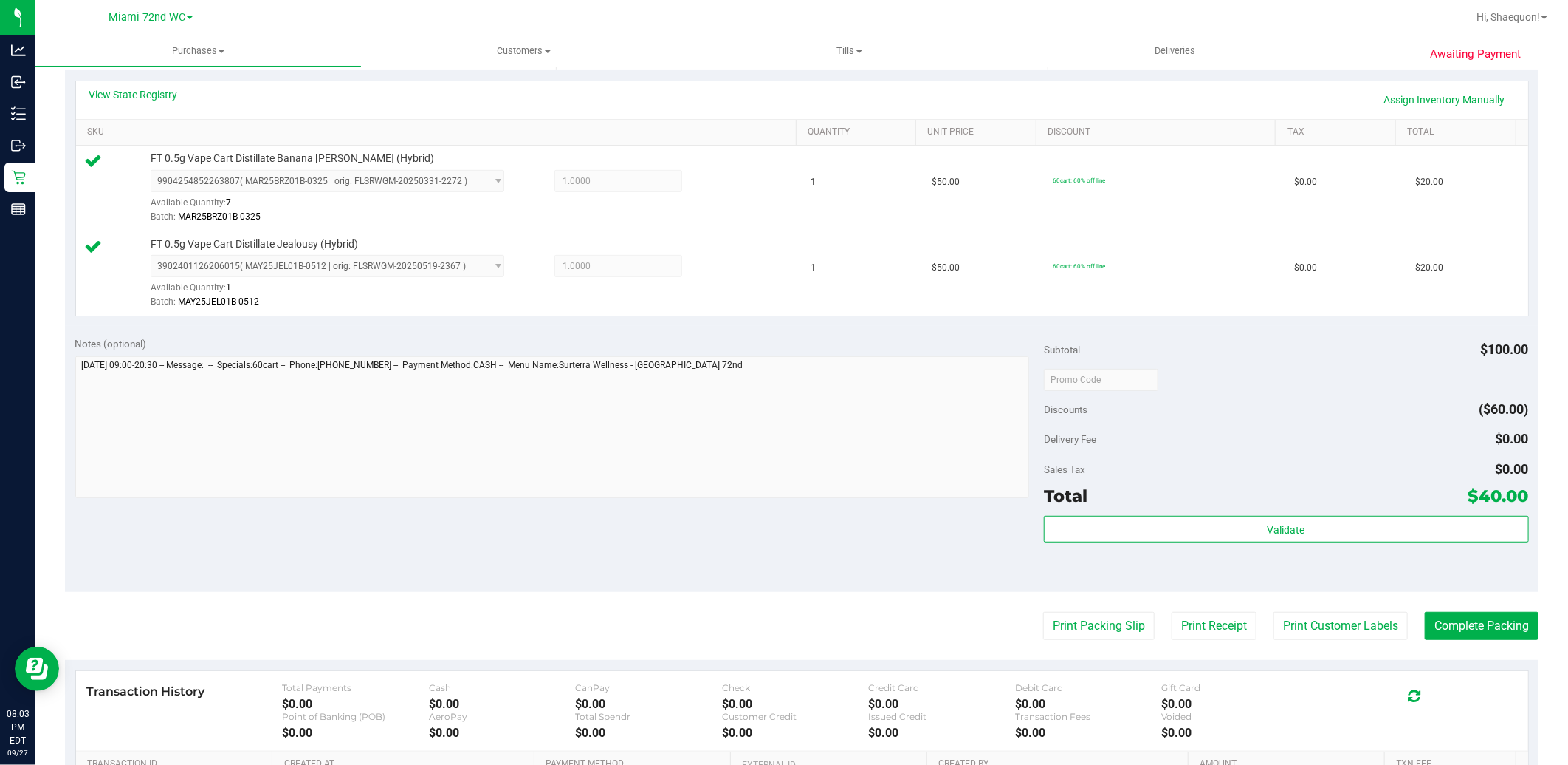
click at [1313, 507] on div "Total $40.00" at bounding box center [1286, 496] width 484 height 26
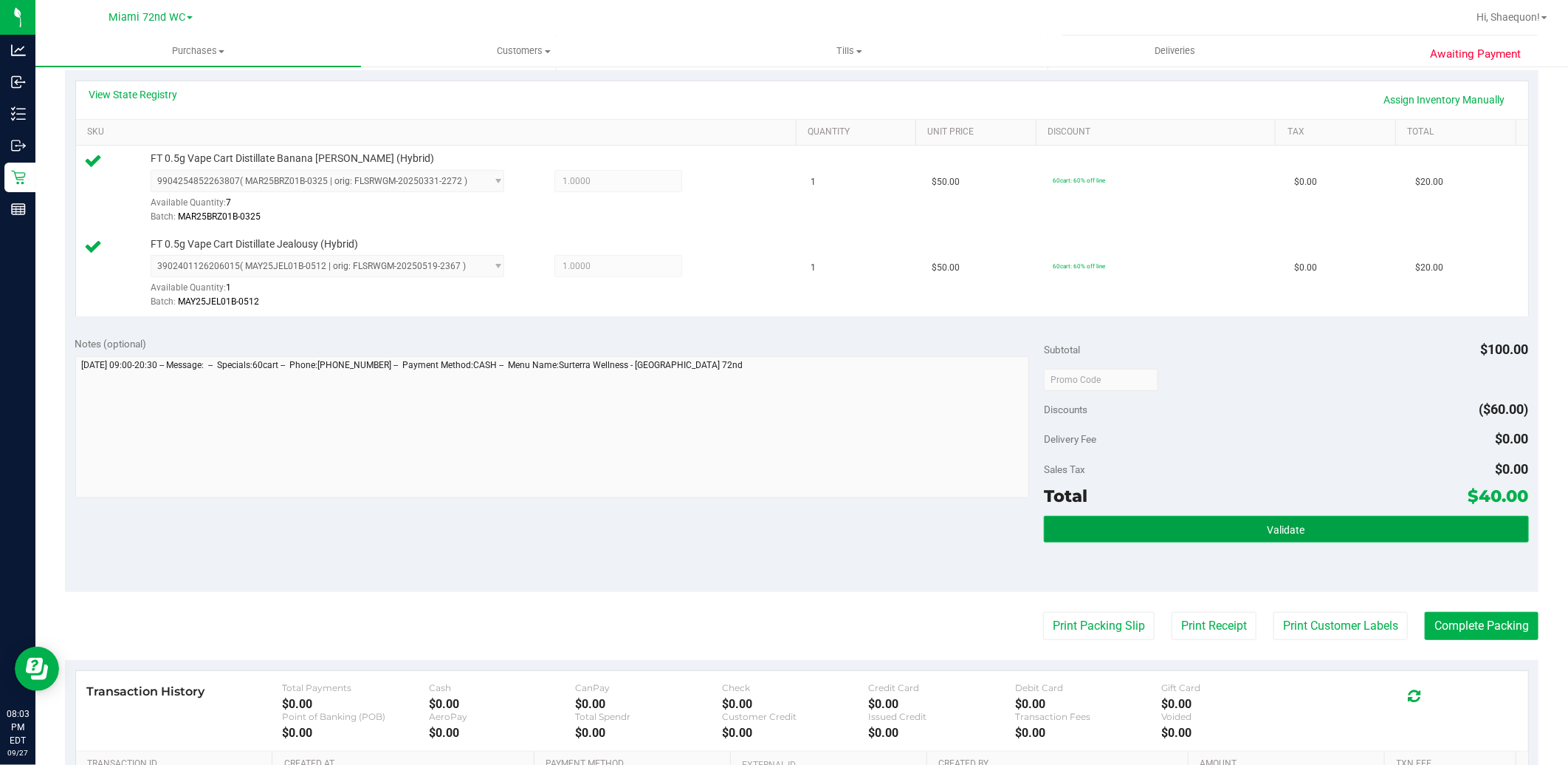
click at [1312, 534] on button "Validate" at bounding box center [1286, 529] width 484 height 26
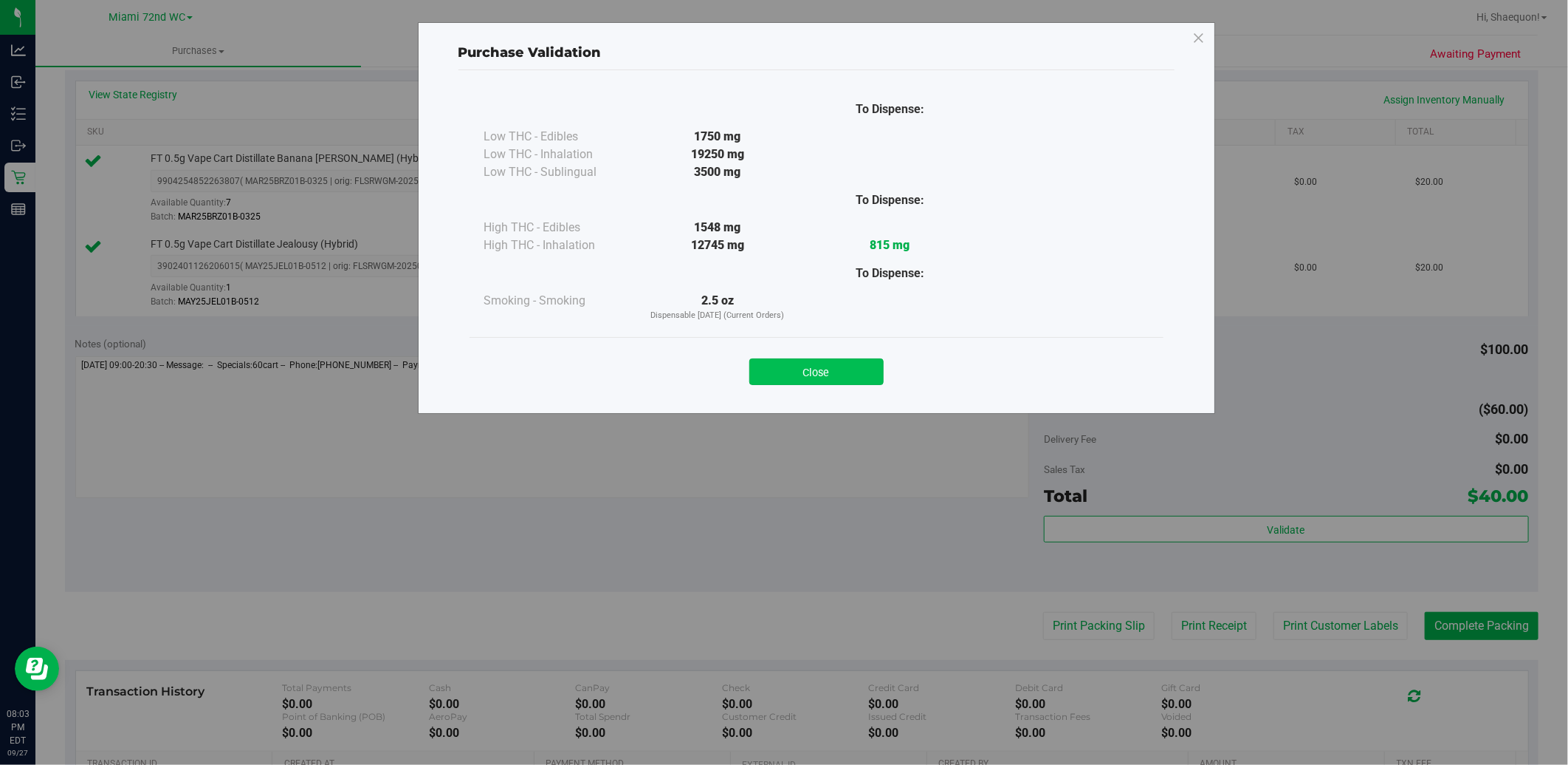
click at [866, 375] on button "Close" at bounding box center [816, 372] width 135 height 26
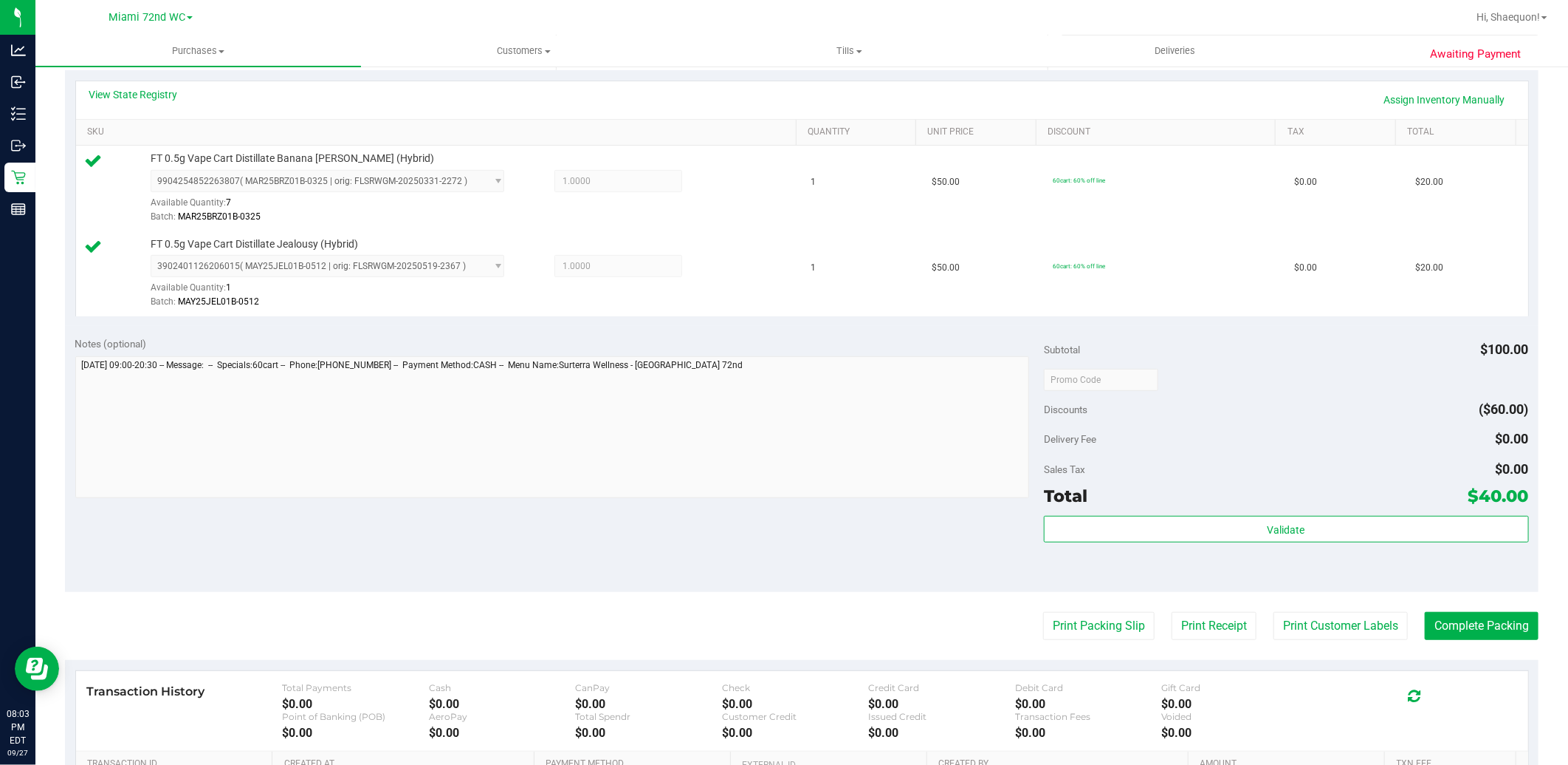
click at [1325, 645] on purchase-details "Back Edit Purchase Cancel Purchase View Profile # 12018265 BioTrack ID: - Submi…" at bounding box center [801, 343] width 1474 height 1184
click at [1335, 623] on button "Print Customer Labels" at bounding box center [1340, 626] width 135 height 28
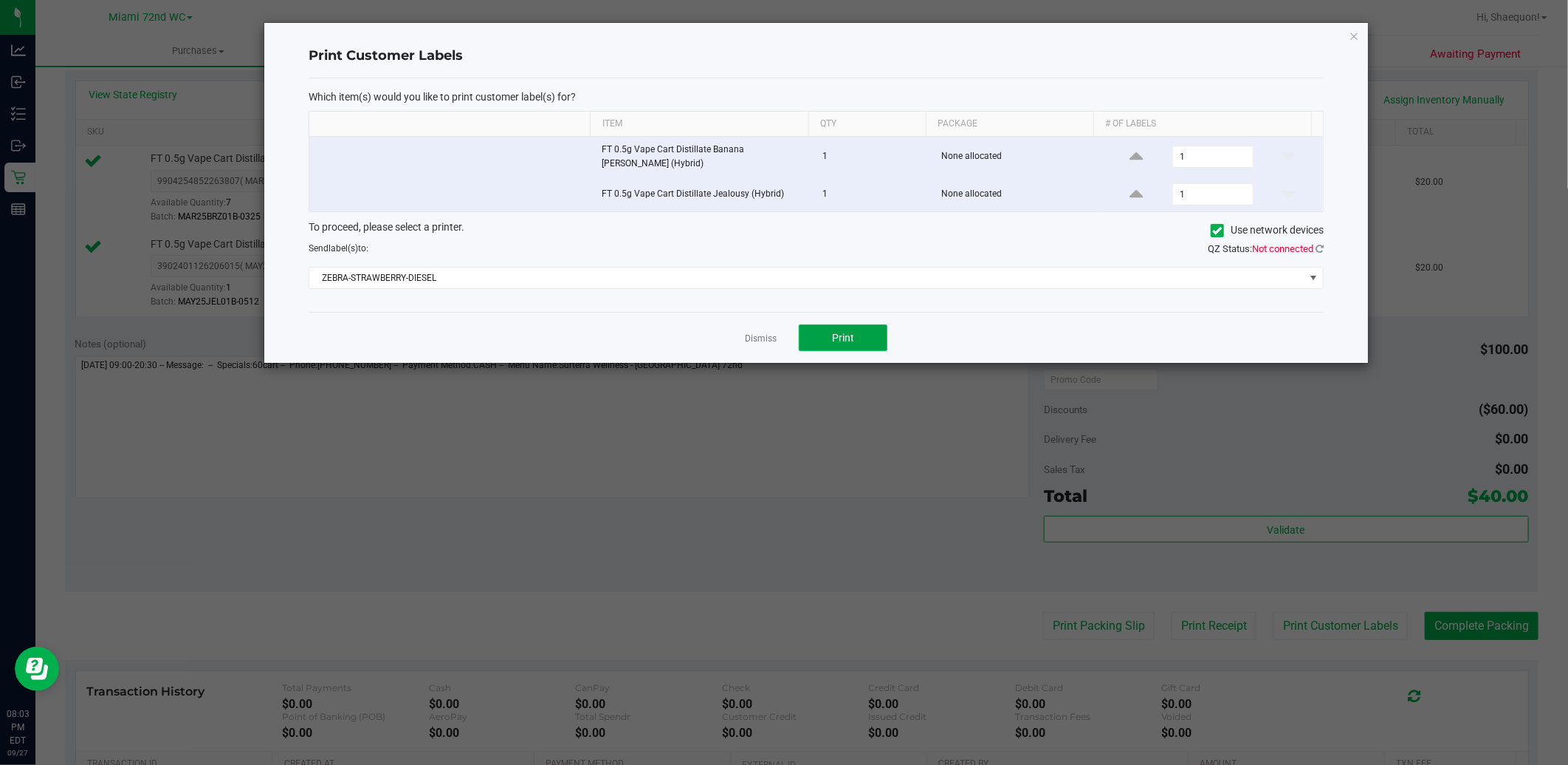
click at [855, 333] on button "Print" at bounding box center [843, 338] width 88 height 26
click at [765, 340] on app-cancel-button "Dismiss" at bounding box center [761, 338] width 32 height 15
click at [765, 330] on app-cancel-button "Dismiss" at bounding box center [761, 338] width 32 height 15
click at [779, 332] on div "Dismiss Print" at bounding box center [816, 337] width 1015 height 51
click at [766, 332] on link "Dismiss" at bounding box center [761, 338] width 32 height 12
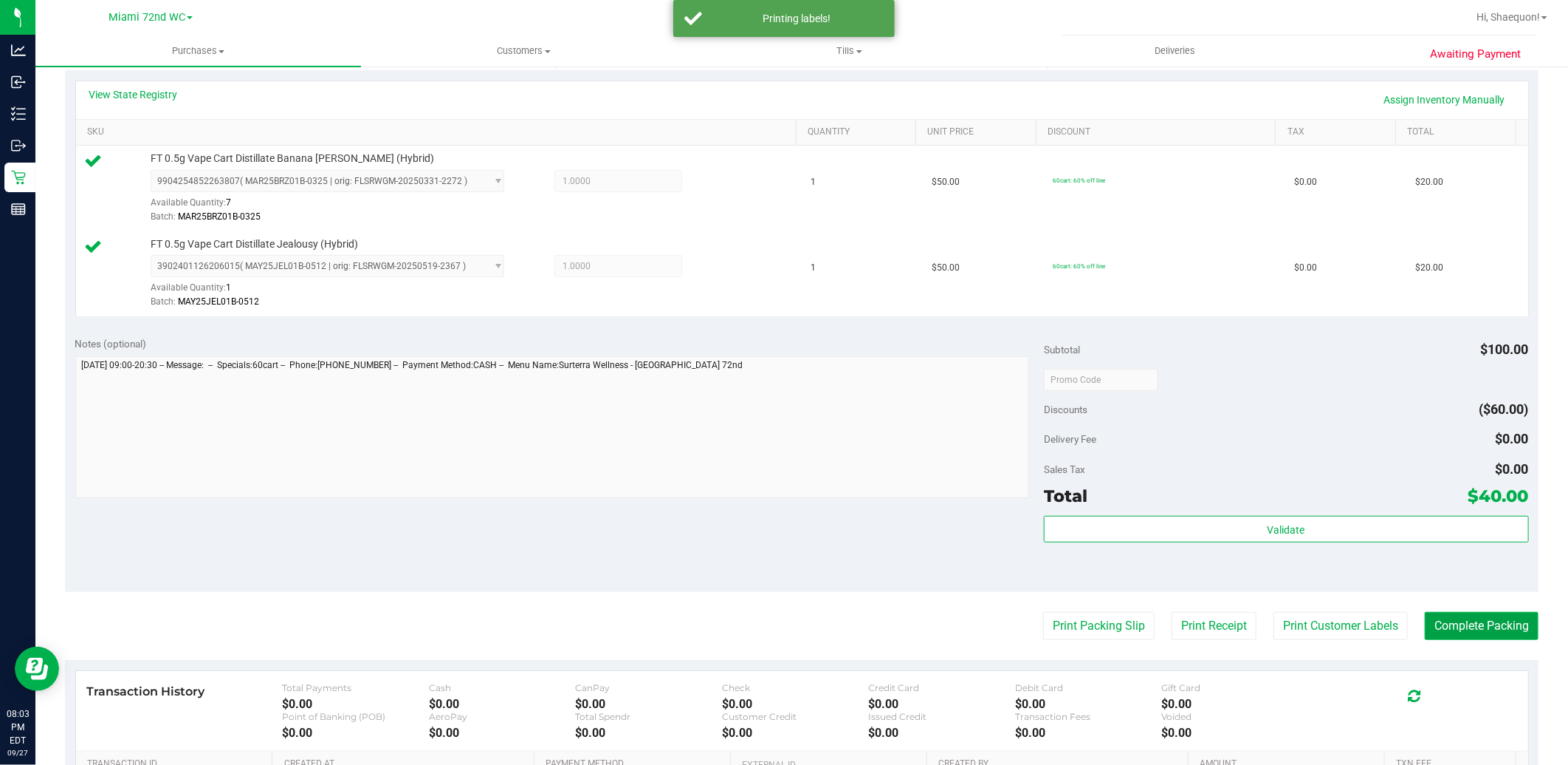
drag, startPoint x: 1476, startPoint y: 630, endPoint x: 1465, endPoint y: 616, distance: 17.8
click at [1475, 630] on button "Complete Packing" at bounding box center [1481, 626] width 114 height 28
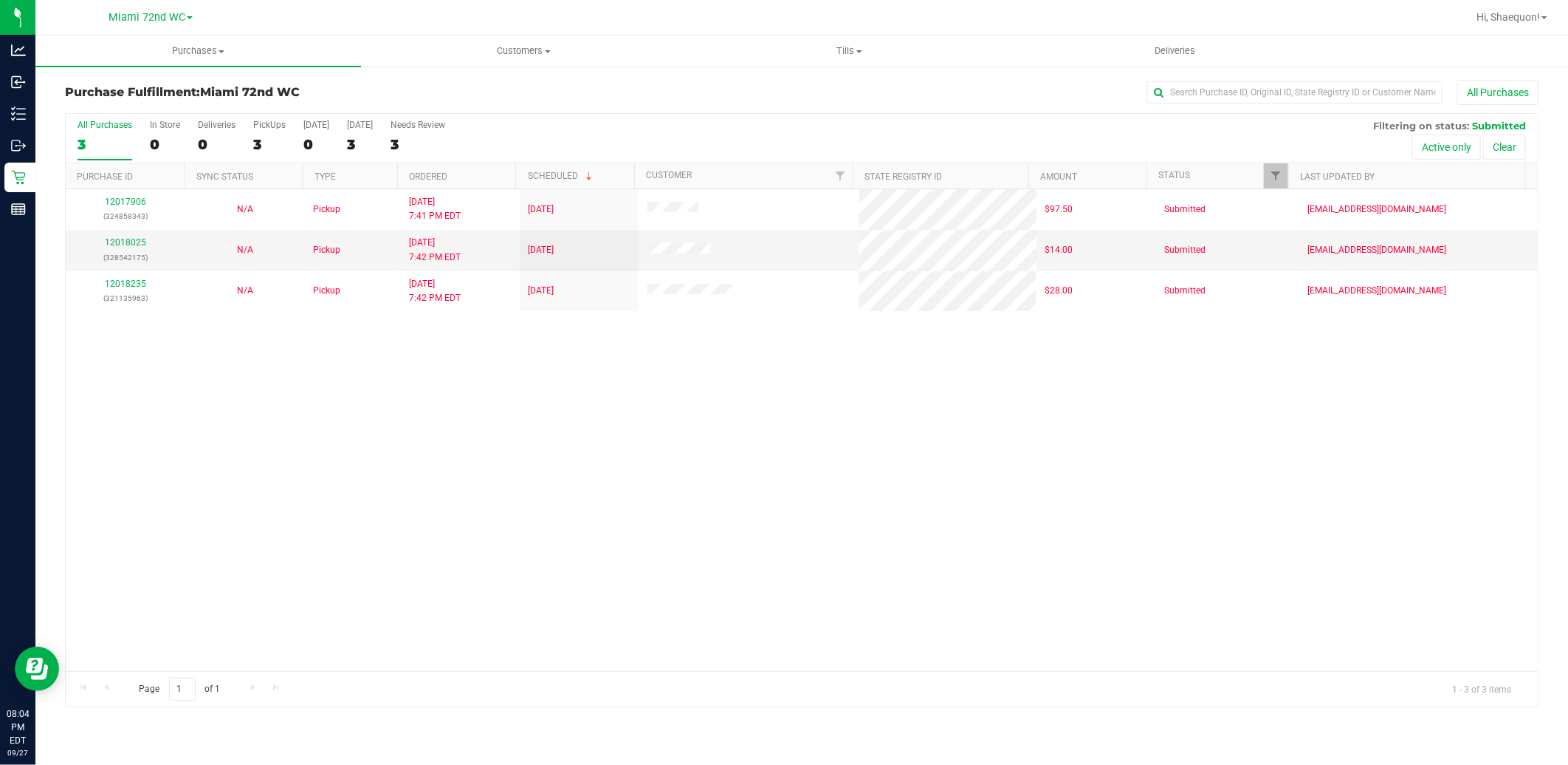
click at [771, 409] on div "12017906 (324858343) N/A Pickup [DATE] 7:41 PM EDT 9/28/2025 $97.50 Submitted […" at bounding box center [801, 430] width 1472 height 482
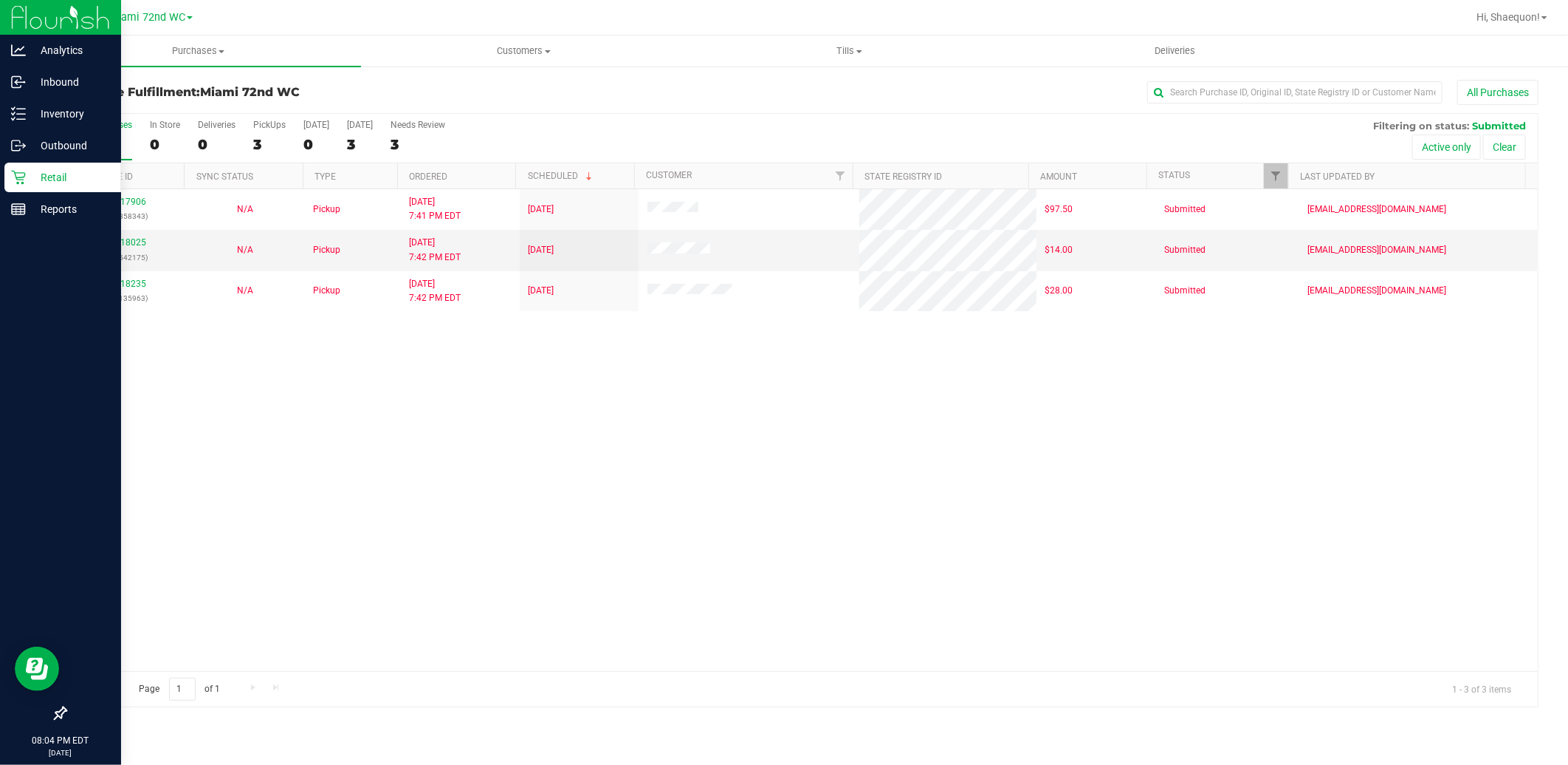
click at [65, 177] on p "Retail" at bounding box center [70, 177] width 88 height 18
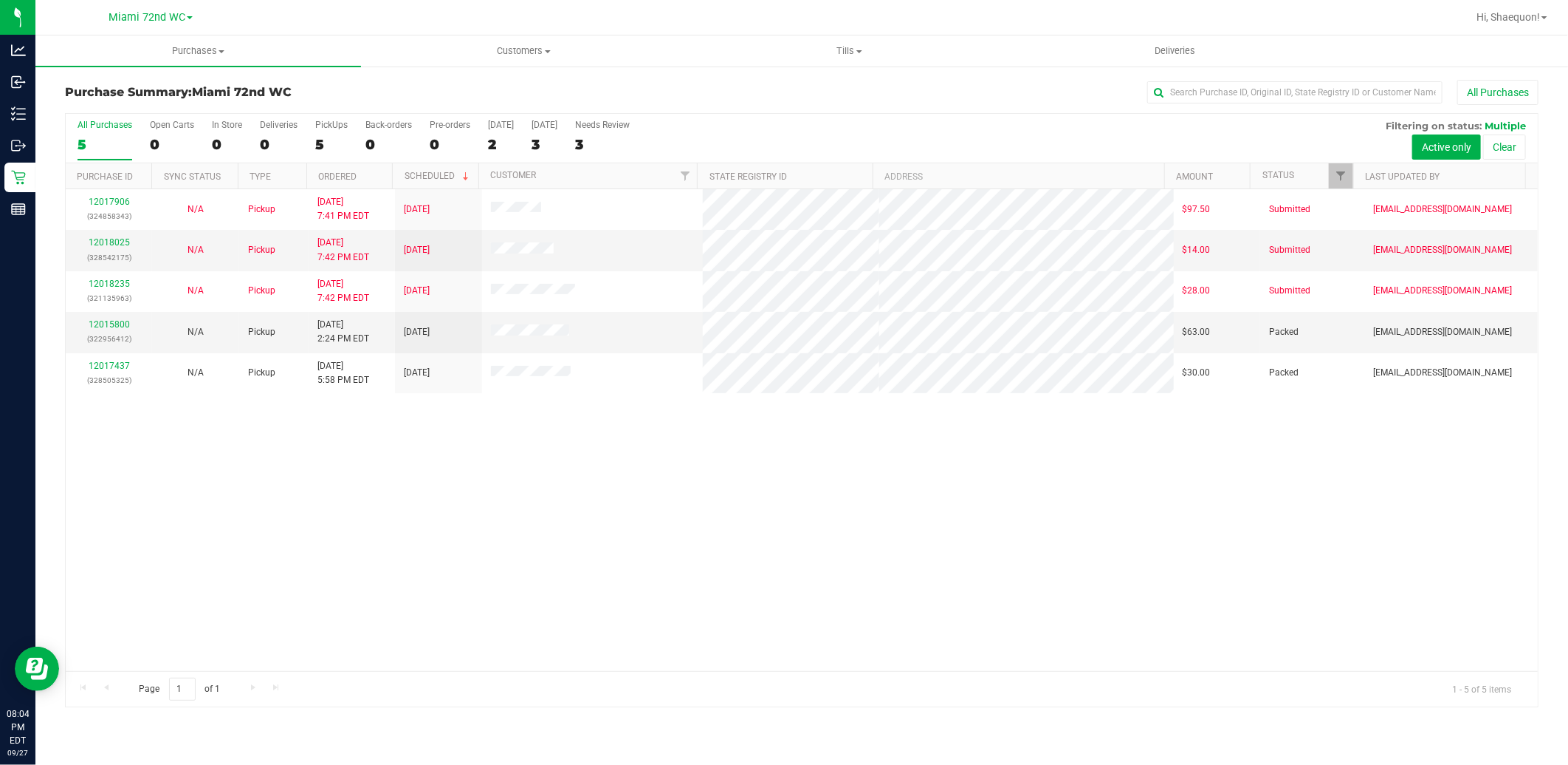
click at [615, 493] on div "12017906 (324858343) N/A Pickup [DATE] 7:41 PM EDT 9/28/2025 $97.50 Submitted […" at bounding box center [801, 430] width 1472 height 482
click at [728, 542] on div "12017906 (324858343) N/A Pickup [DATE] 7:41 PM EDT 9/28/2025 $97.50 Submitted […" at bounding box center [801, 430] width 1472 height 482
click at [444, 586] on div "12017906 (324858343) N/A Pickup [DATE] 7:41 PM EDT 9/28/2025 $97.50 Submitted […" at bounding box center [801, 430] width 1472 height 482
click at [114, 329] on link "12015800" at bounding box center [109, 324] width 41 height 10
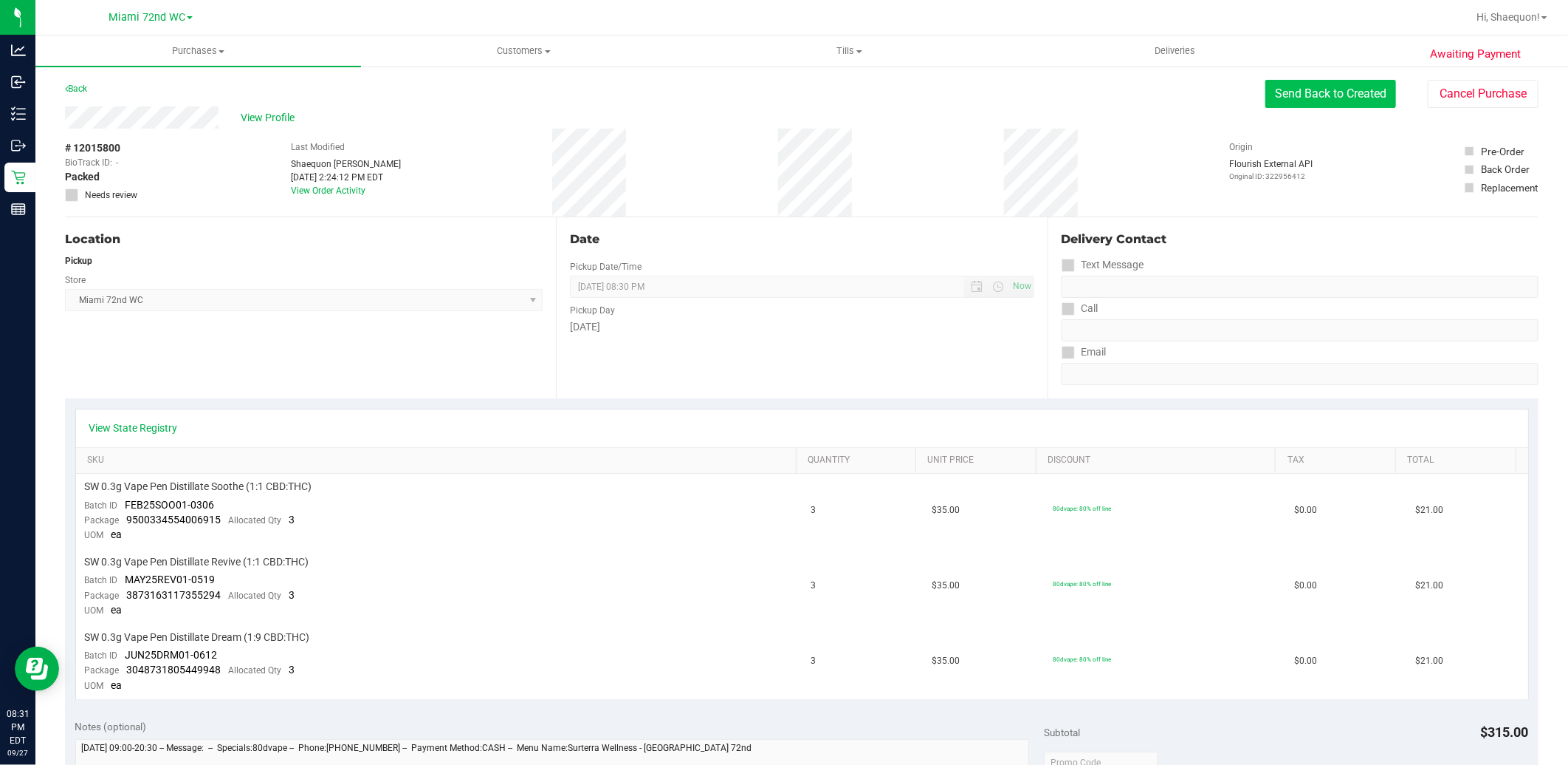
click at [1303, 94] on button "Send Back to Created" at bounding box center [1331, 94] width 131 height 28
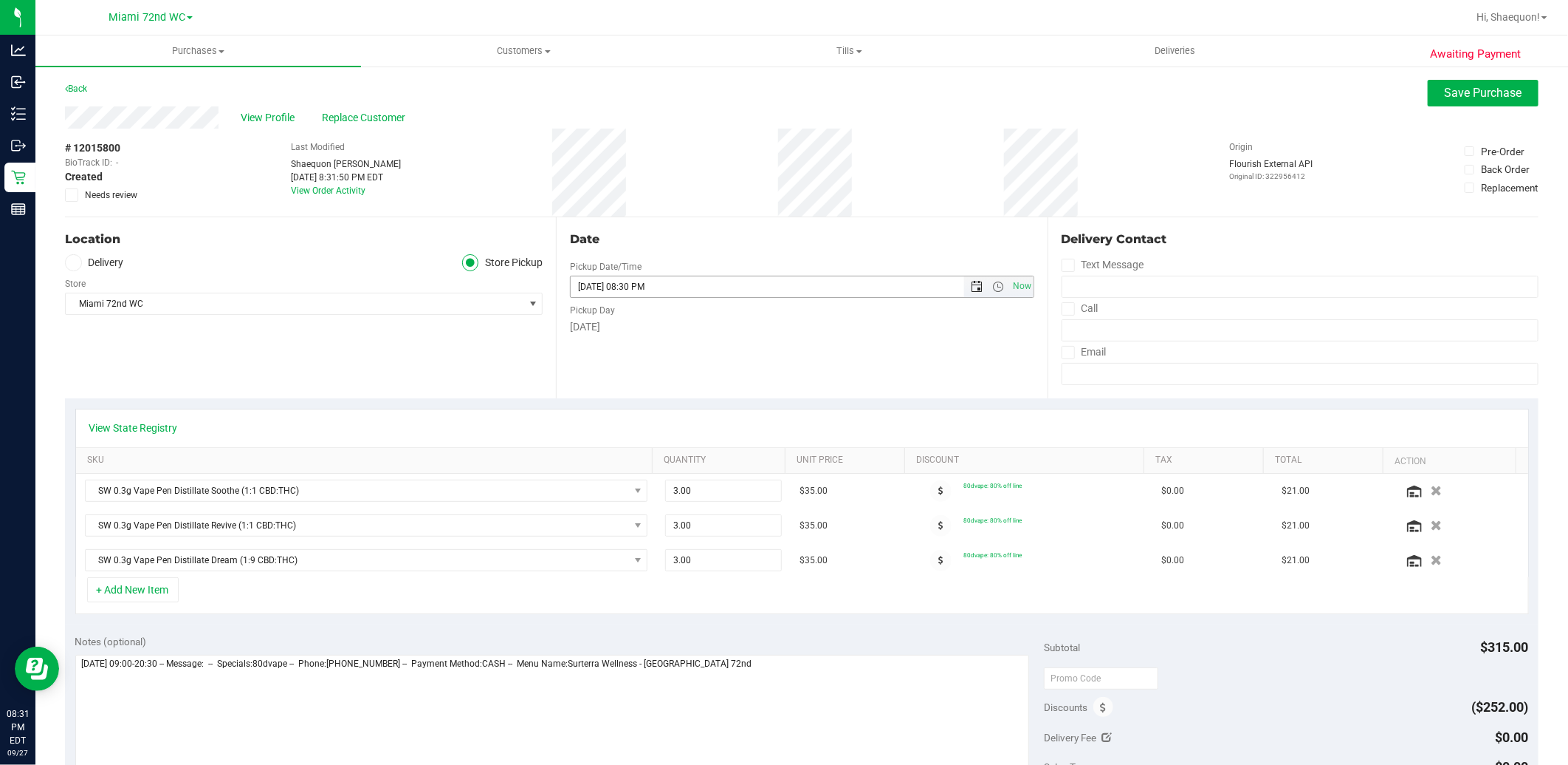
click at [972, 283] on span "Open the date view" at bounding box center [977, 286] width 12 height 12
click at [580, 461] on link "28" at bounding box center [579, 459] width 22 height 23
type input "[DATE] 08:30 PM"
click at [813, 360] on div "Date Pickup Date/Time [DATE] Now [DATE] 08:30 PM Now Pickup Day [DATE]" at bounding box center [801, 308] width 491 height 181
click at [1445, 90] on span "Save Purchase" at bounding box center [1483, 92] width 77 height 14
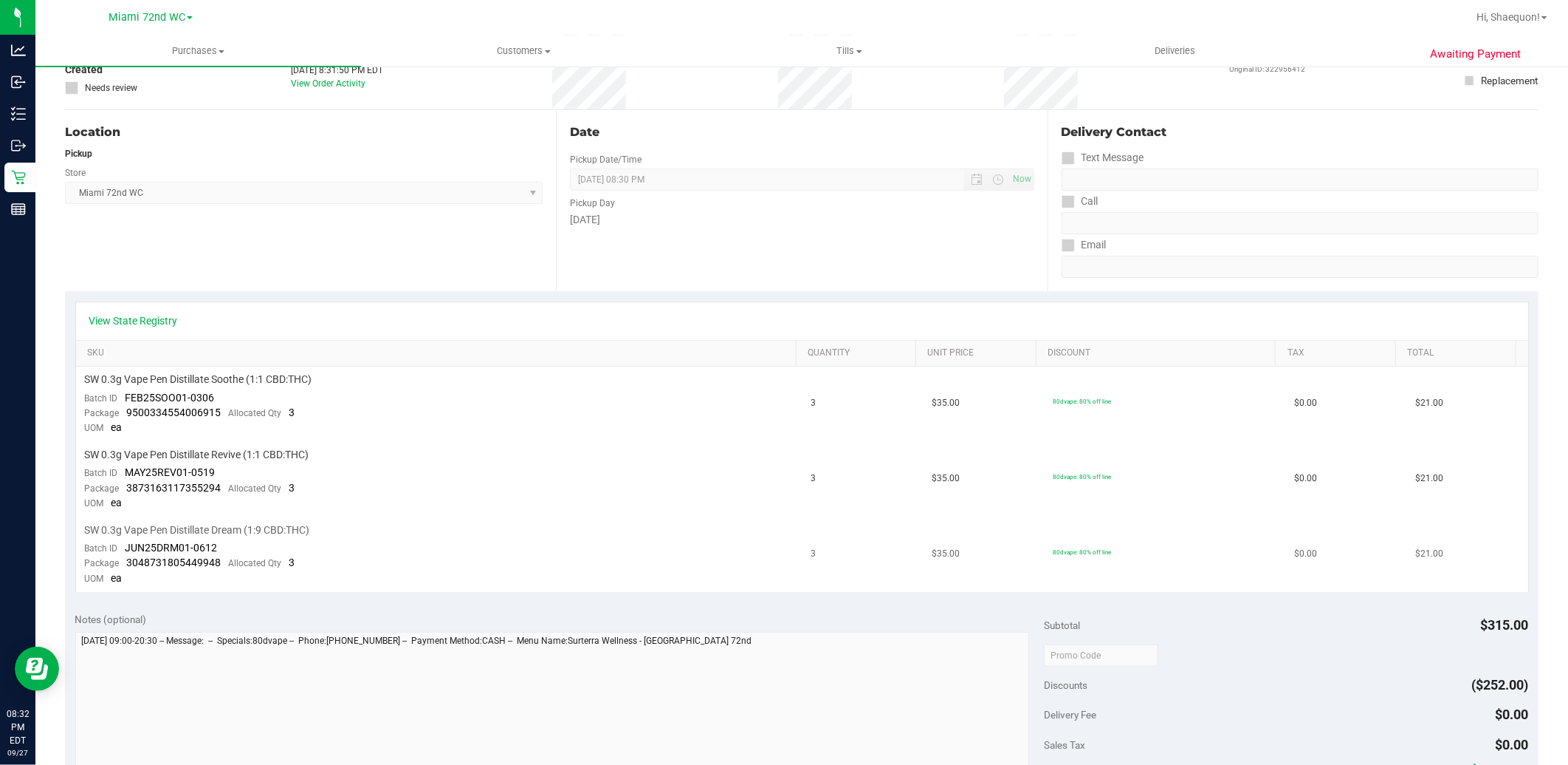
scroll to position [492, 0]
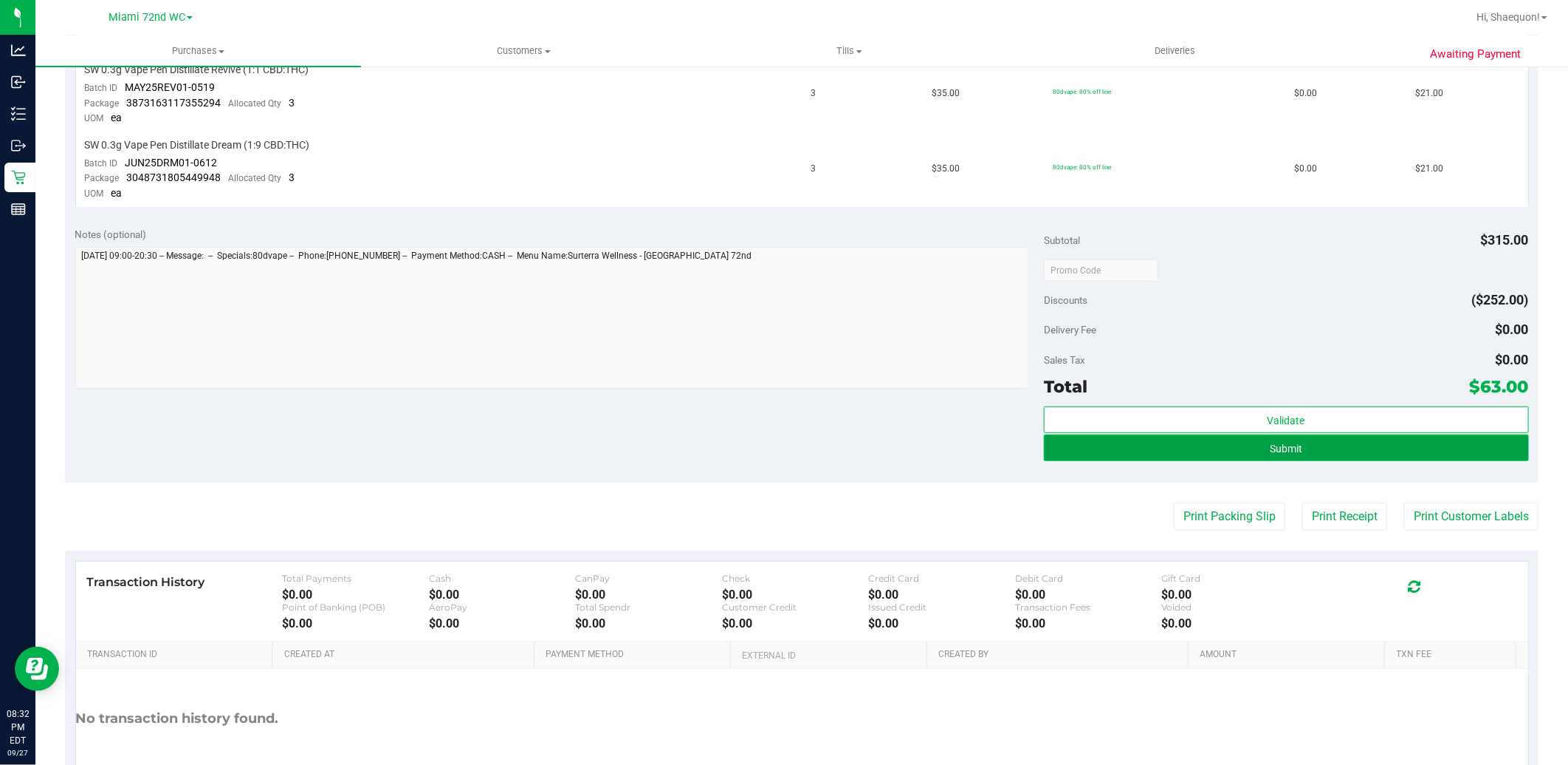
click at [1270, 447] on span "Submit" at bounding box center [1286, 448] width 33 height 12
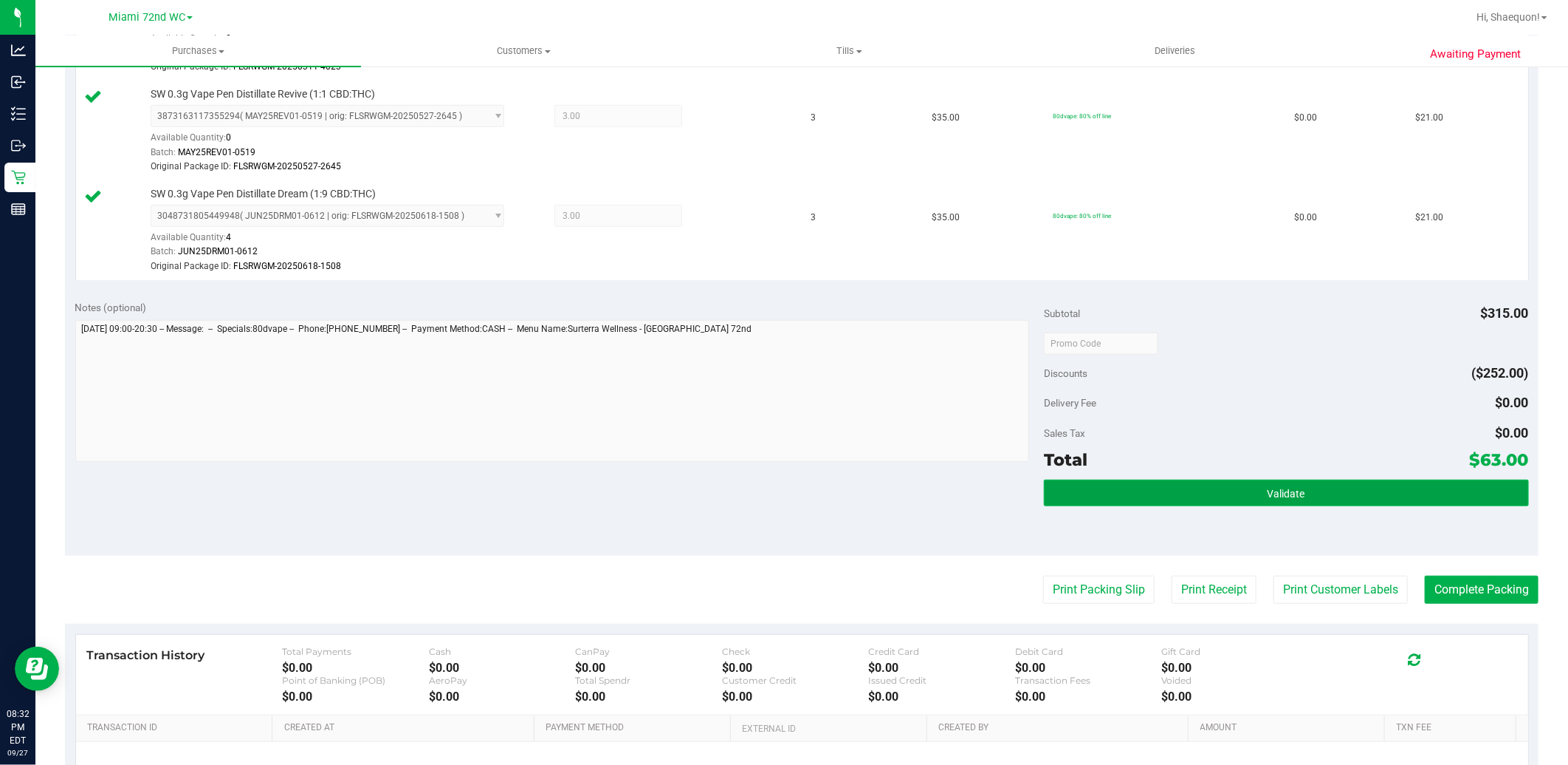
click at [1268, 491] on span "Validate" at bounding box center [1287, 493] width 38 height 12
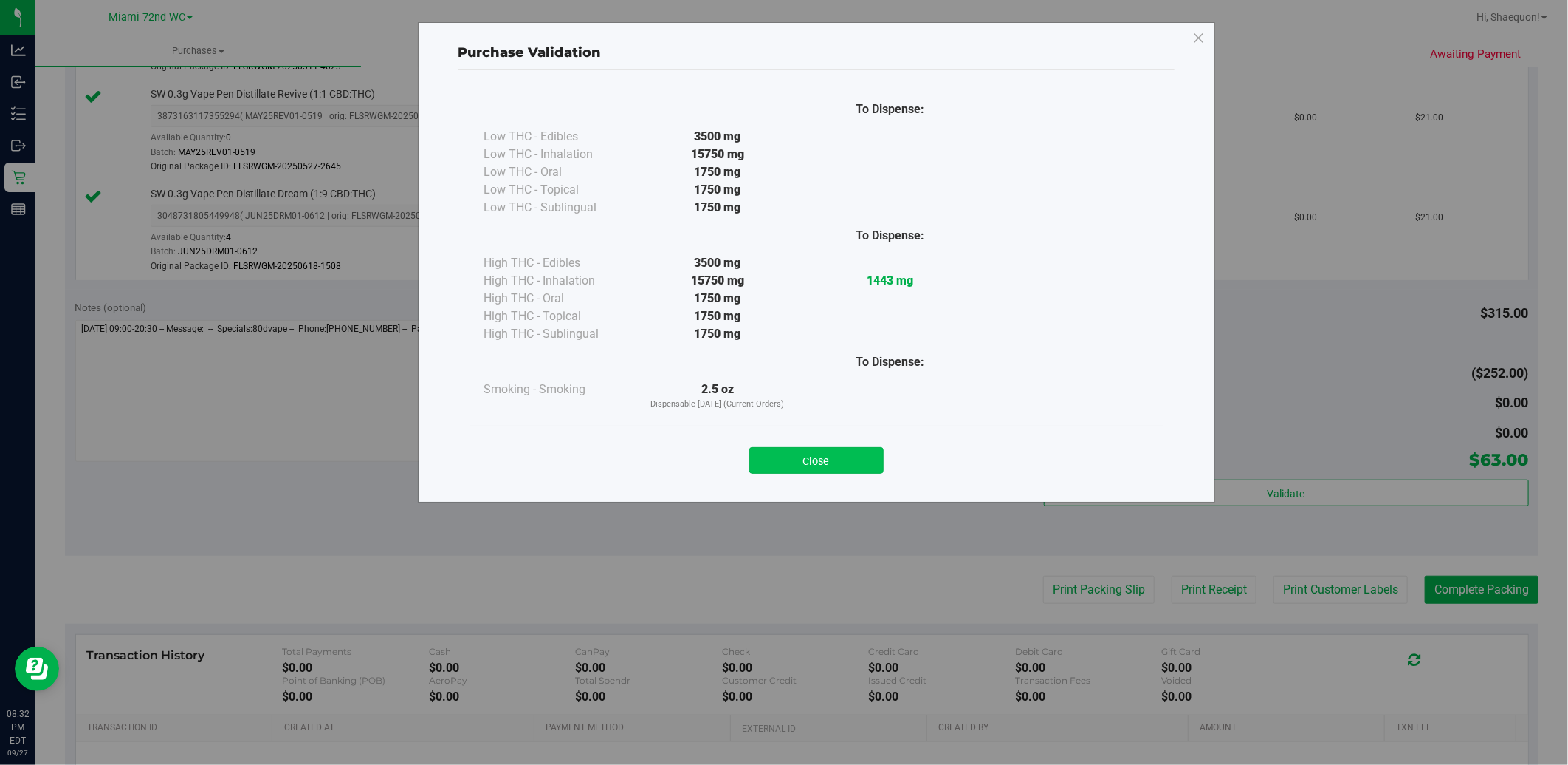
click at [861, 454] on button "Close" at bounding box center [816, 460] width 135 height 26
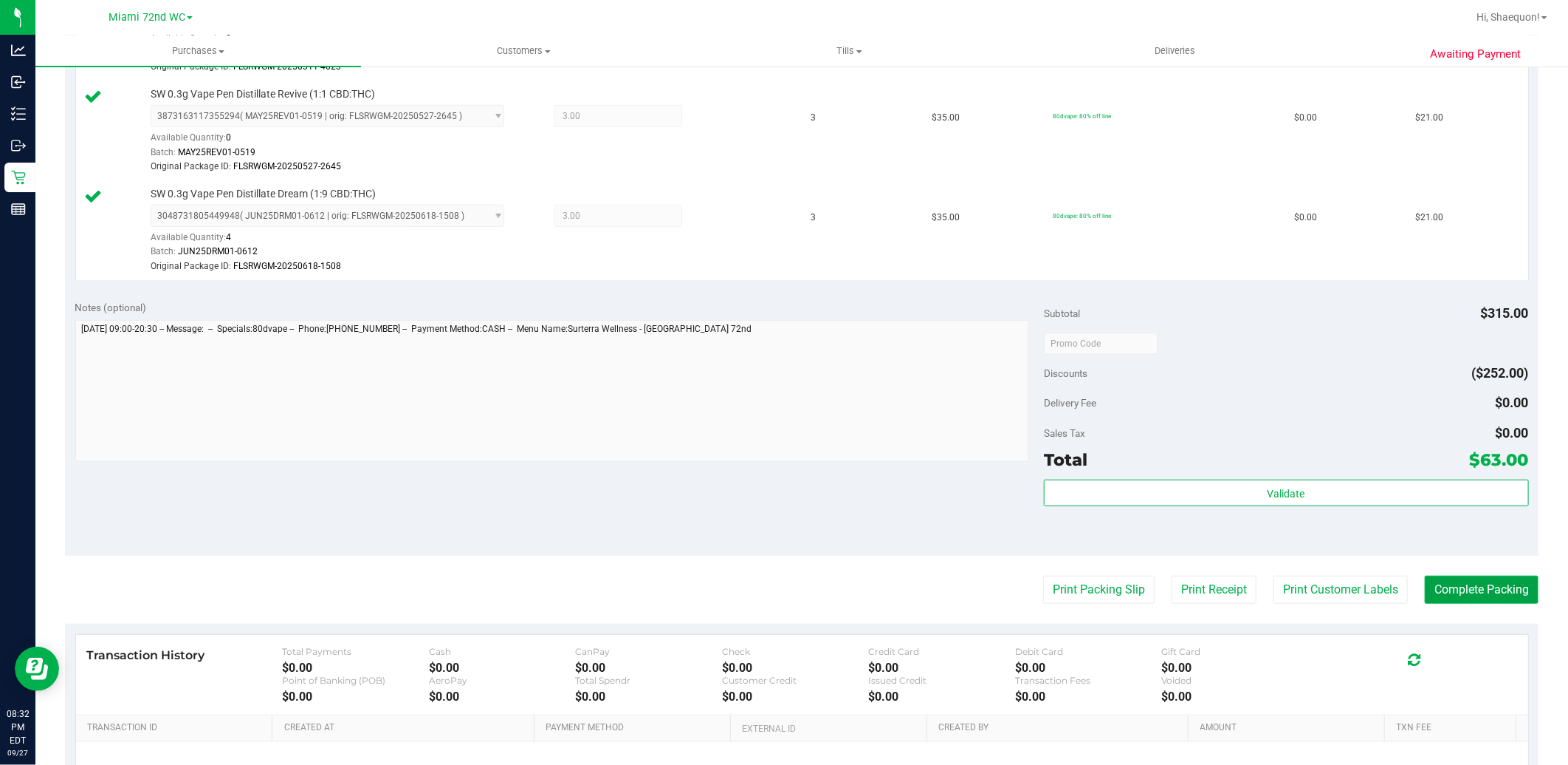
click at [1479, 584] on button "Complete Packing" at bounding box center [1481, 590] width 114 height 28
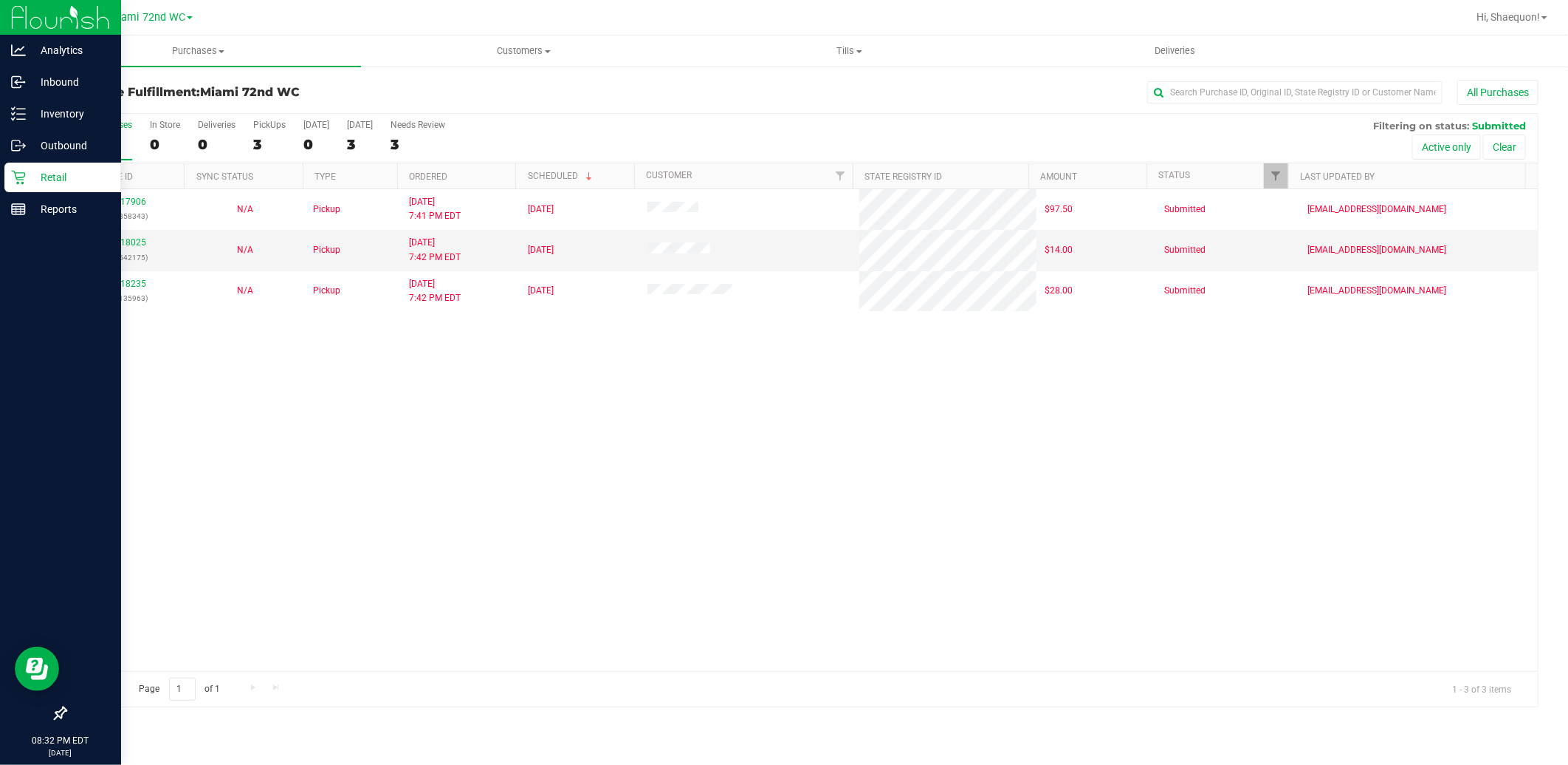
click at [44, 179] on p "Retail" at bounding box center [70, 177] width 88 height 18
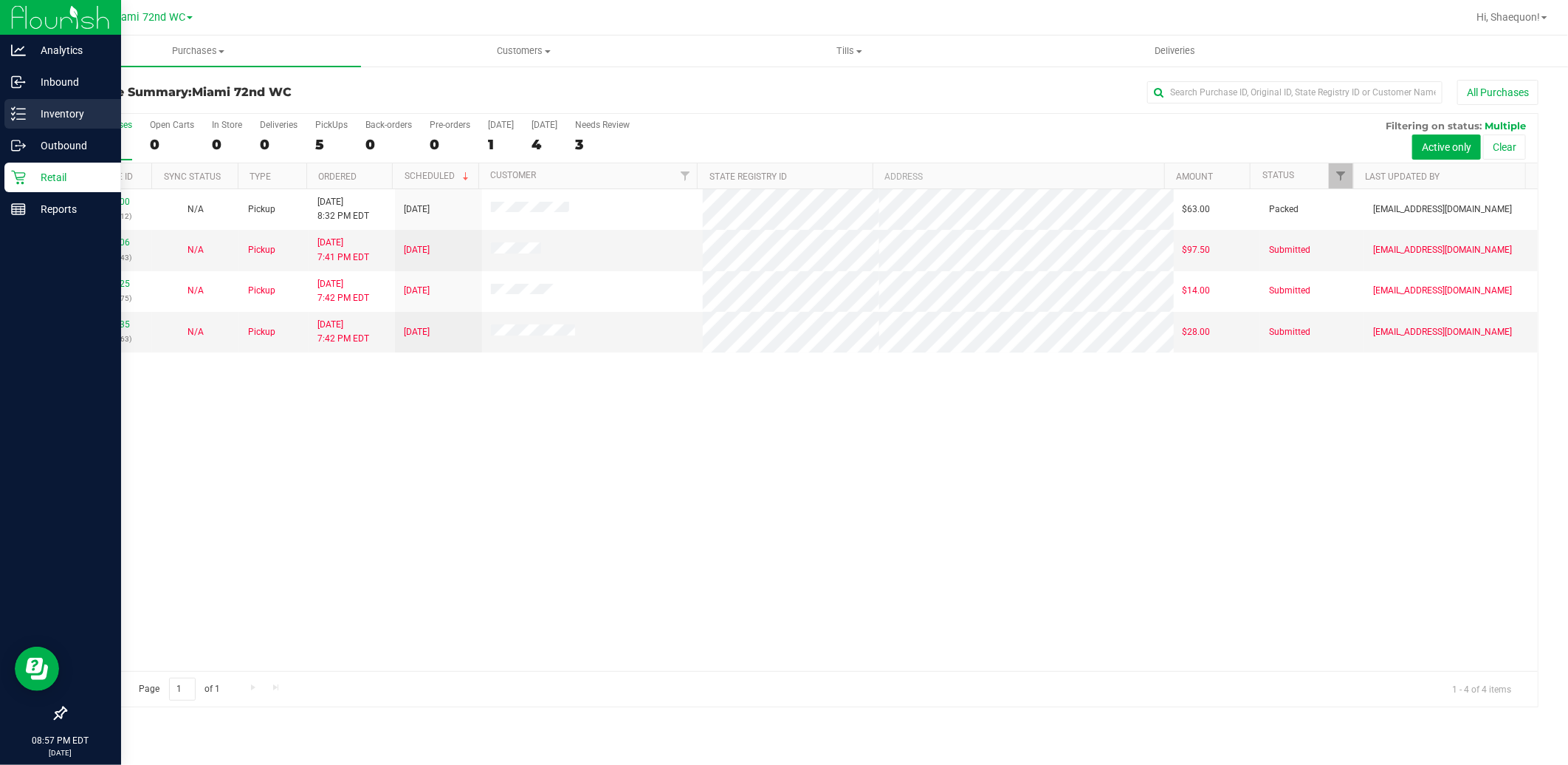
click at [23, 107] on icon at bounding box center [19, 114] width 15 height 15
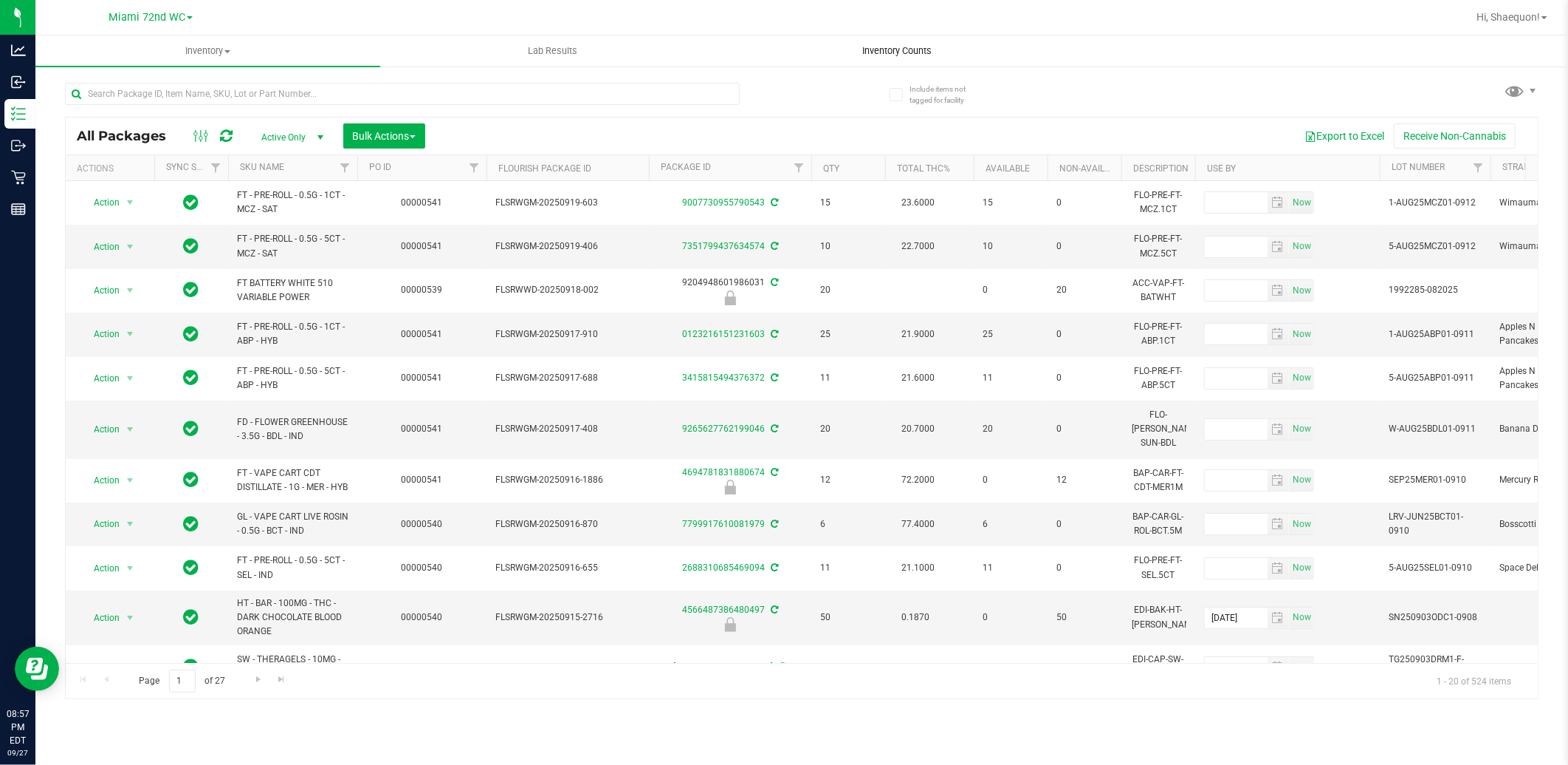
click at [904, 50] on span "Inventory Counts" at bounding box center [898, 51] width 109 height 13
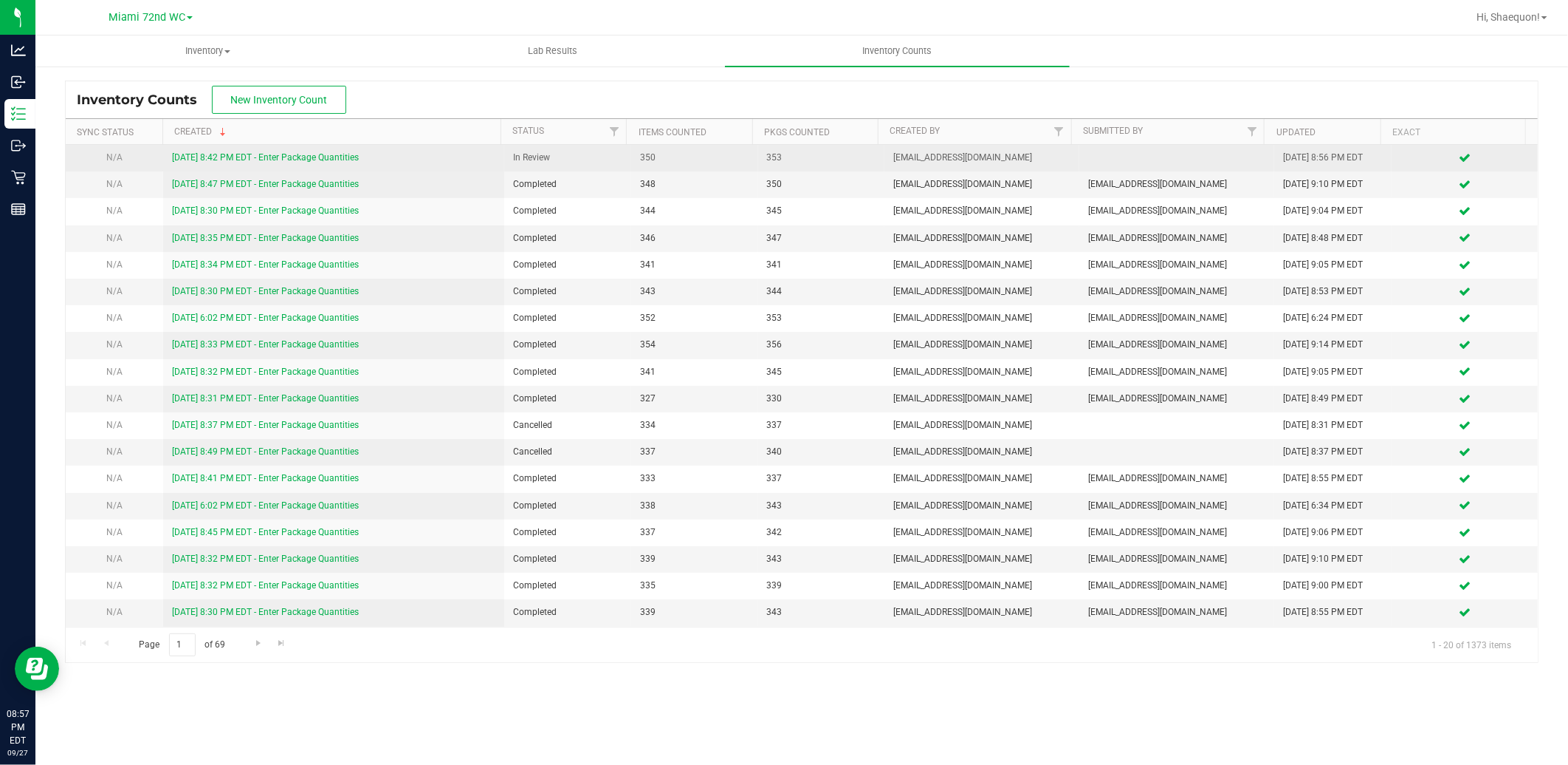
click at [344, 156] on link "[DATE] 8:42 PM EDT - Enter Package Quantities" at bounding box center [265, 157] width 187 height 10
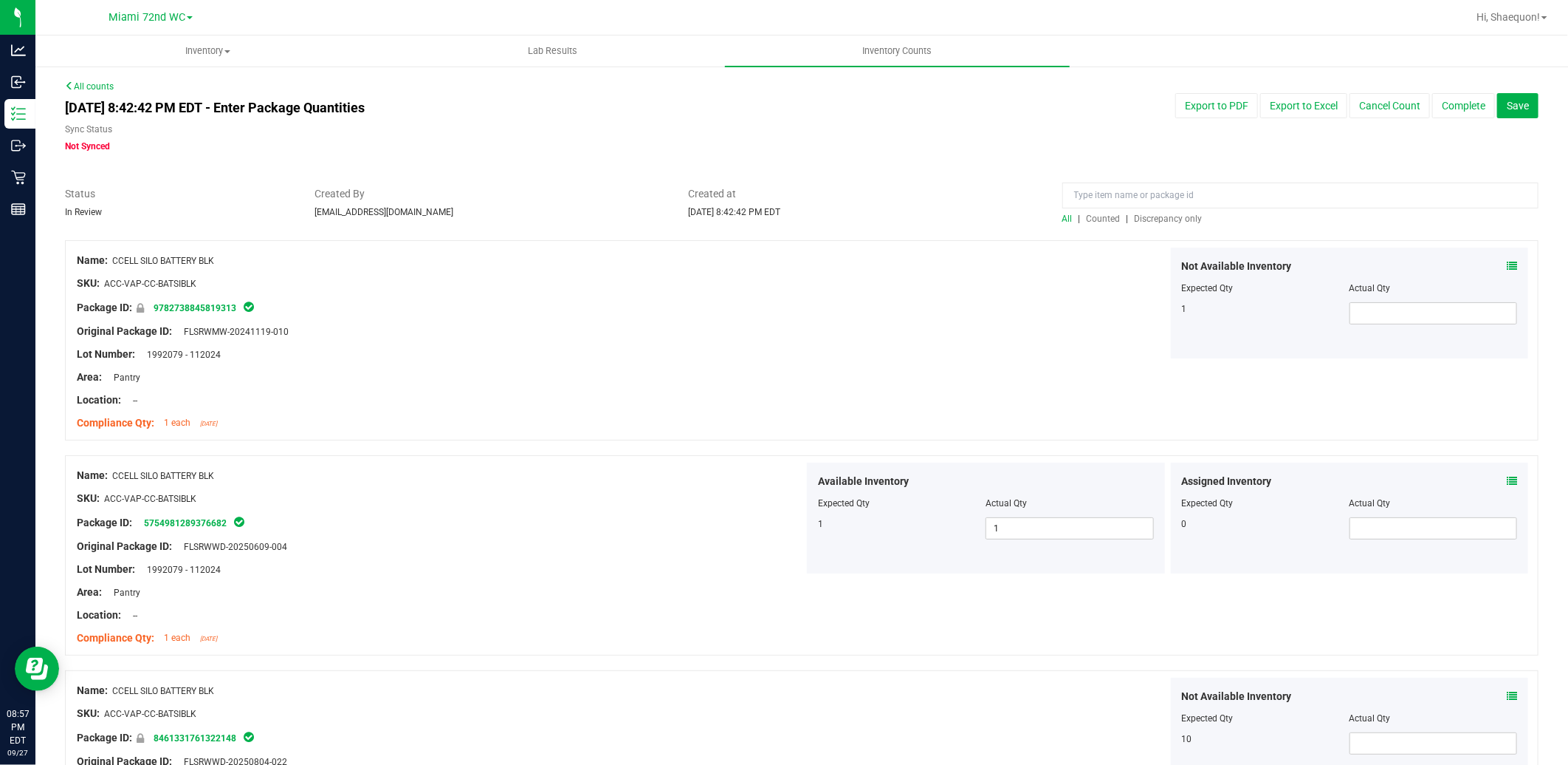
click at [1160, 218] on span "Discrepancy only" at bounding box center [1169, 218] width 68 height 10
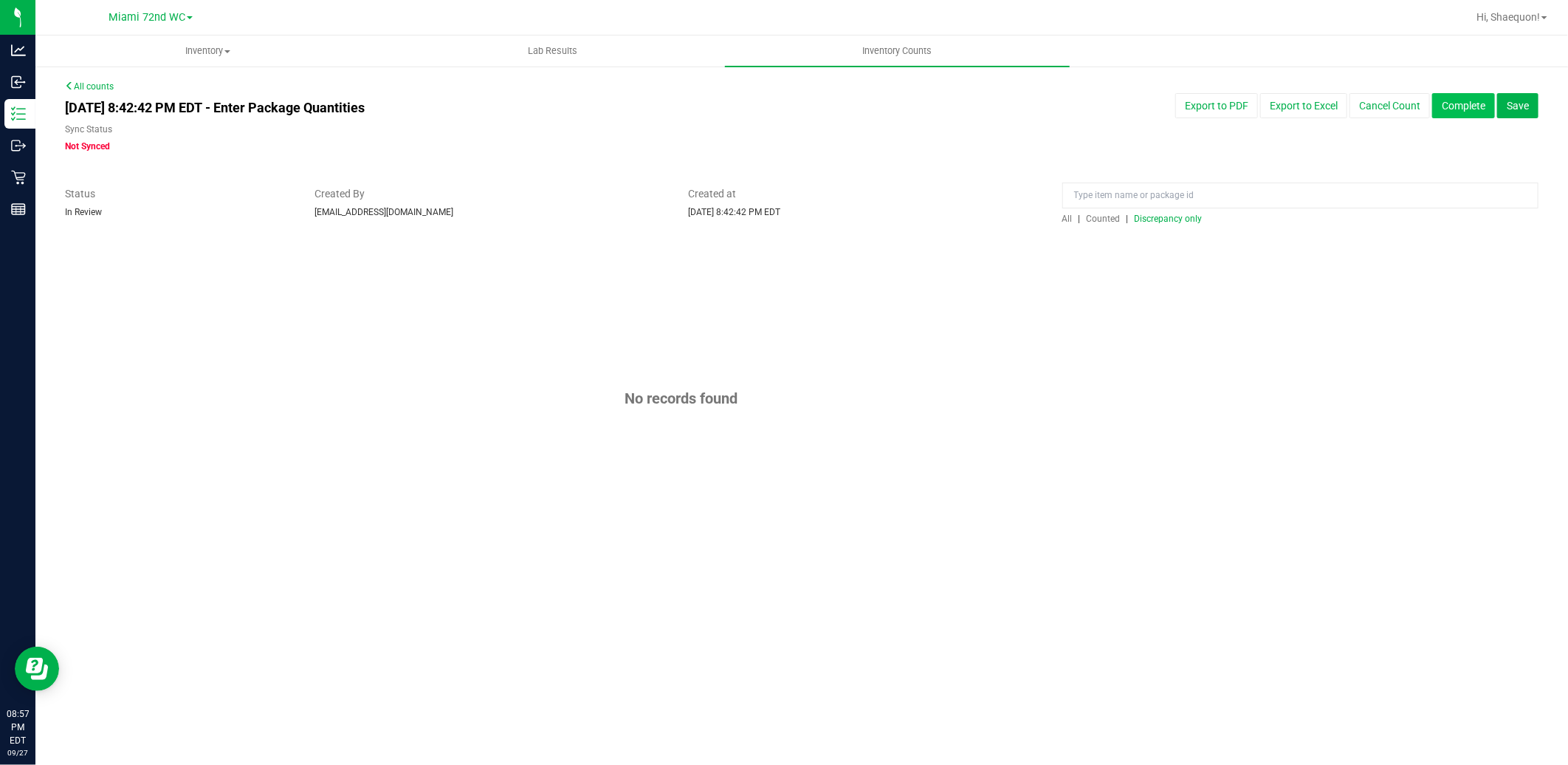
click at [1470, 114] on button "Complete" at bounding box center [1464, 105] width 63 height 25
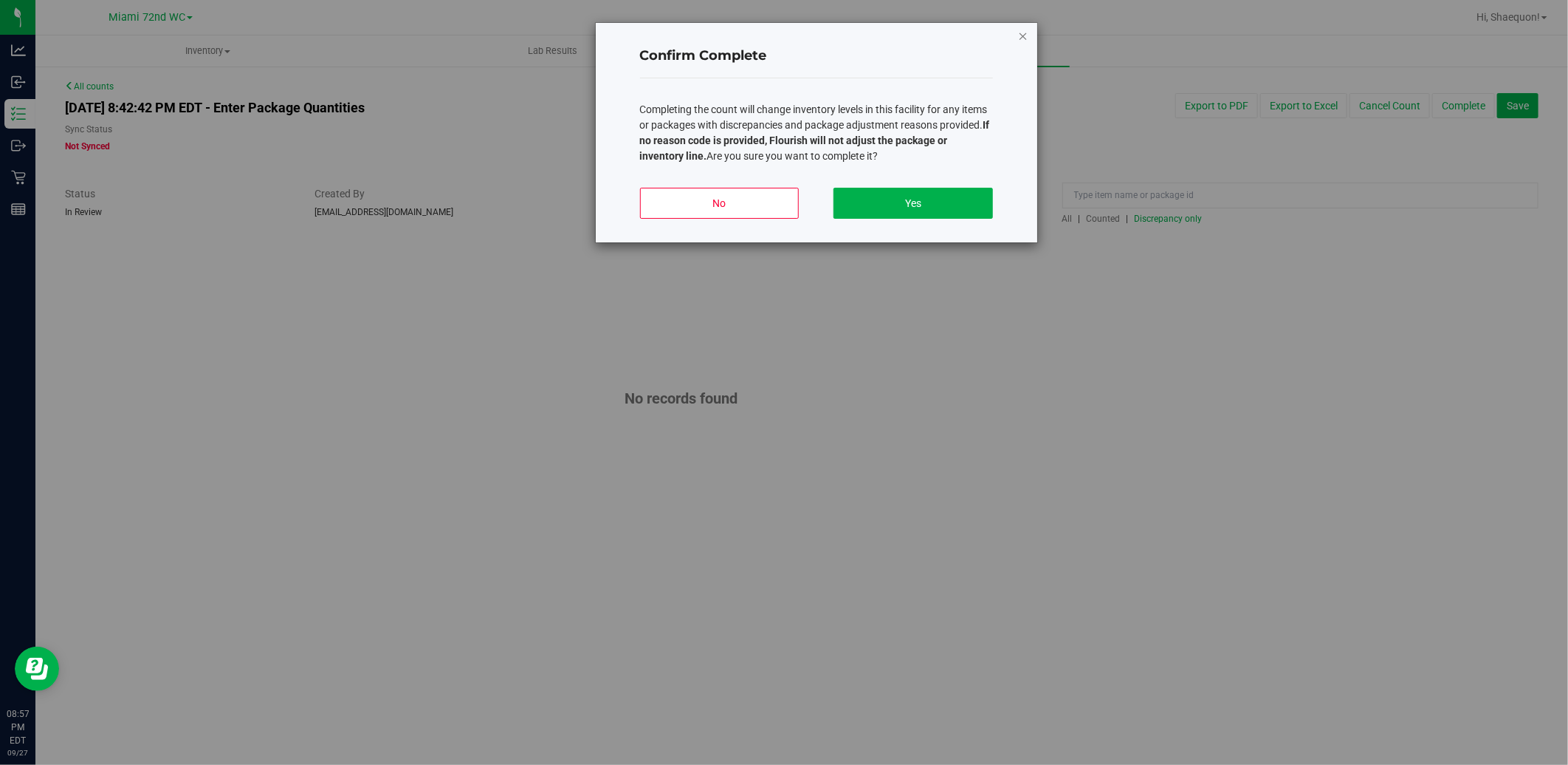
click at [1023, 35] on icon "button" at bounding box center [1023, 35] width 10 height 18
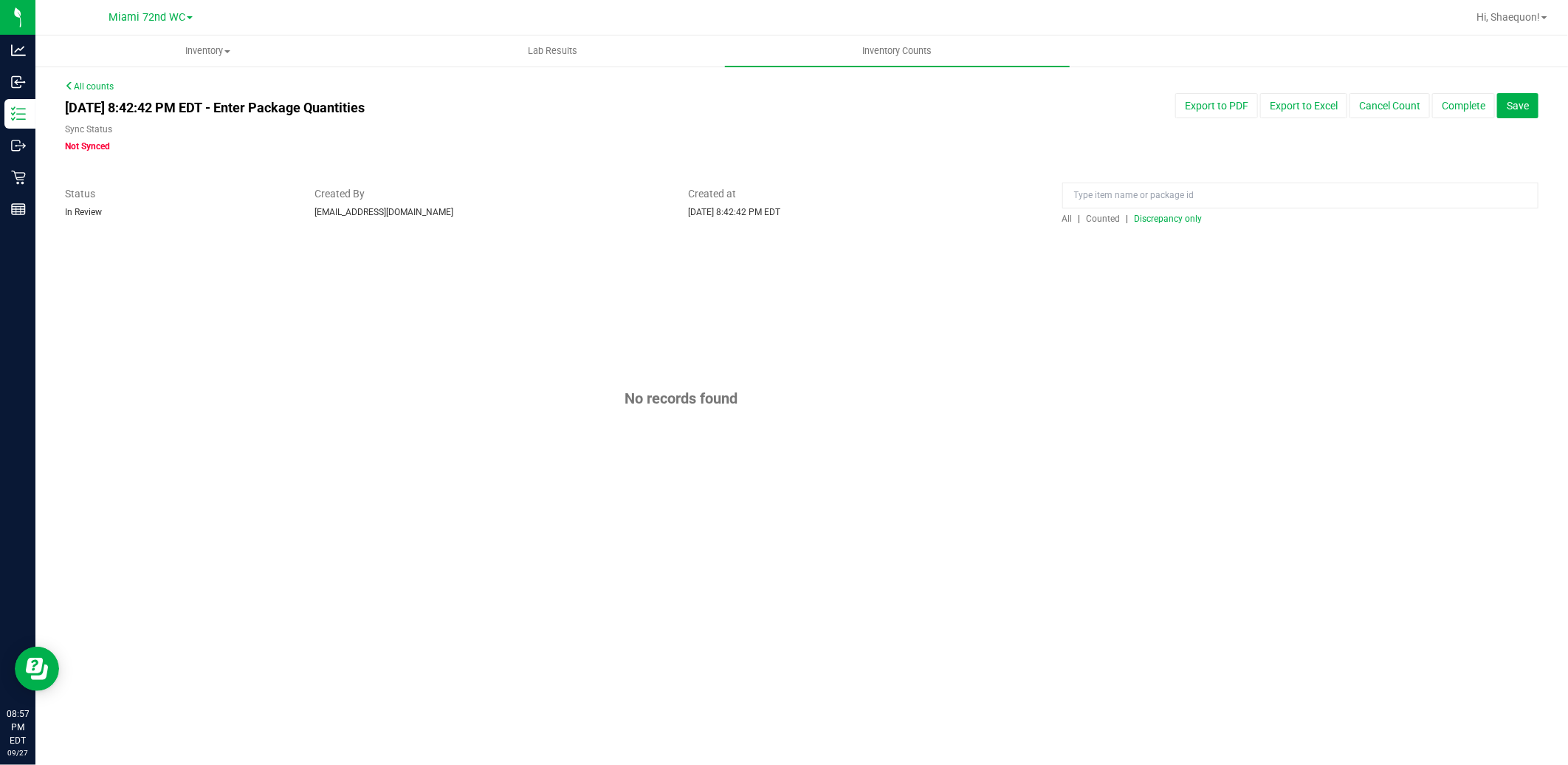
click at [1179, 215] on span "Discrepancy only" at bounding box center [1169, 218] width 68 height 10
click at [1067, 212] on div "All | Counted | Discrepancy only" at bounding box center [1301, 218] width 476 height 13
click at [1101, 218] on span "Counted" at bounding box center [1104, 218] width 34 height 10
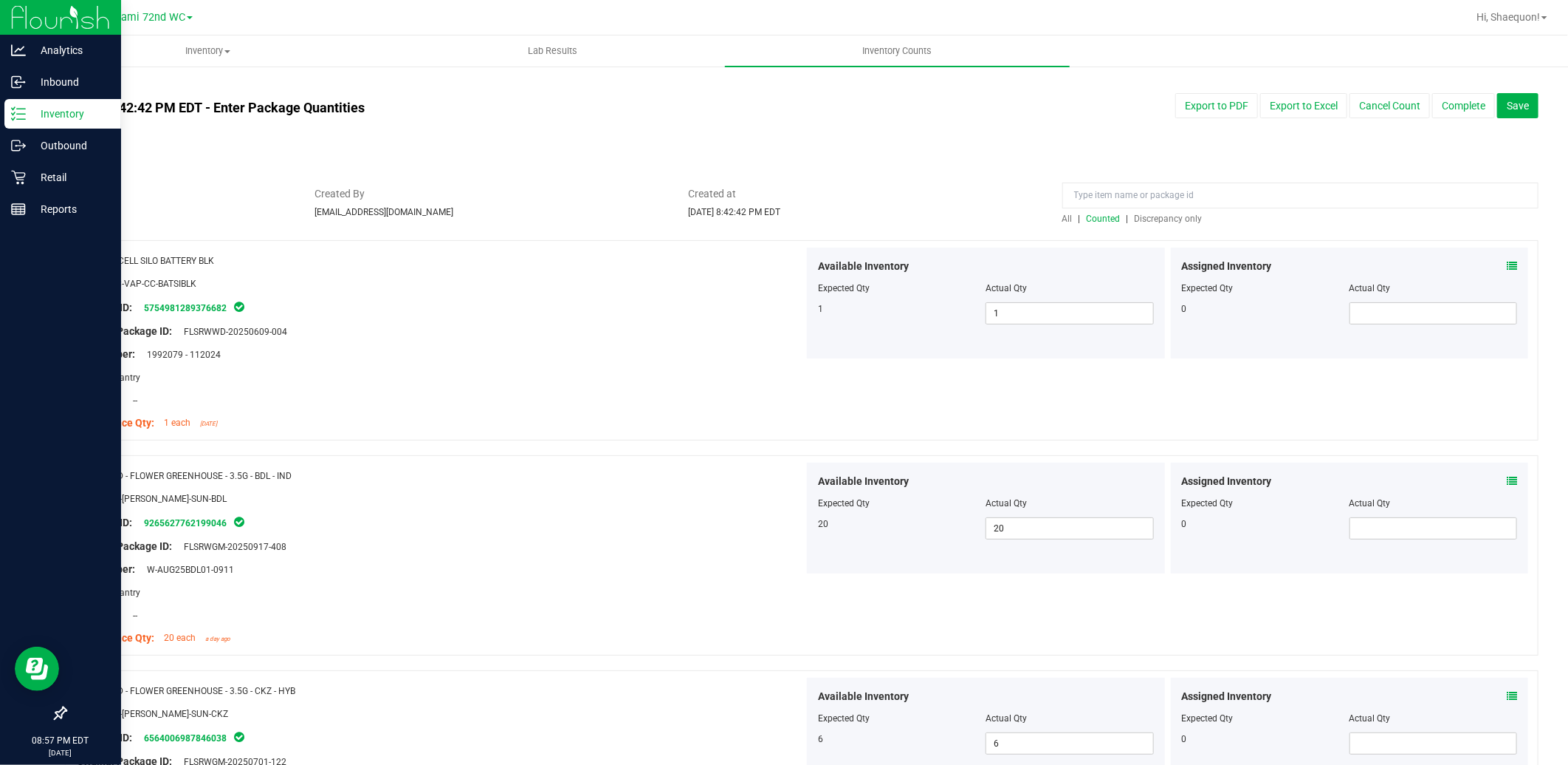
click at [28, 112] on p "Inventory" at bounding box center [70, 113] width 88 height 18
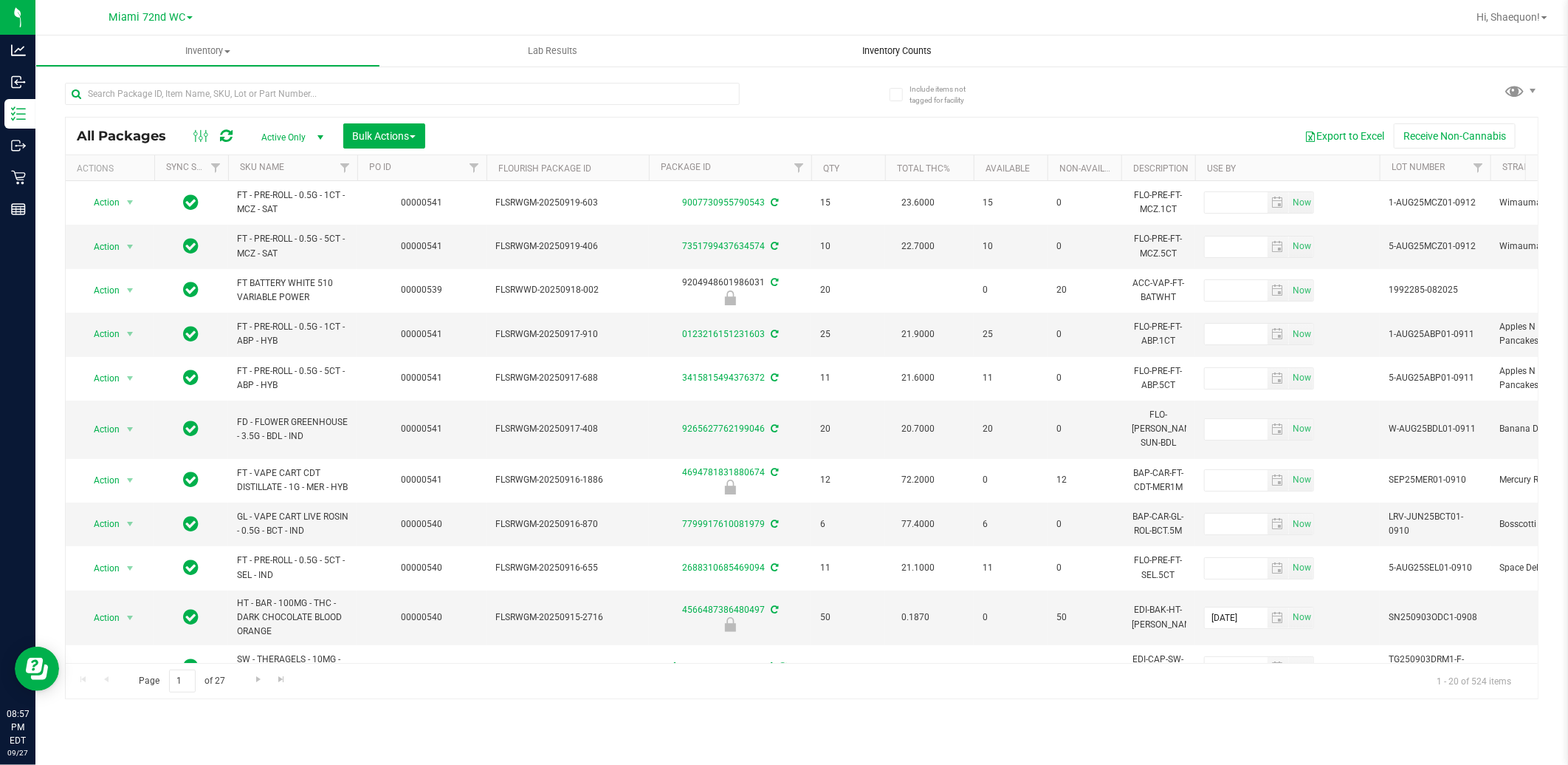
click at [912, 47] on span "Inventory Counts" at bounding box center [898, 51] width 109 height 13
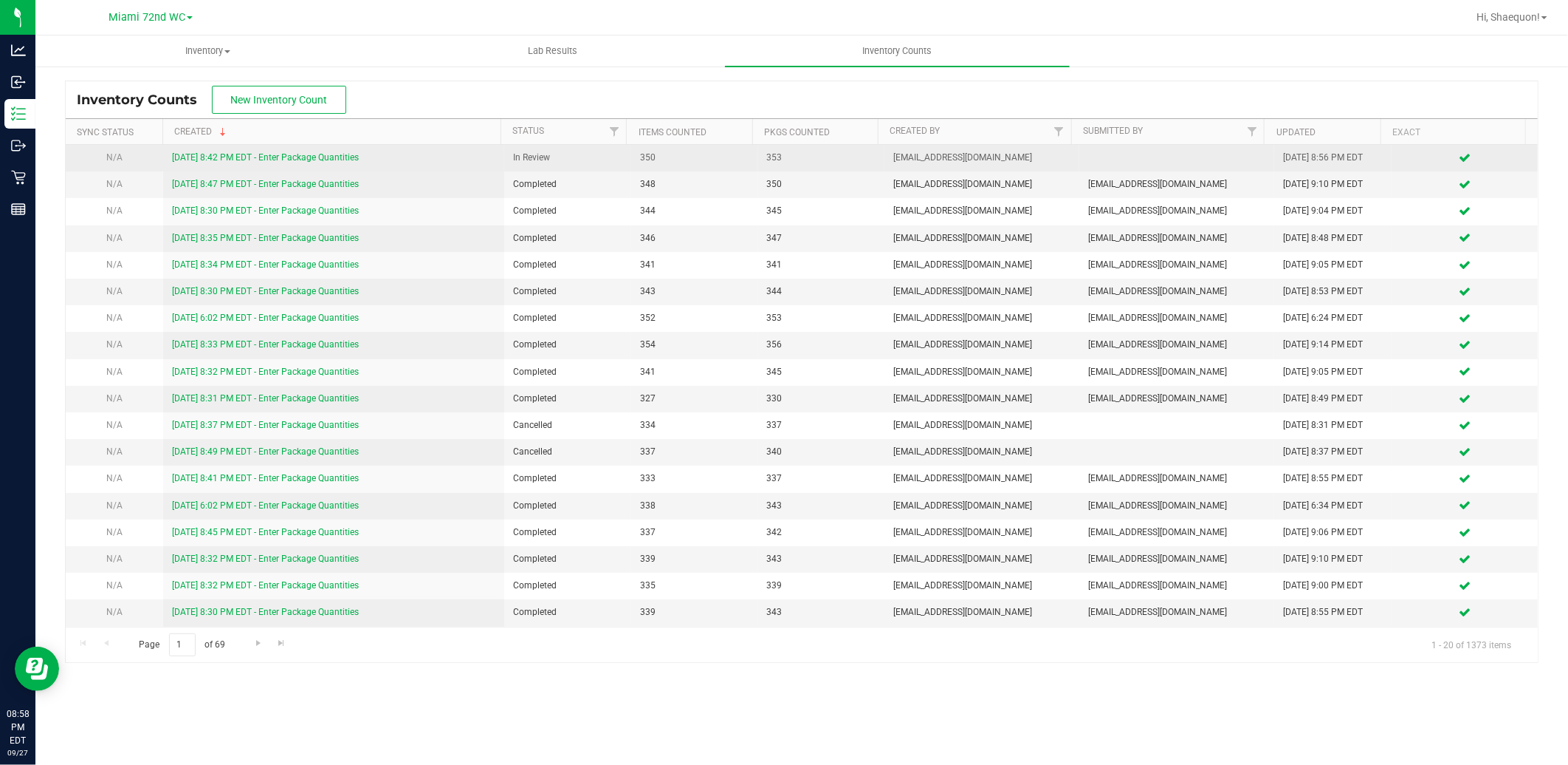
click at [318, 159] on link "[DATE] 8:42 PM EDT - Enter Package Quantities" at bounding box center [265, 157] width 187 height 10
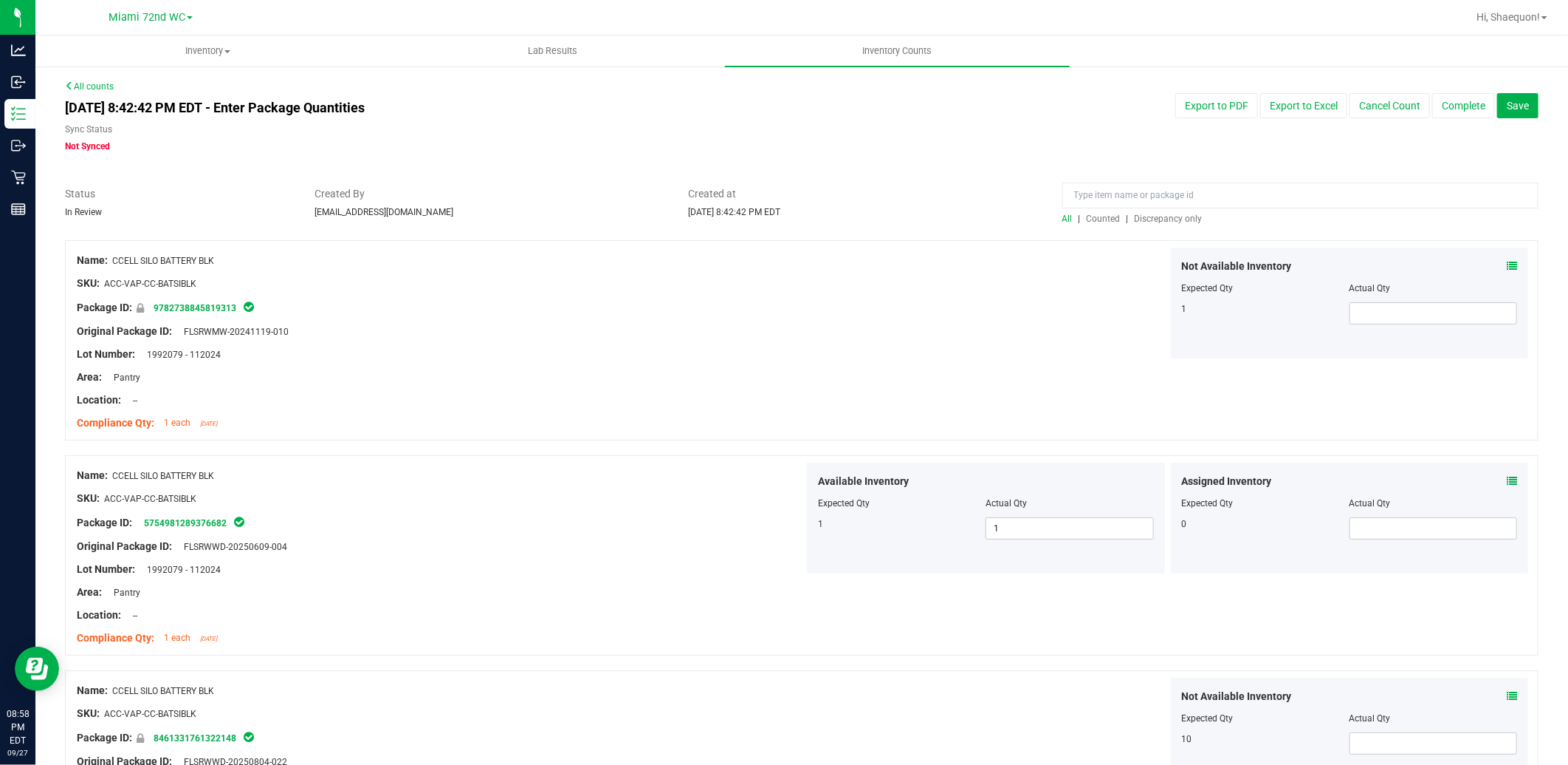
click at [1172, 216] on span "Discrepancy only" at bounding box center [1169, 218] width 68 height 10
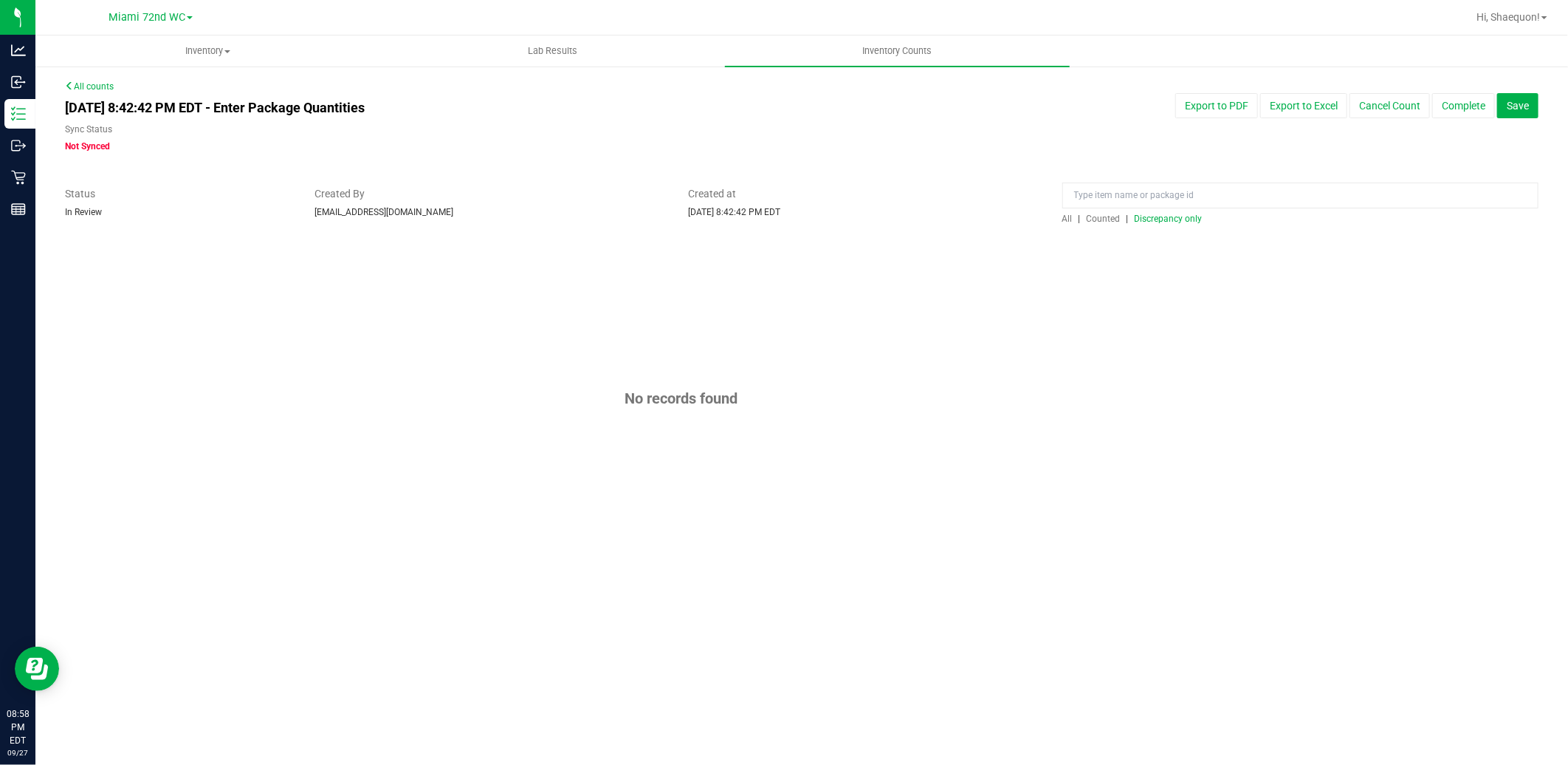
click at [1173, 216] on span "Discrepancy only" at bounding box center [1169, 218] width 68 height 10
click at [1177, 218] on span "Discrepancy only" at bounding box center [1169, 218] width 68 height 10
click at [1108, 220] on span "Counted" at bounding box center [1104, 218] width 34 height 10
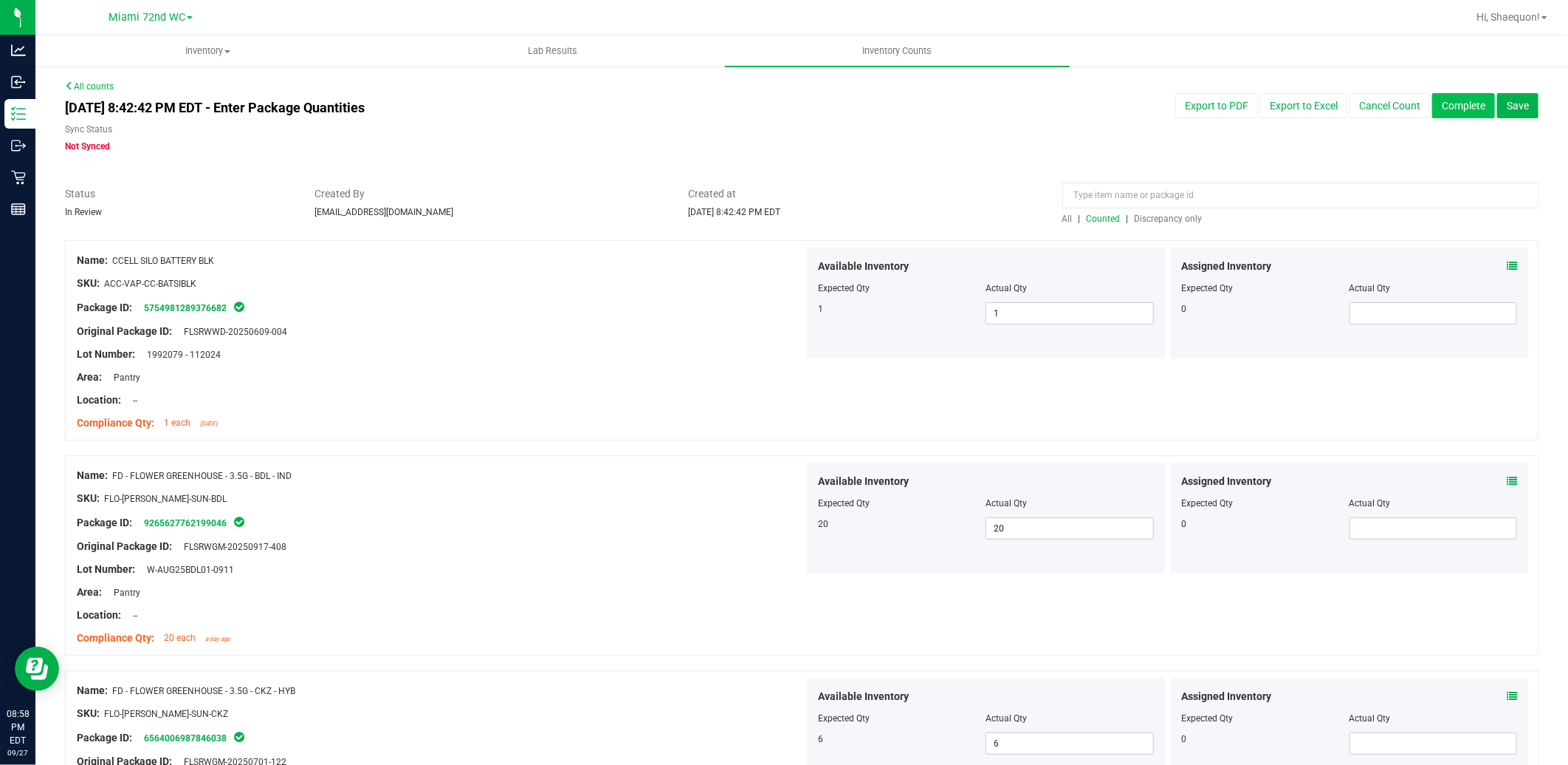
click at [1452, 111] on button "Complete" at bounding box center [1464, 105] width 63 height 25
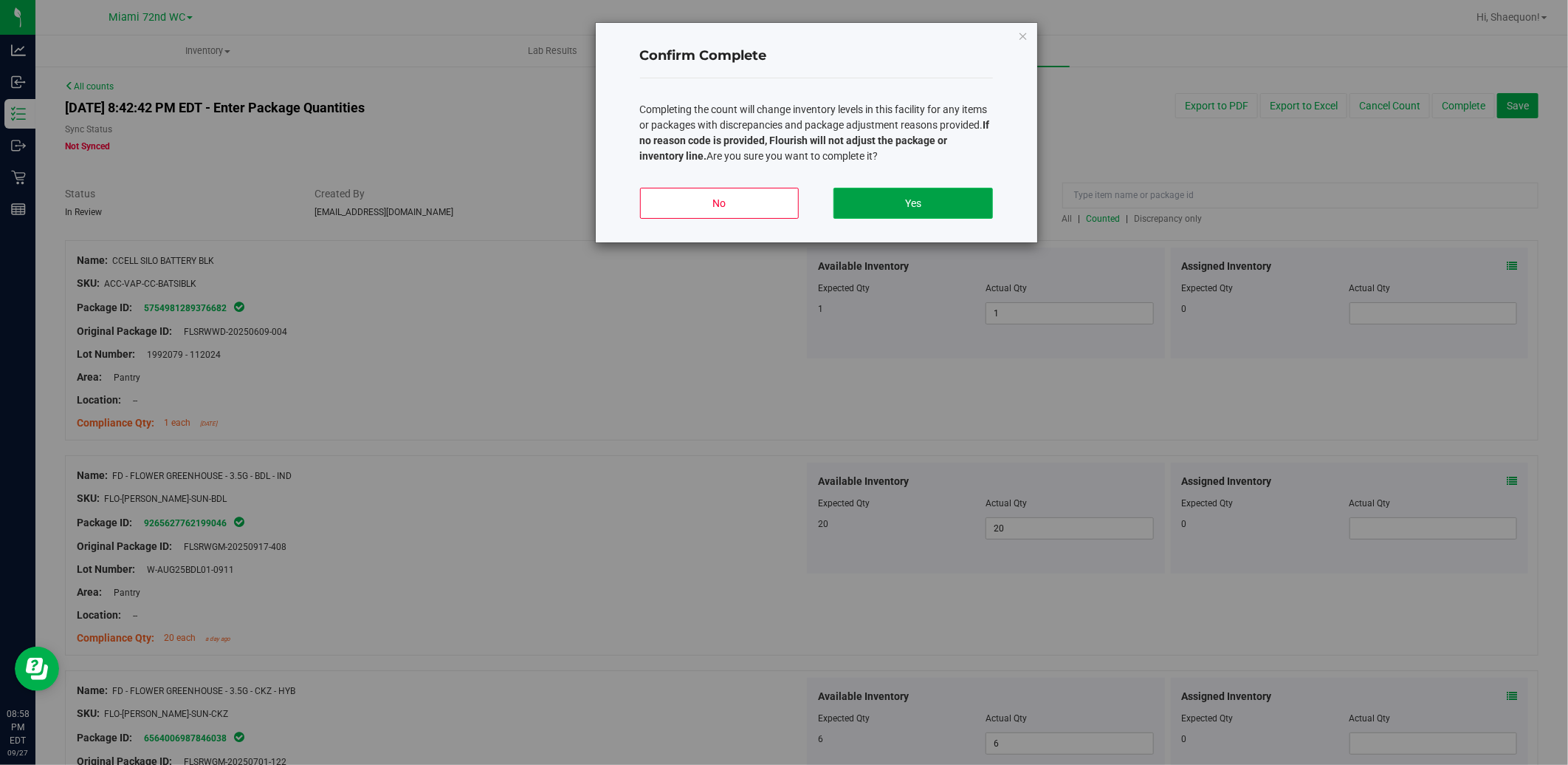
click at [933, 198] on button "Yes" at bounding box center [912, 202] width 159 height 31
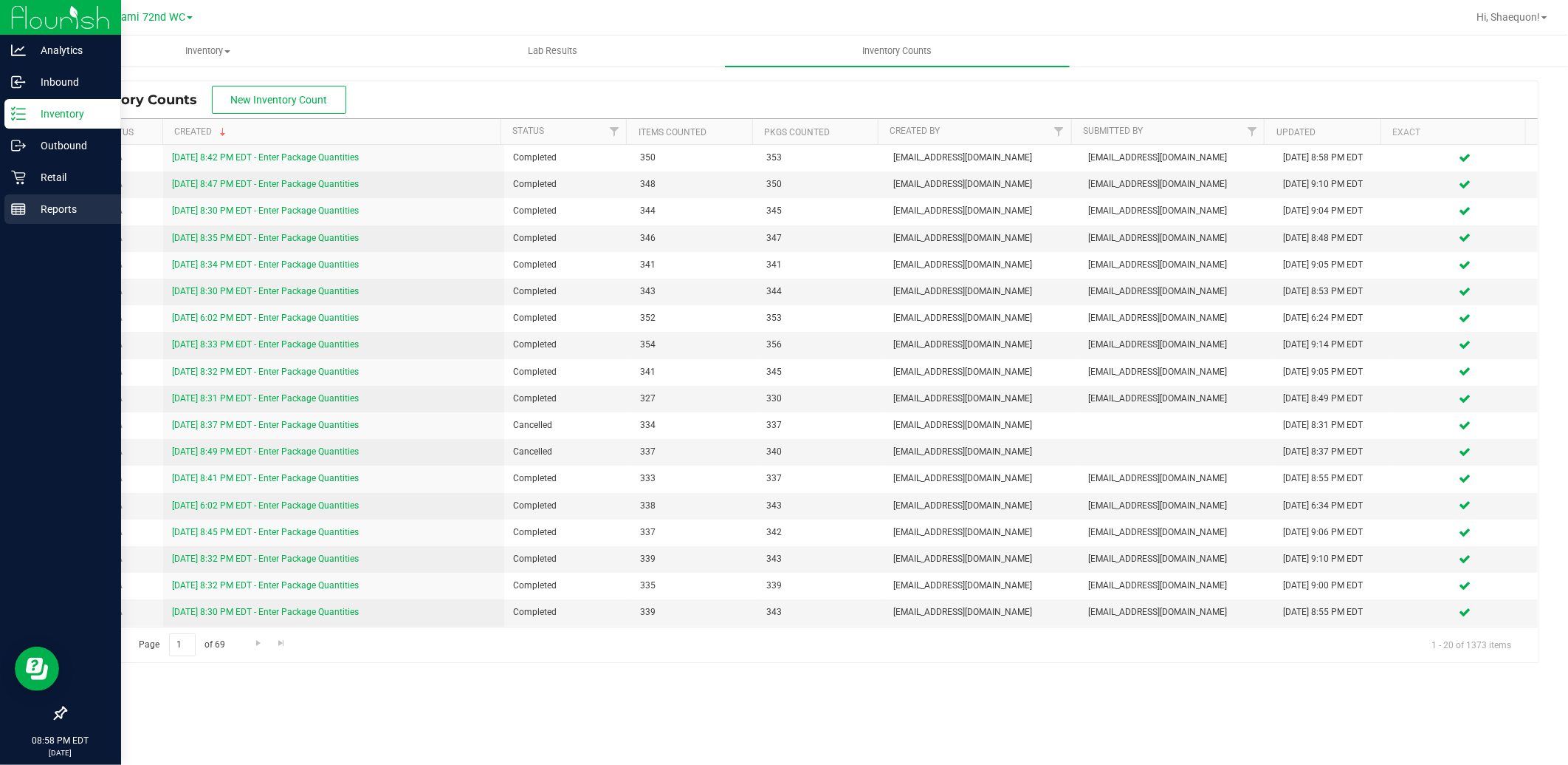
click at [25, 207] on p "Reports" at bounding box center [70, 209] width 88 height 18
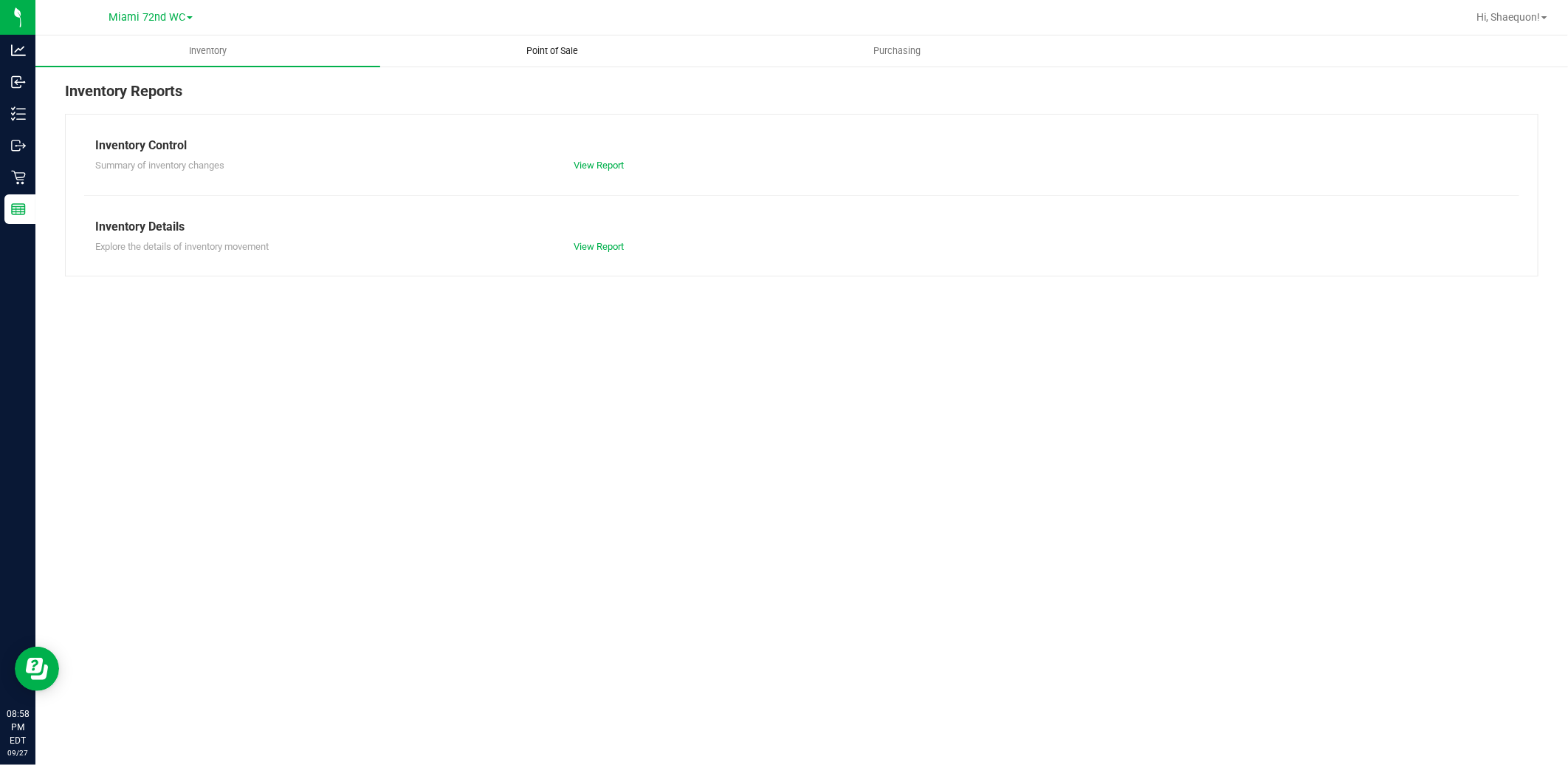
click at [565, 47] on span "Point of Sale" at bounding box center [552, 51] width 91 height 13
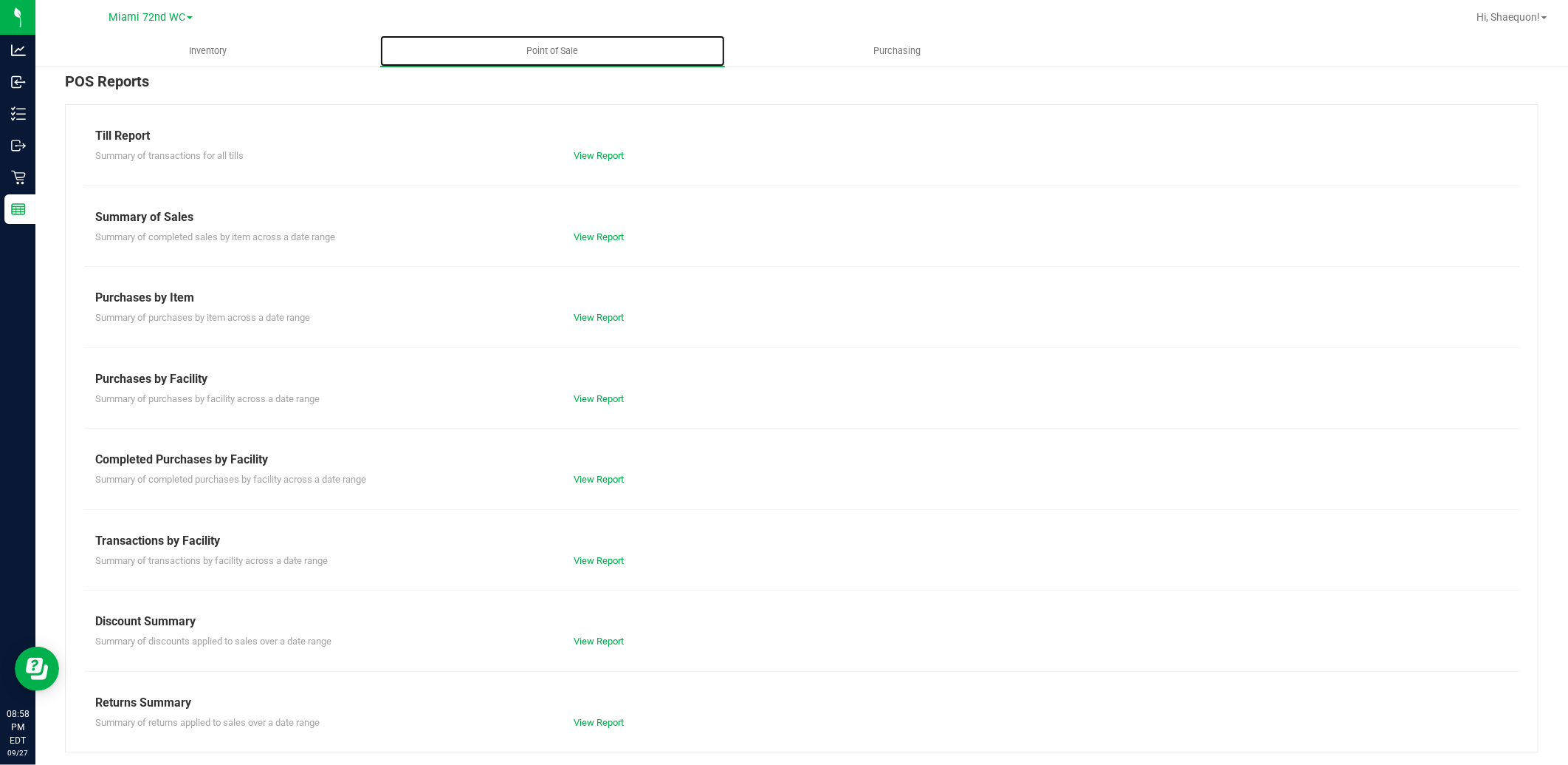
scroll to position [12, 0]
click at [595, 555] on link "View Report" at bounding box center [598, 558] width 50 height 11
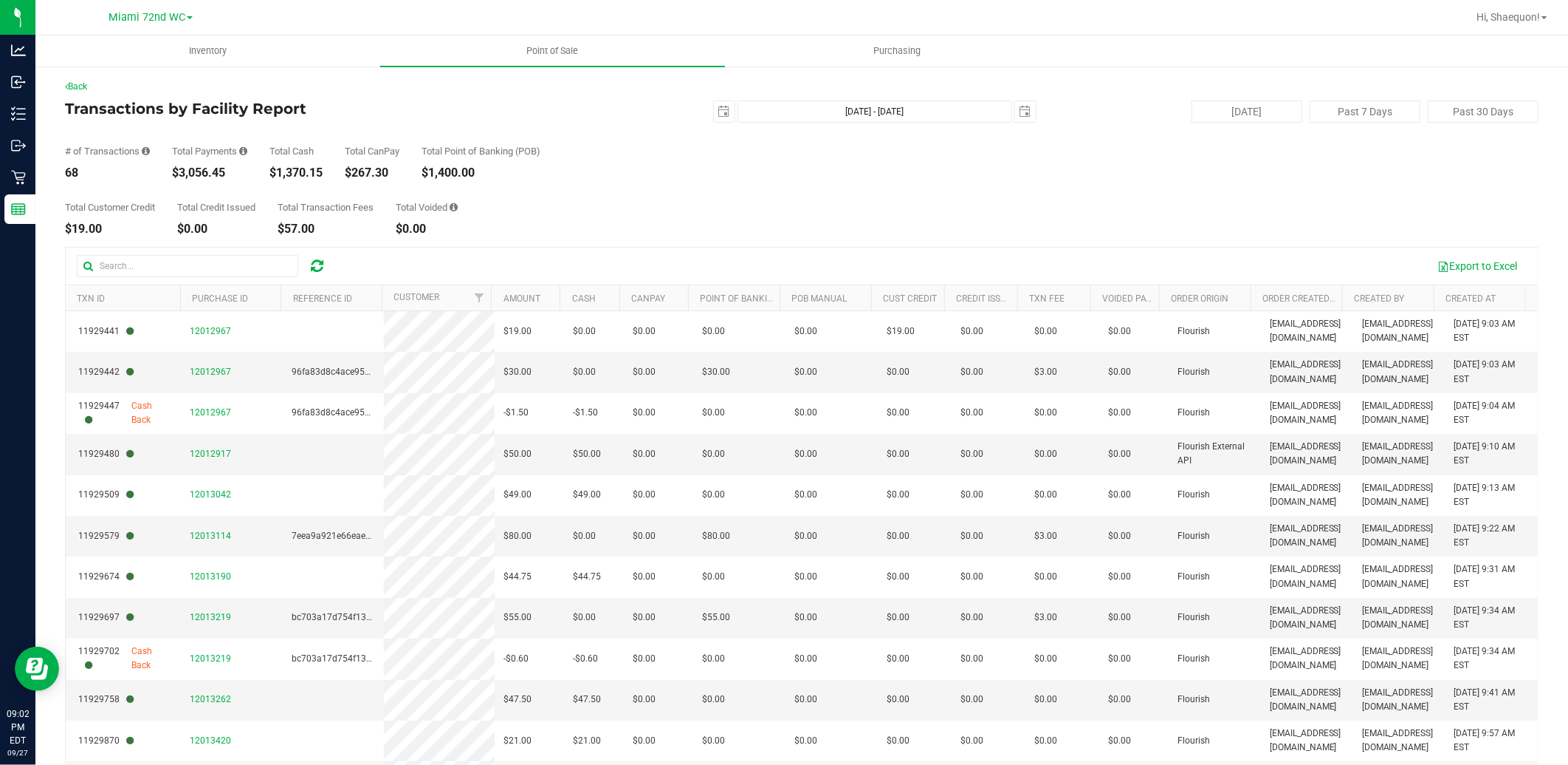
drag, startPoint x: 230, startPoint y: 173, endPoint x: 178, endPoint y: 173, distance: 52.0
click at [178, 173] on div "$3,056.45" at bounding box center [210, 172] width 75 height 12
copy div "3,056.45"
click at [719, 117] on span "select" at bounding box center [724, 111] width 12 height 12
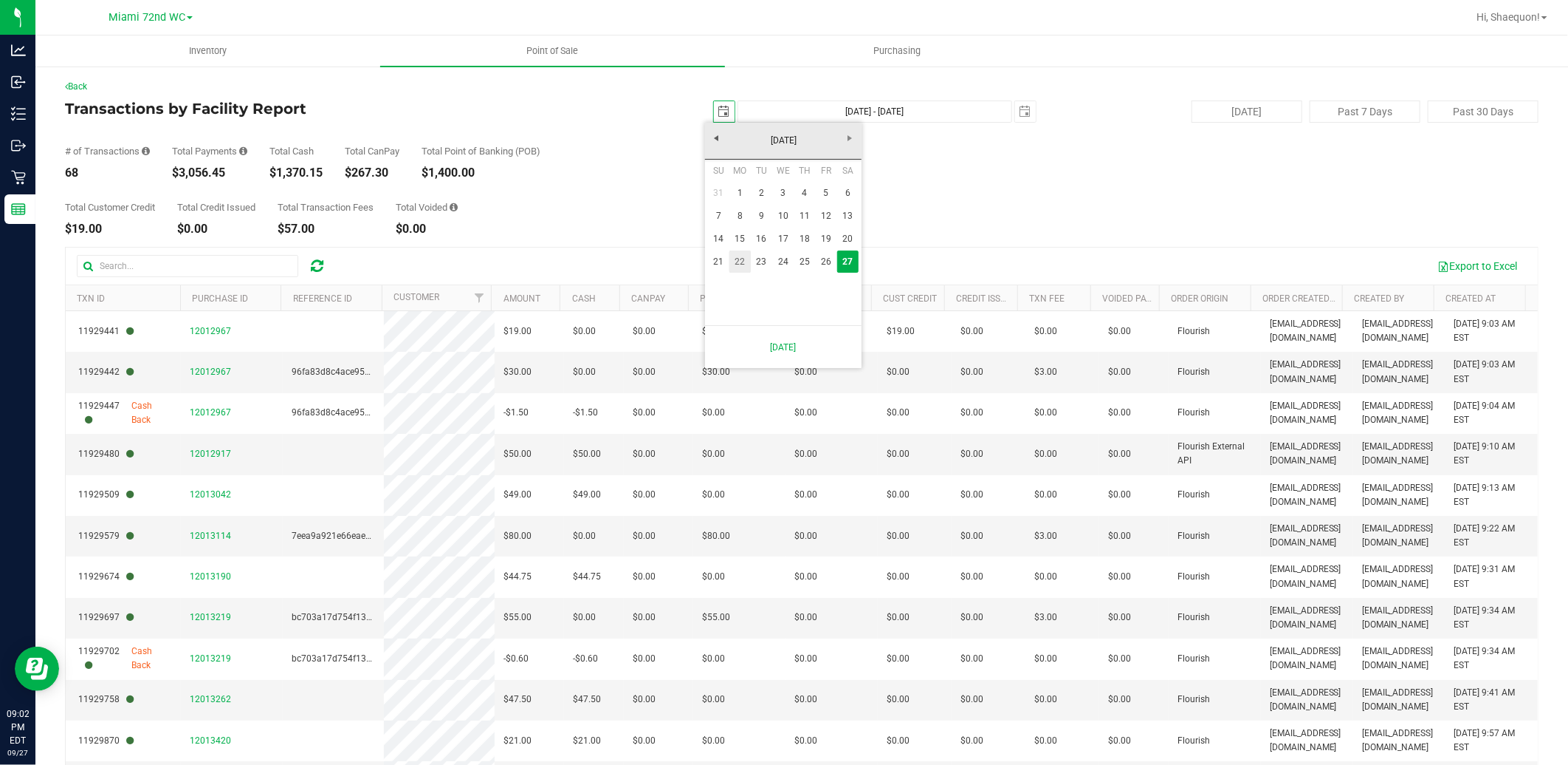
click at [740, 261] on link "22" at bounding box center [740, 262] width 22 height 23
type input "[DATE]"
type input "[DATE] - [DATE]"
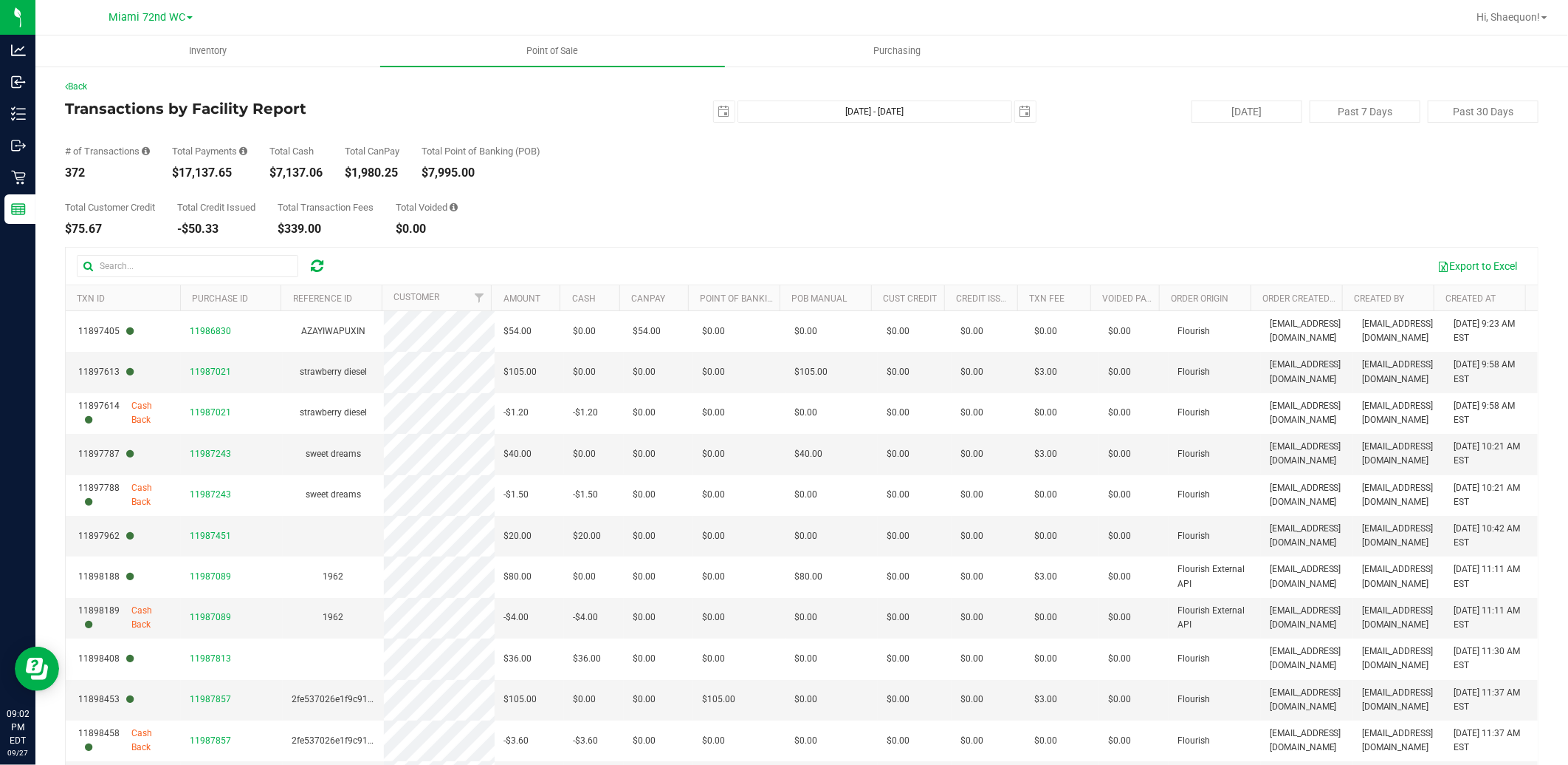
drag, startPoint x: 238, startPoint y: 170, endPoint x: 177, endPoint y: 179, distance: 61.7
click at [177, 179] on div "$17,137.65" at bounding box center [210, 172] width 75 height 12
copy div "17,137.65"
click at [615, 212] on div "Total Customer Credit $75.67 Total Credit Issued -$50.33 Total Transaction Fees…" at bounding box center [801, 207] width 1474 height 56
click at [719, 108] on span "select" at bounding box center [724, 111] width 12 height 12
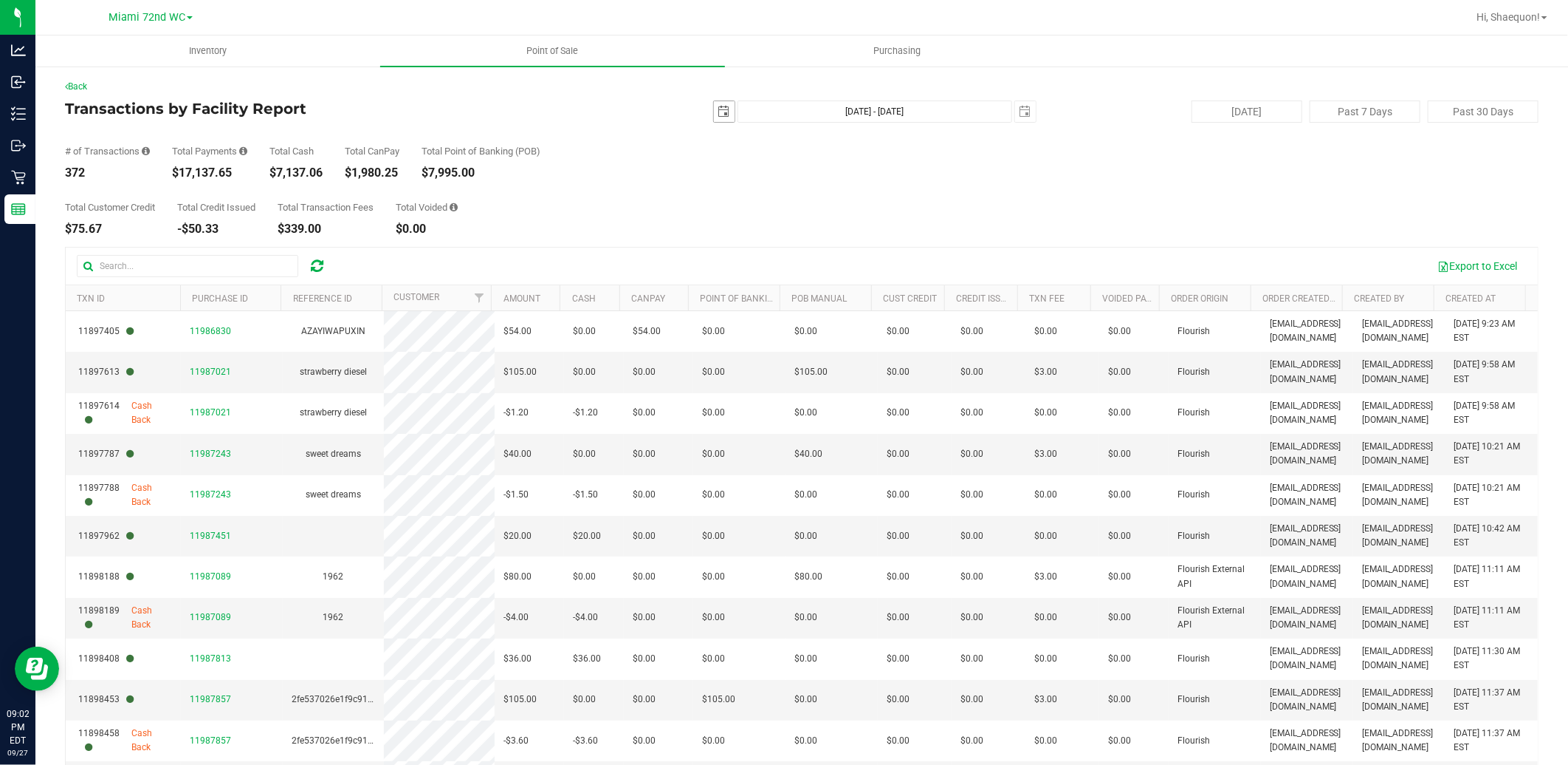
scroll to position [0, 37]
click at [744, 192] on link "1" at bounding box center [740, 193] width 22 height 23
type input "[DATE]"
type input "[DATE] - [DATE]"
drag, startPoint x: 241, startPoint y: 167, endPoint x: 182, endPoint y: 175, distance: 59.5
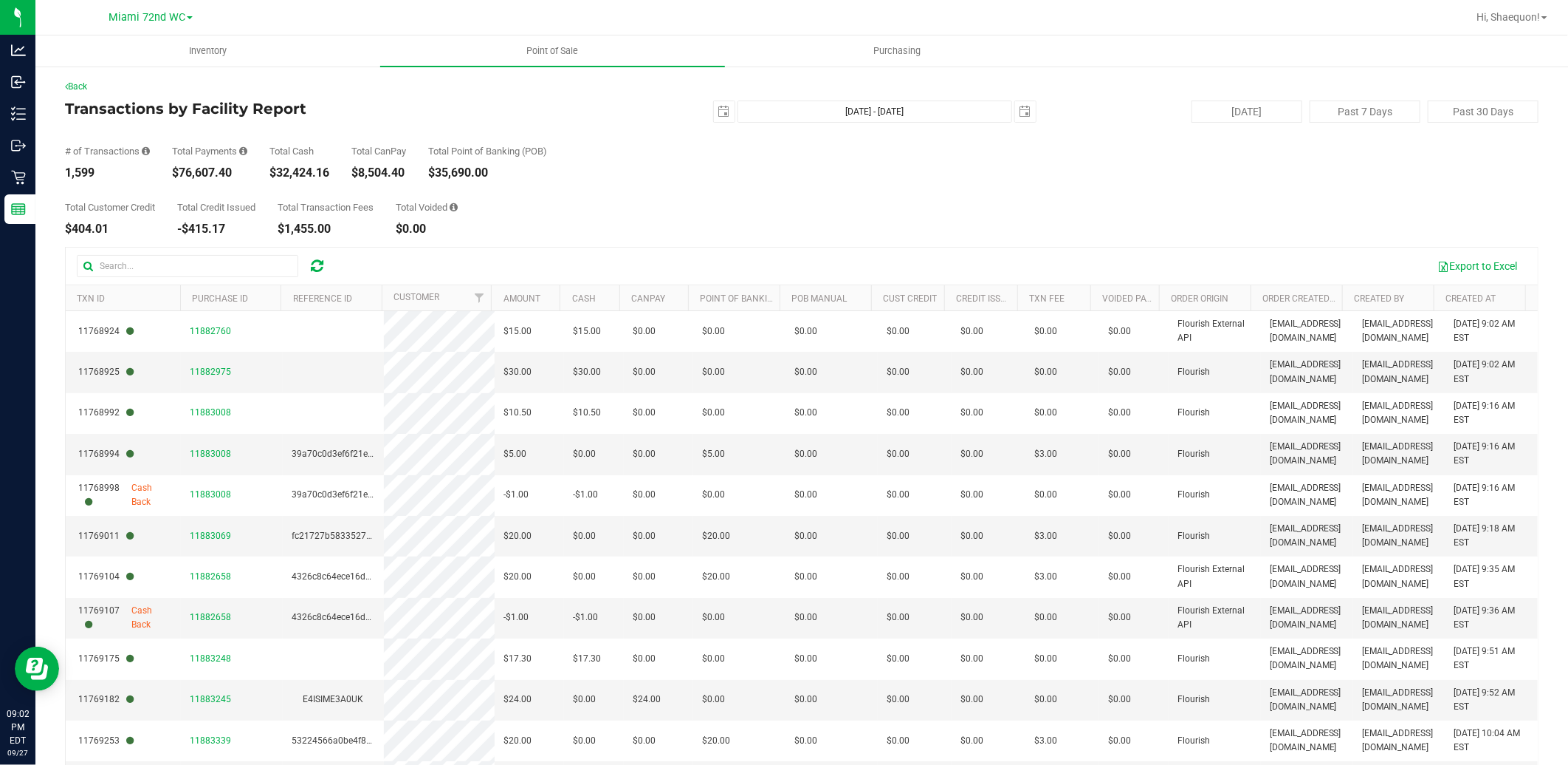
click at [182, 175] on div "$76,607.40" at bounding box center [210, 172] width 75 height 12
copy div "76,607.40"
click at [631, 205] on div "Total Customer Credit $404.01 Total Credit Issued -$415.17 Total Transaction Fe…" at bounding box center [801, 207] width 1474 height 56
click at [84, 88] on link "Back" at bounding box center [76, 86] width 23 height 10
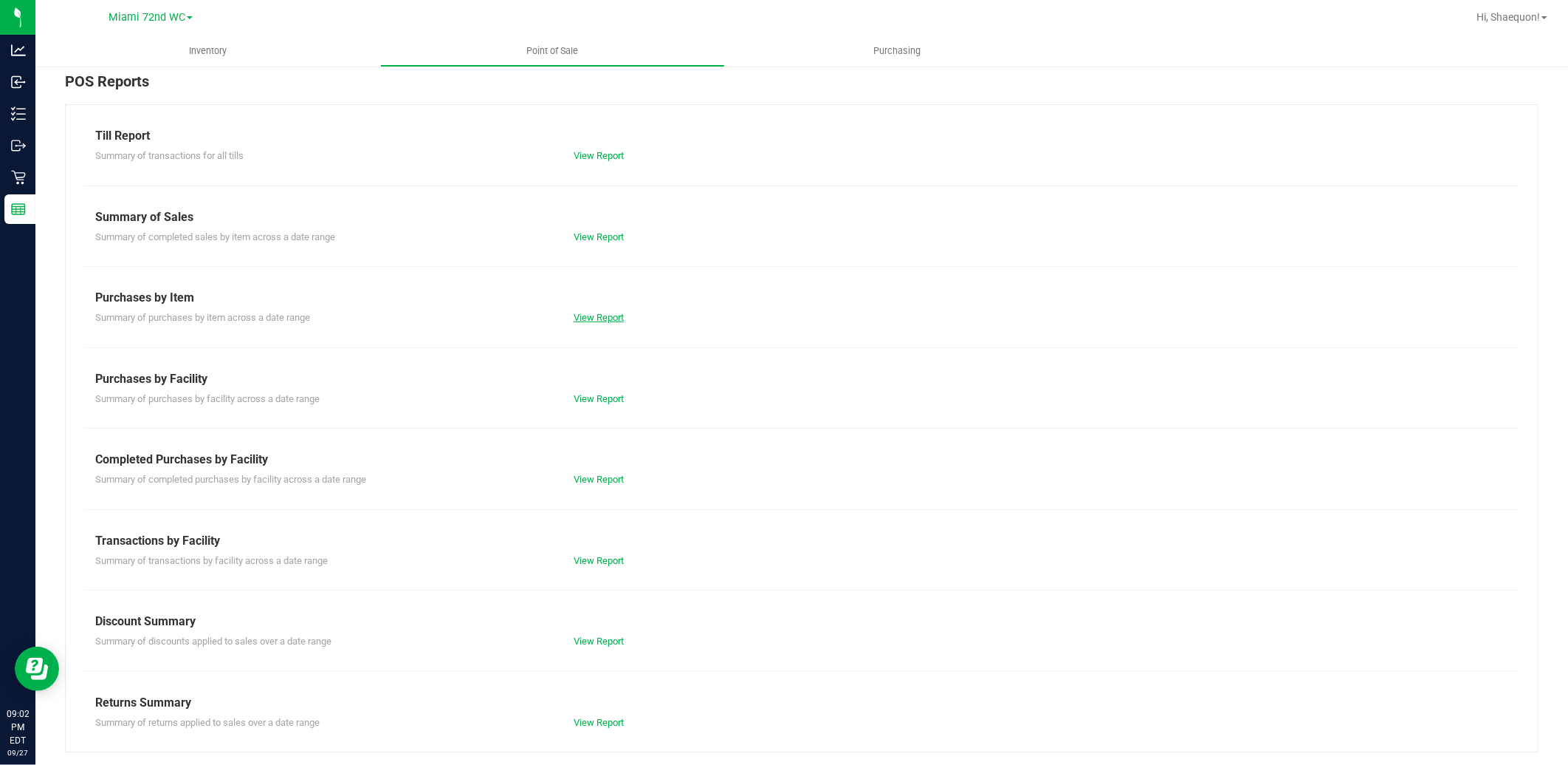
scroll to position [12, 0]
click at [593, 476] on link "View Report" at bounding box center [598, 477] width 50 height 11
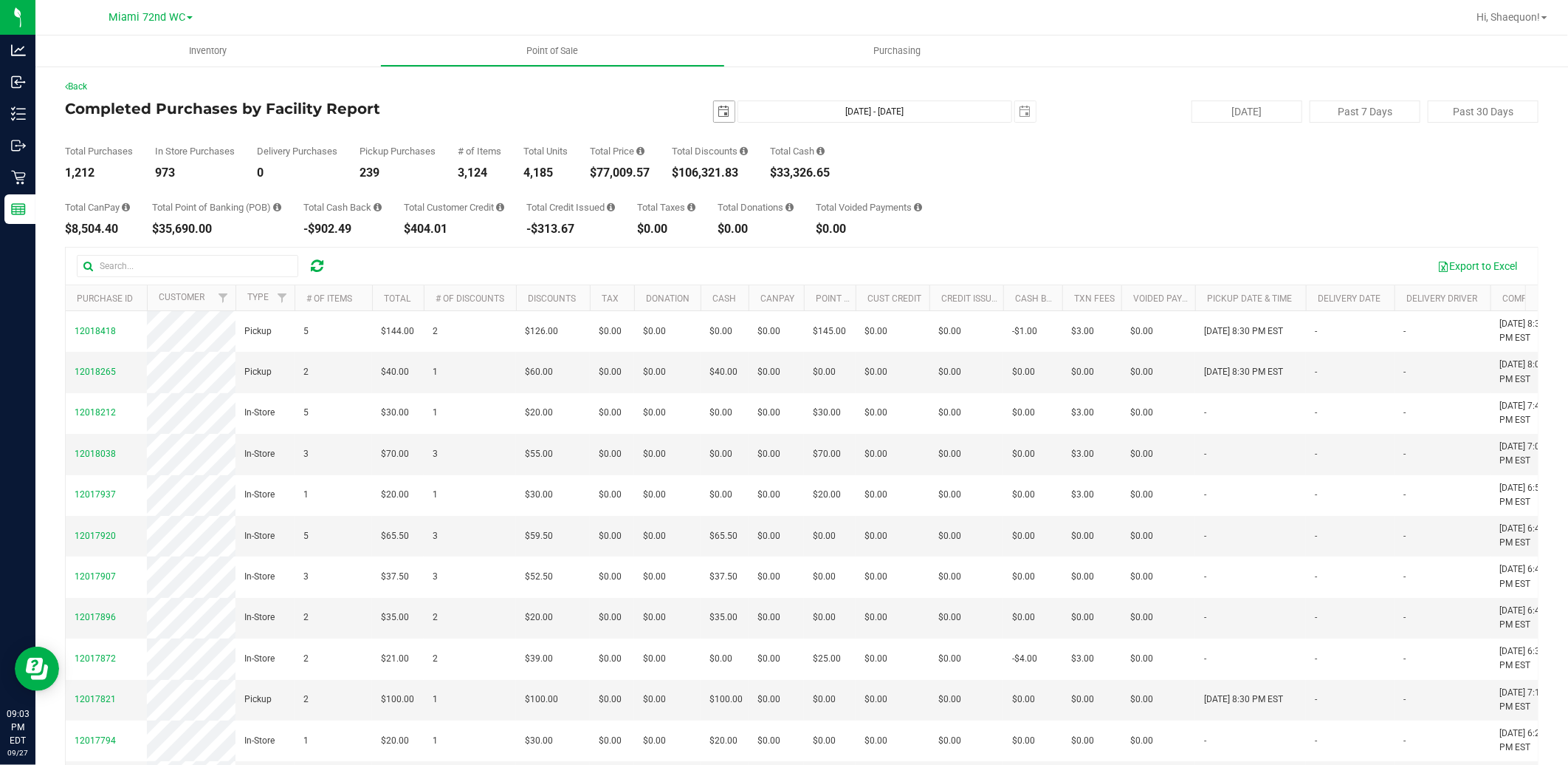
click at [719, 109] on span "select" at bounding box center [724, 111] width 12 height 12
click at [846, 261] on link "27" at bounding box center [847, 262] width 22 height 23
type input "[DATE]"
type input "[DATE] - [DATE]"
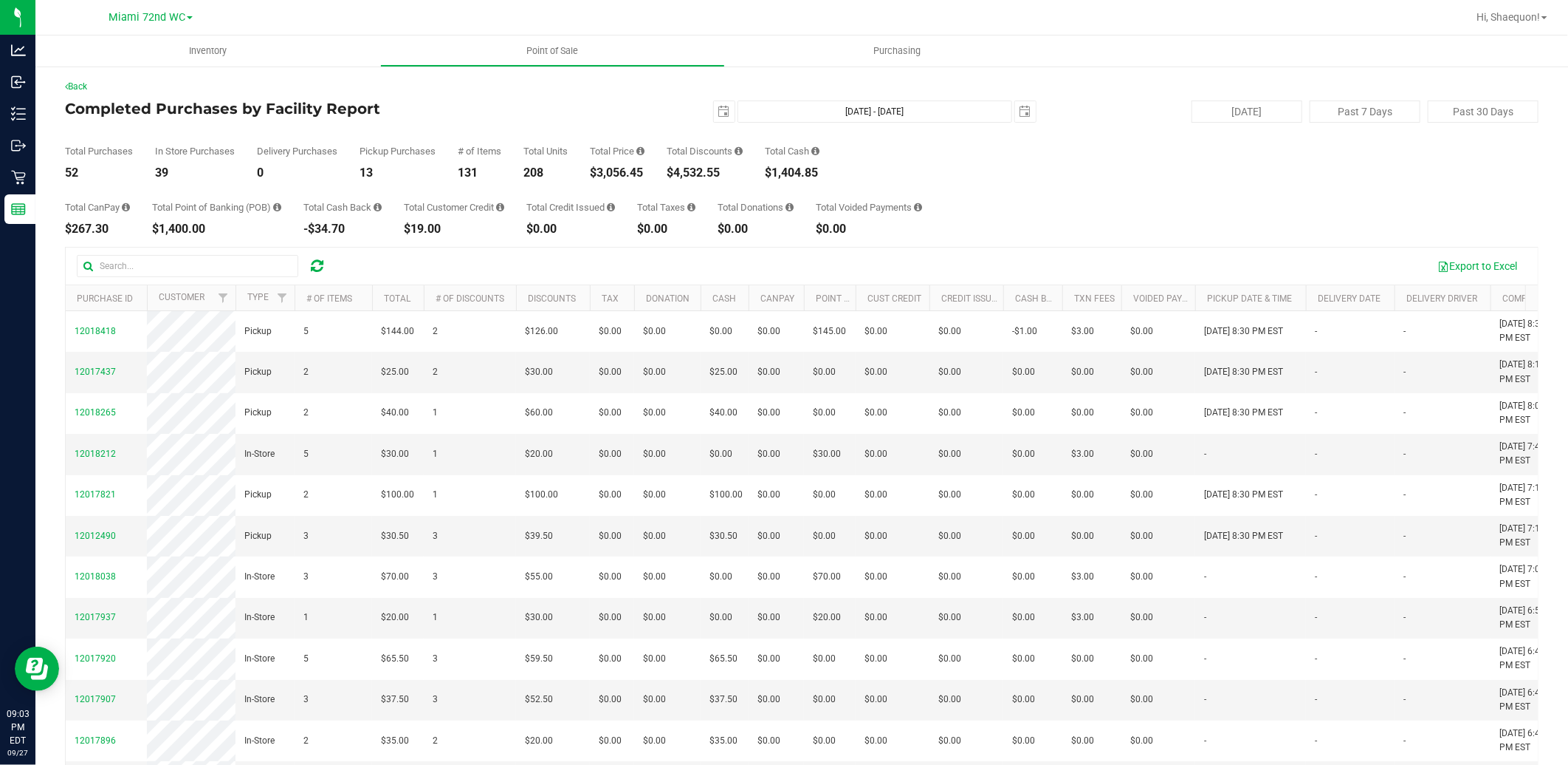
drag, startPoint x: 728, startPoint y: 173, endPoint x: 680, endPoint y: 173, distance: 48.0
click at [680, 173] on div "$4,532.55" at bounding box center [705, 172] width 76 height 12
copy div "4,532.55"
click at [958, 168] on div "Total Purchases 52 In Store Purchases 39 Delivery Purchases 0 Pickup Purchases …" at bounding box center [801, 151] width 1474 height 56
click at [1540, 18] on span "Hi, Shaequon!" at bounding box center [1509, 17] width 64 height 12
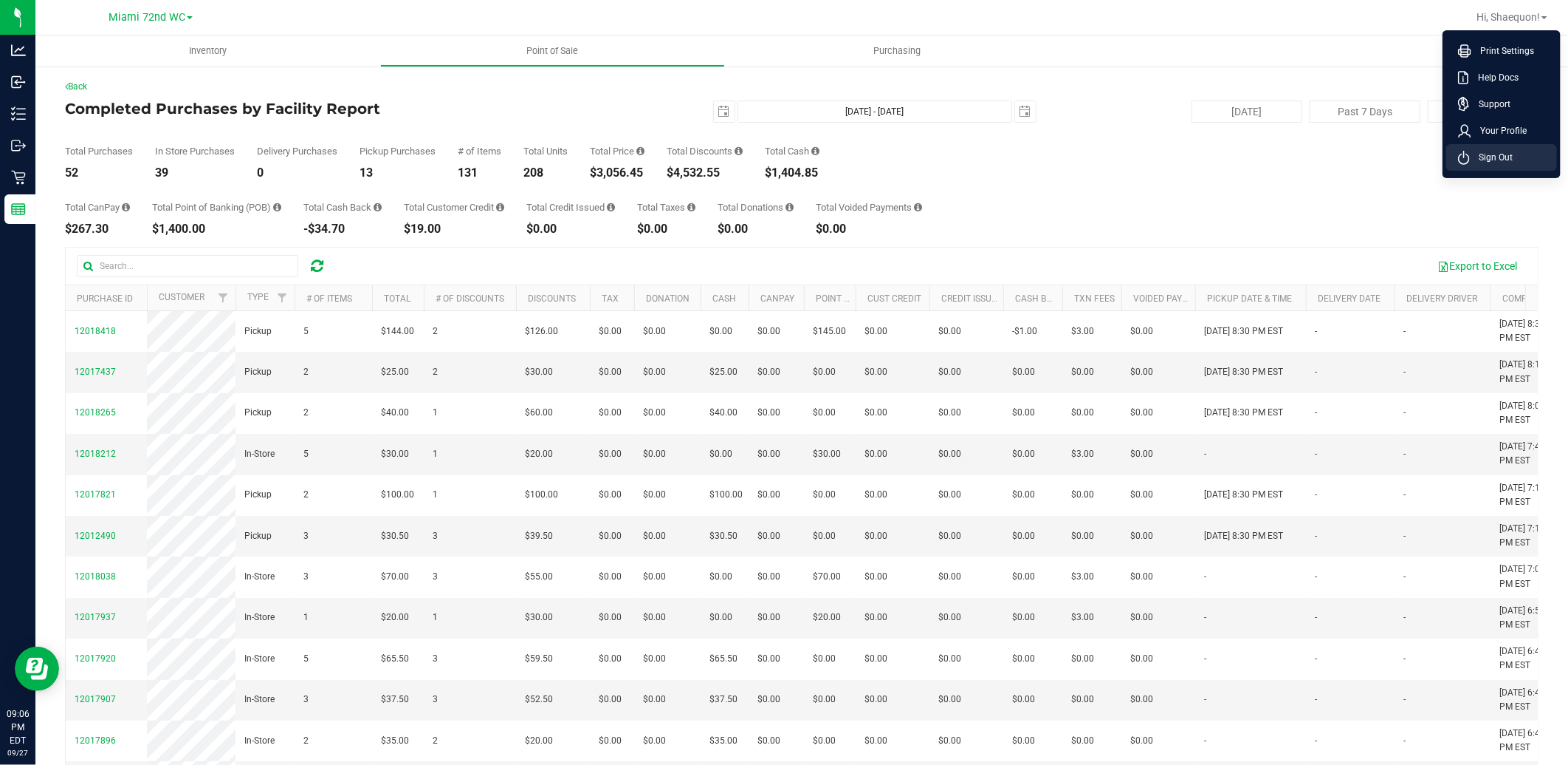
click at [1503, 160] on span "Sign Out" at bounding box center [1492, 157] width 43 height 15
